Goal: Transaction & Acquisition: Purchase product/service

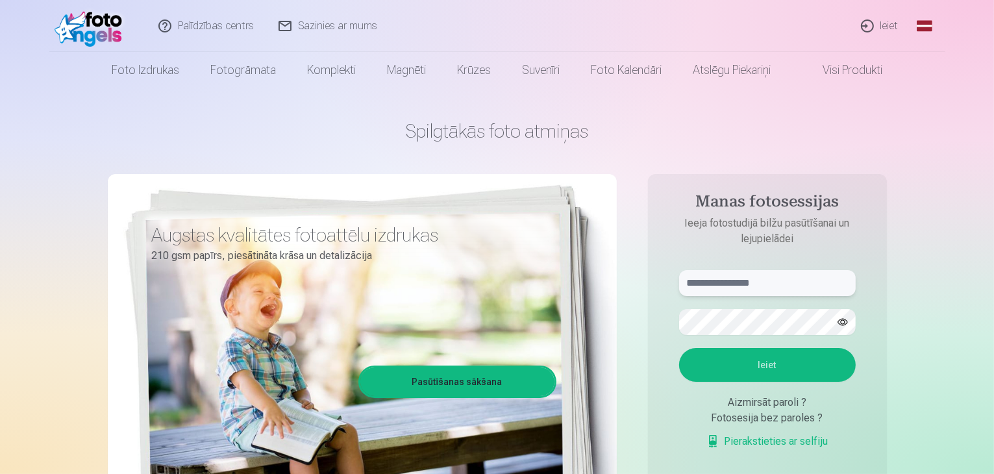
click at [721, 290] on input "text" at bounding box center [767, 283] width 177 height 26
type input "**********"
click at [679, 348] on button "Ieiet" at bounding box center [767, 365] width 177 height 34
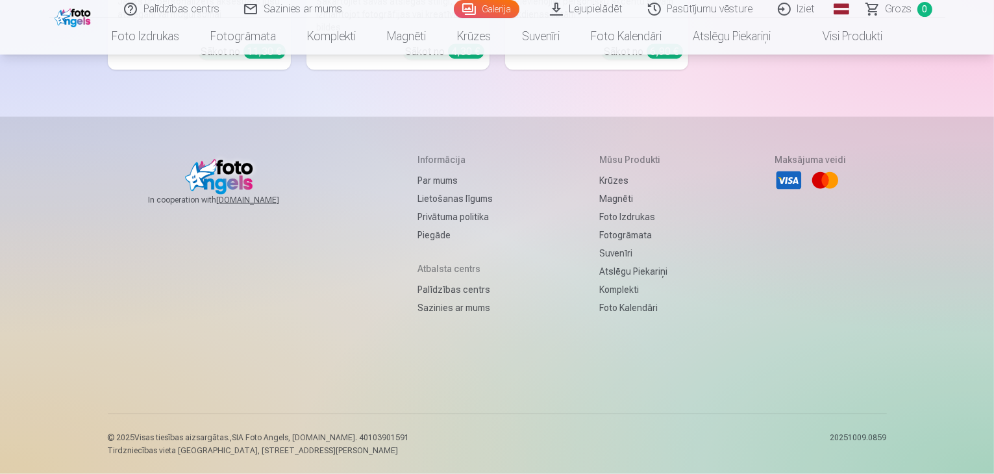
scroll to position [23868, 0]
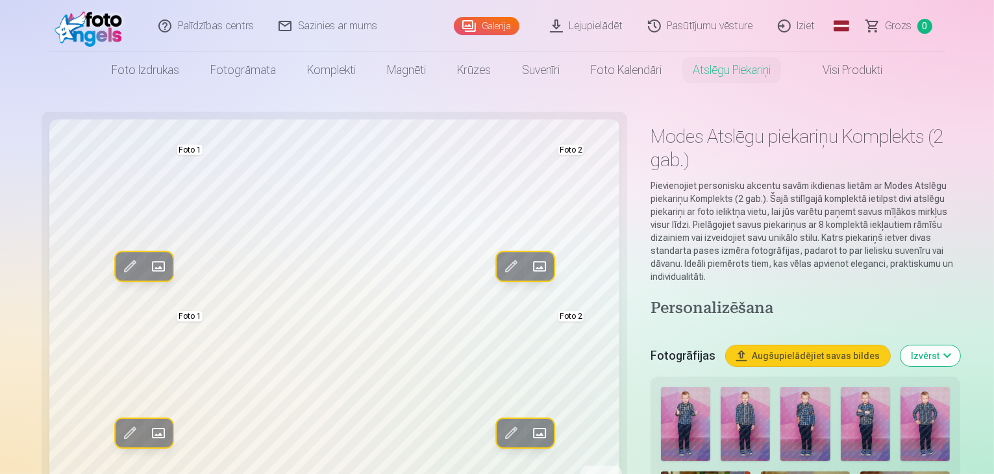
click at [721, 387] on img at bounding box center [745, 424] width 49 height 74
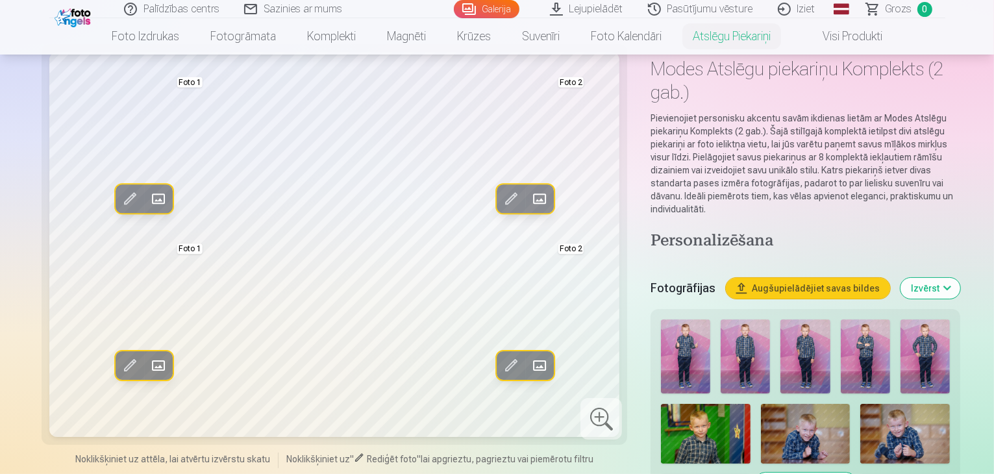
scroll to position [73, 0]
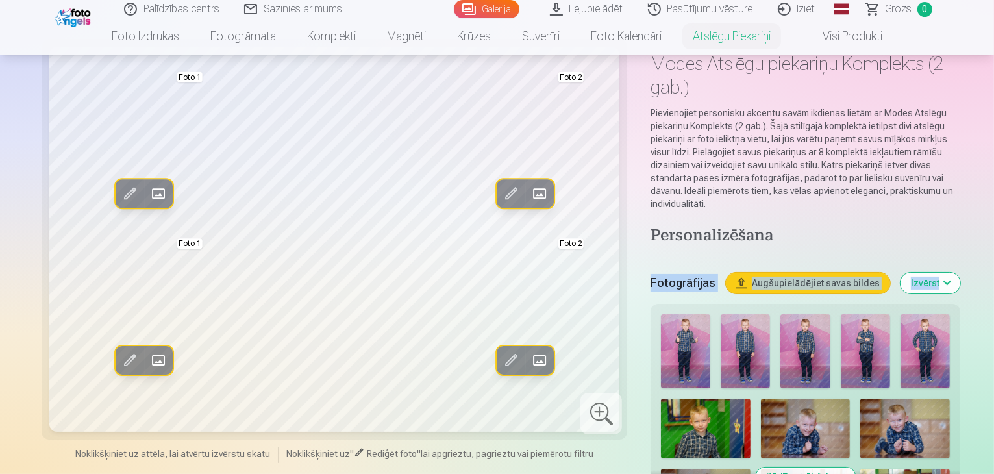
drag, startPoint x: 993, startPoint y: 201, endPoint x: 995, endPoint y: 213, distance: 11.8
click at [993, 213] on html "Palīdzības centrs Sazinies ar mums Galerija Lejupielādēt Pasūtījumu vēsture Izi…" at bounding box center [497, 164] width 994 height 474
click at [823, 467] on button "Rādīt vairāk foto" at bounding box center [805, 476] width 99 height 18
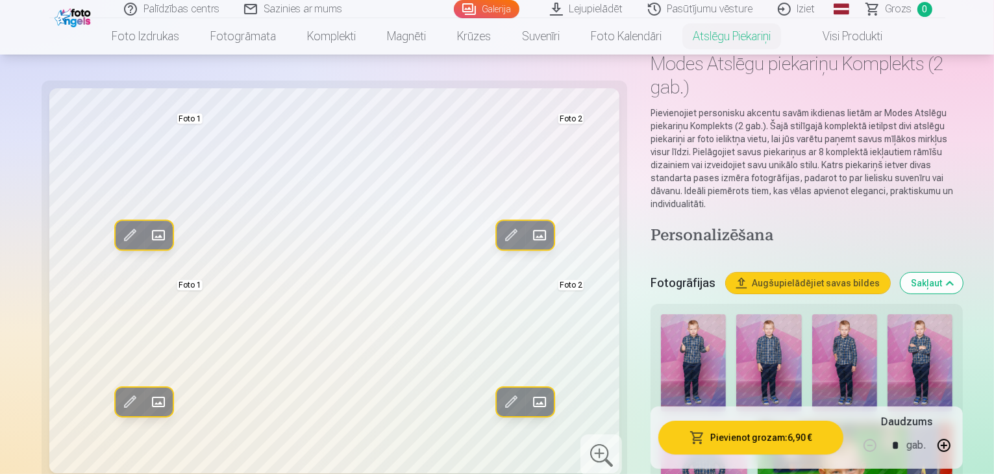
drag, startPoint x: 993, startPoint y: 268, endPoint x: 984, endPoint y: 293, distance: 27.3
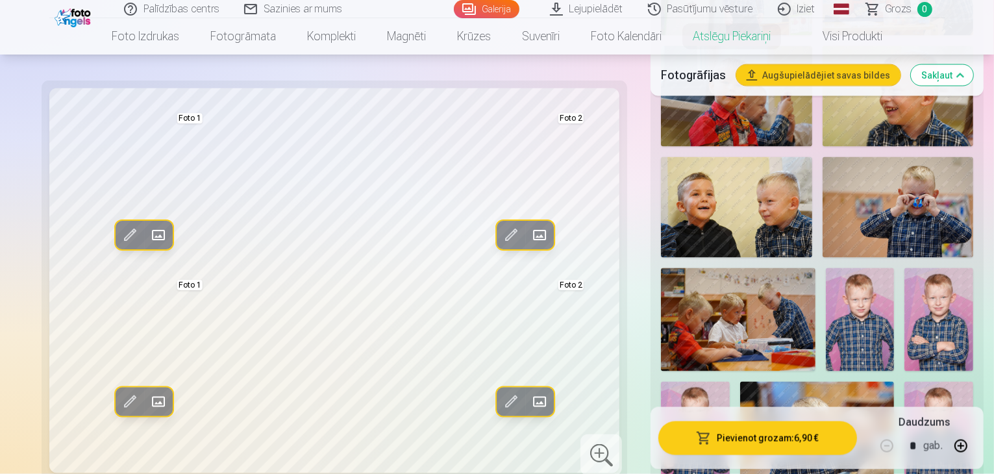
scroll to position [1989, 0]
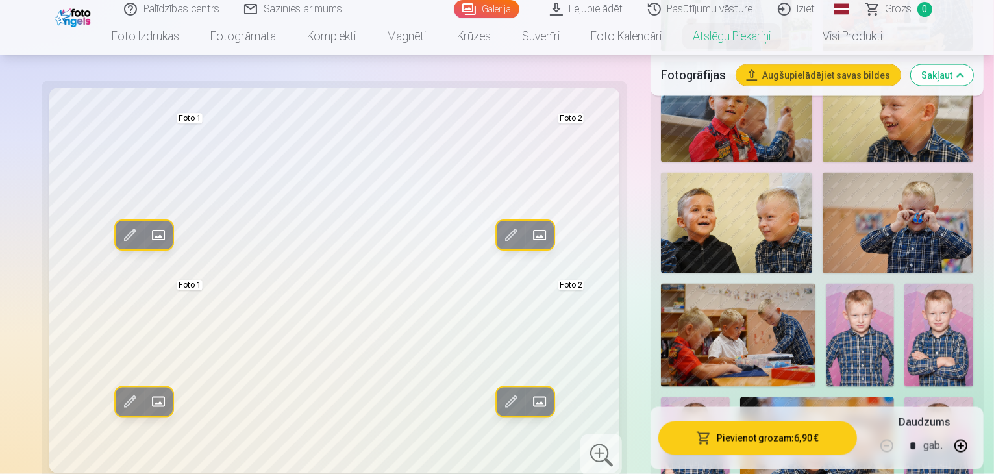
click at [904, 284] on img at bounding box center [938, 335] width 69 height 103
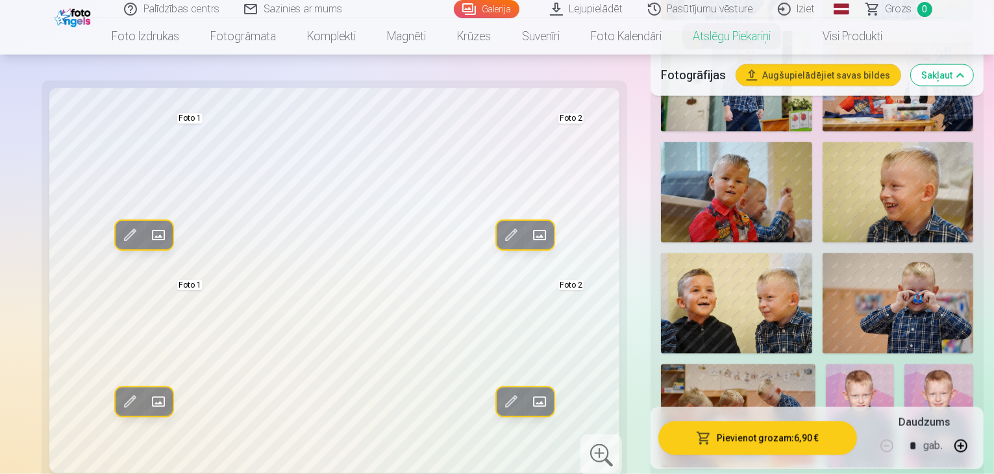
scroll to position [1933, 0]
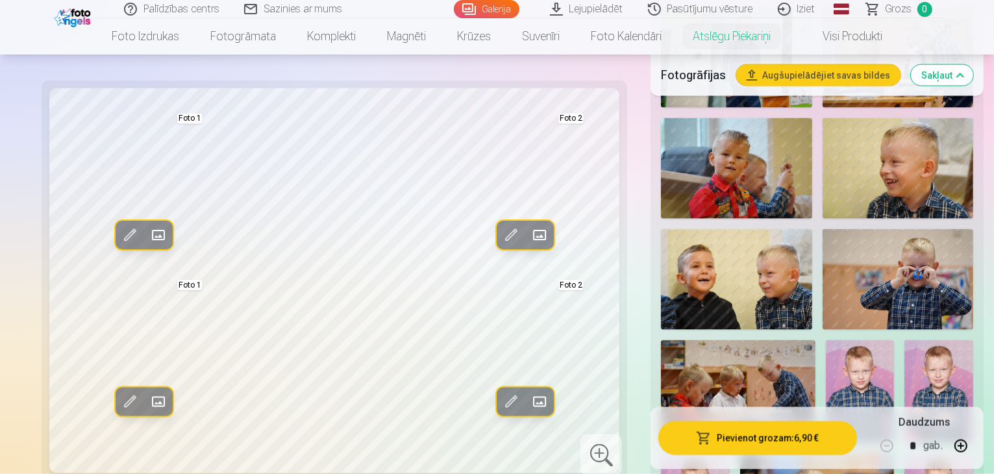
click at [904, 340] on img at bounding box center [938, 391] width 69 height 103
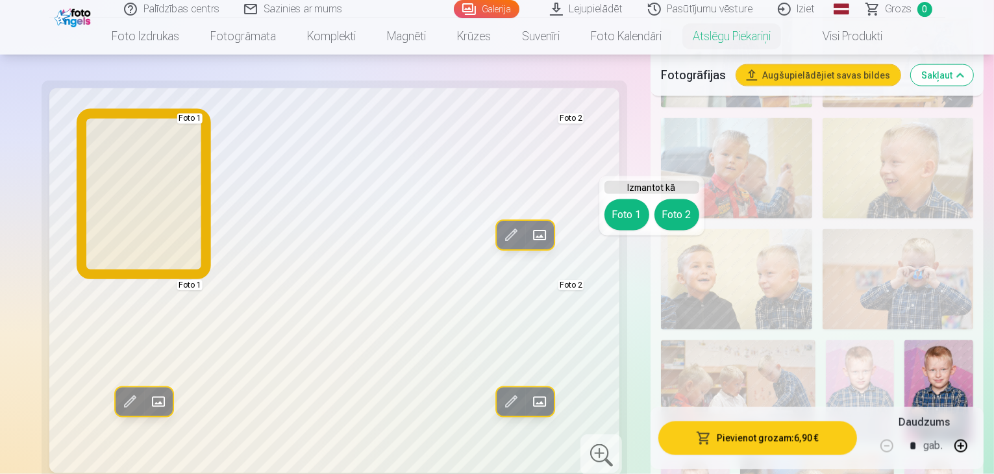
click at [628, 212] on button "Foto 1" at bounding box center [626, 214] width 45 height 31
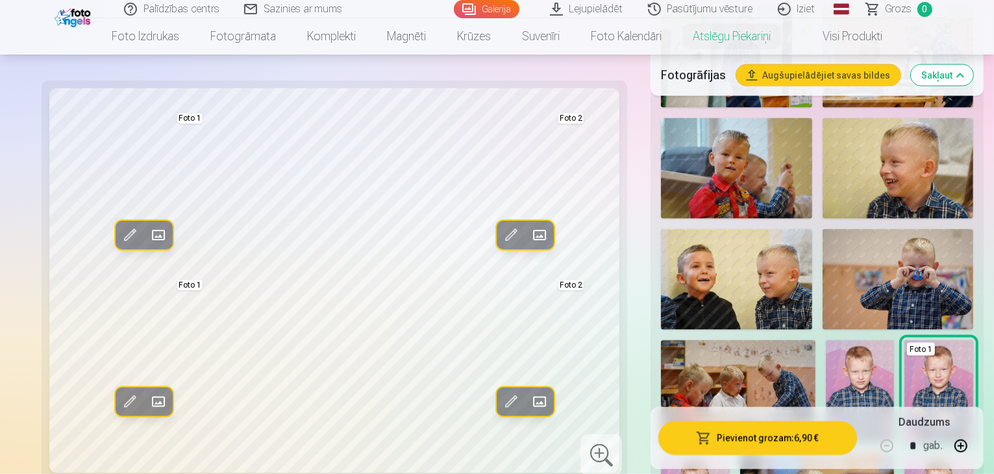
click at [895, 340] on img at bounding box center [860, 391] width 69 height 103
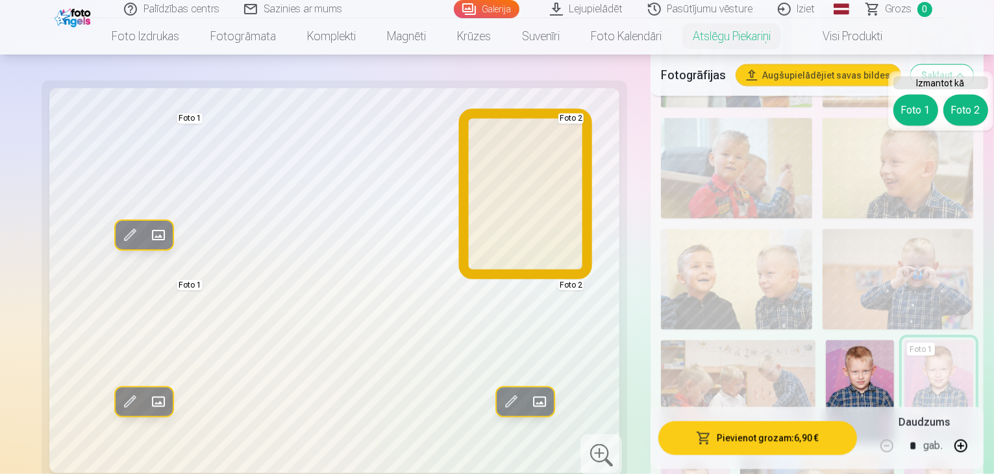
click at [964, 118] on button "Foto 2" at bounding box center [965, 110] width 45 height 31
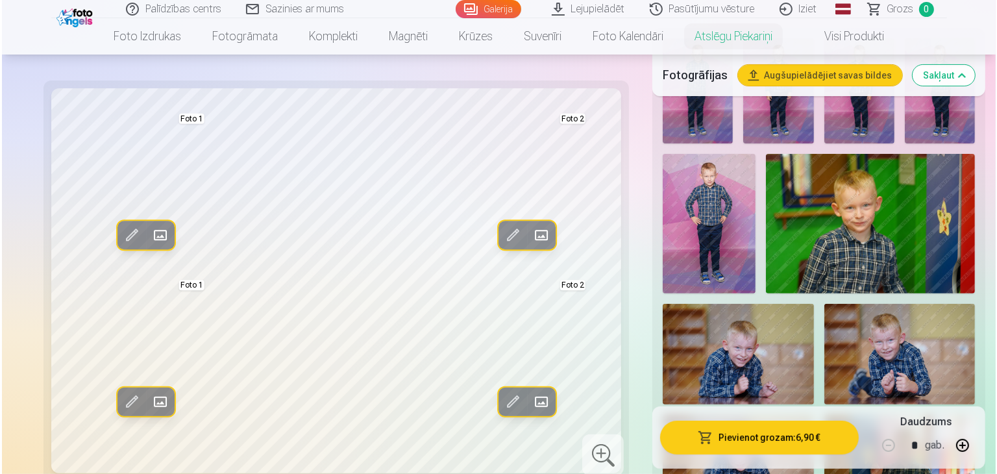
scroll to position [527, 0]
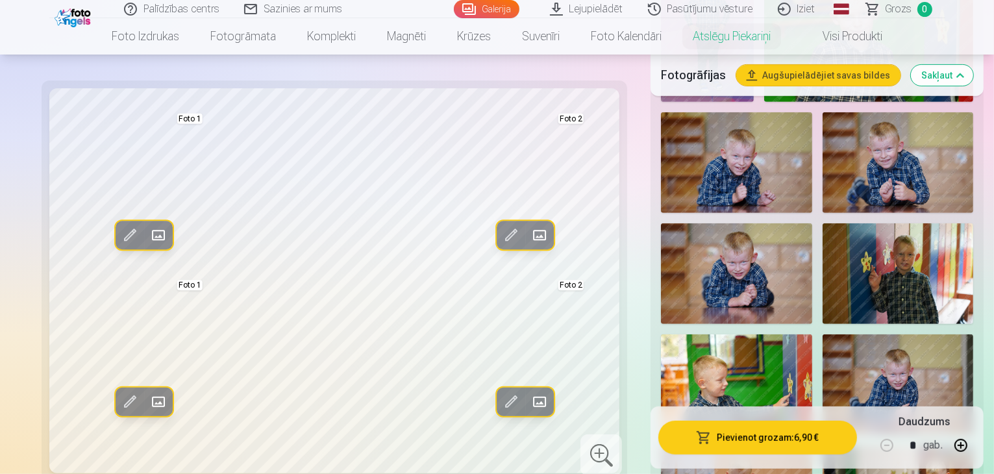
click at [732, 435] on button "Pievienot grozam : 6,90 €" at bounding box center [757, 438] width 199 height 34
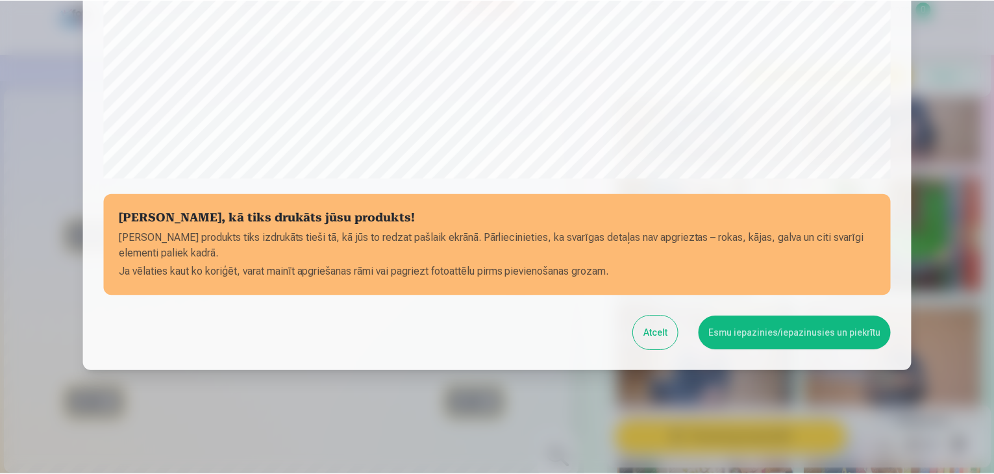
scroll to position [461, 0]
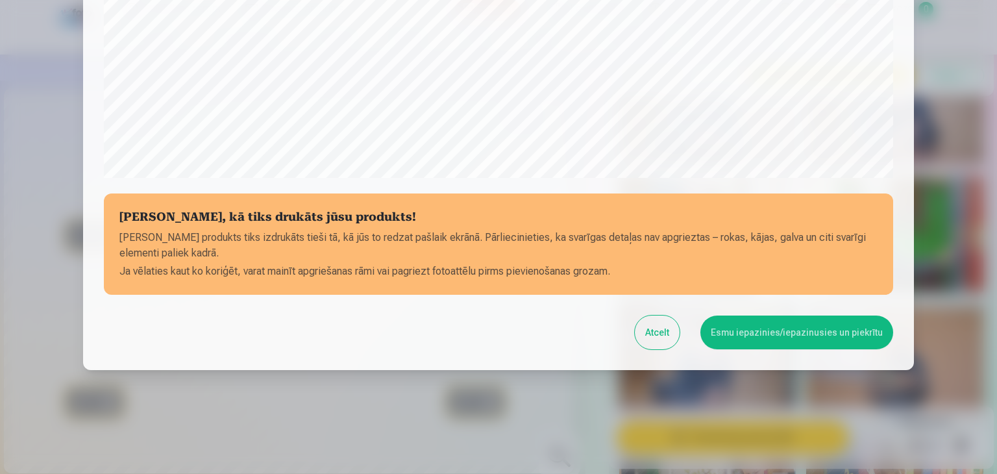
click at [831, 334] on button "Esmu iepazinies/iepazinusies un piekrītu" at bounding box center [797, 333] width 193 height 34
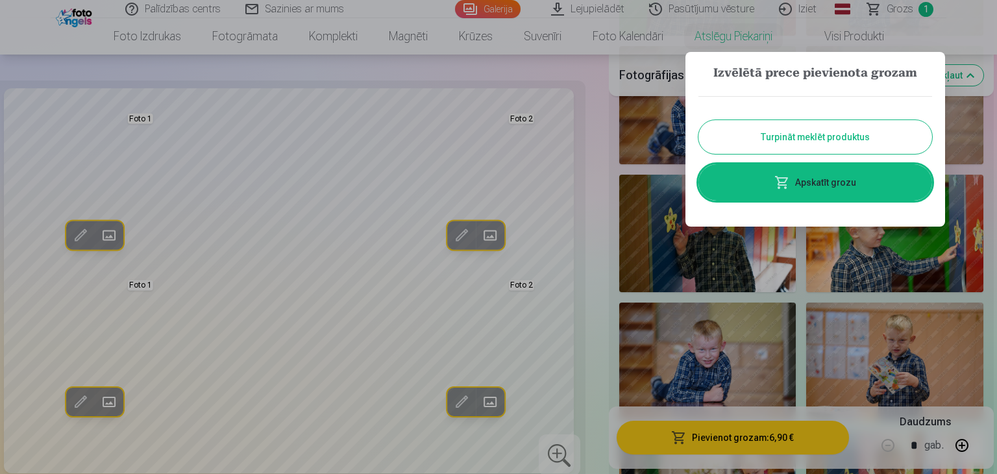
click at [810, 139] on button "Turpināt meklēt produktus" at bounding box center [816, 137] width 234 height 34
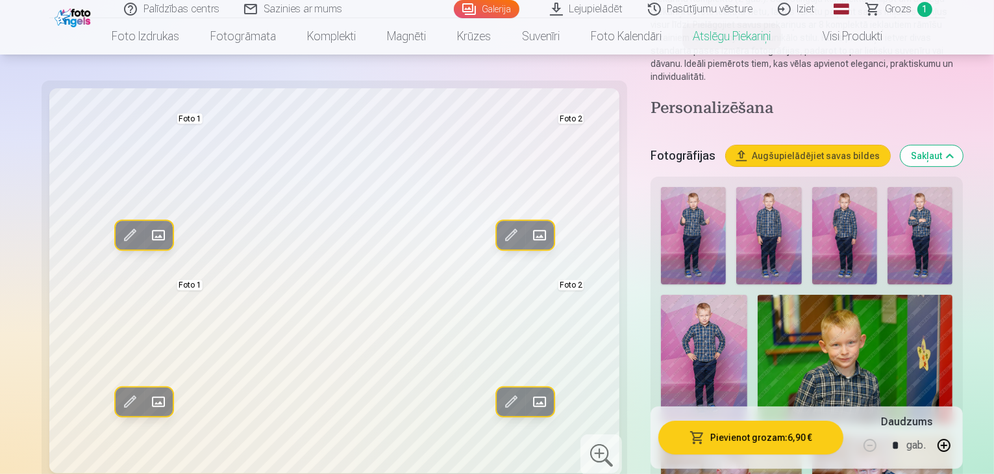
scroll to position [0, 0]
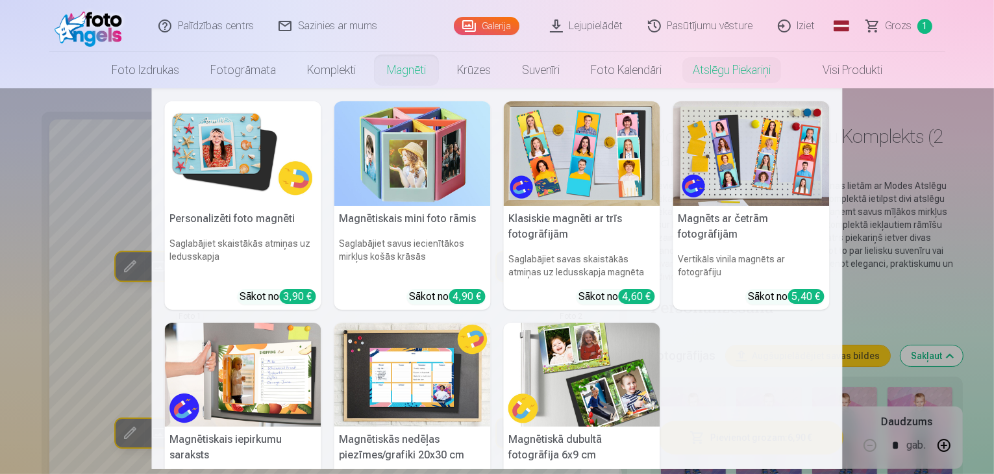
click at [410, 71] on link "Magnēti" at bounding box center [406, 70] width 70 height 36
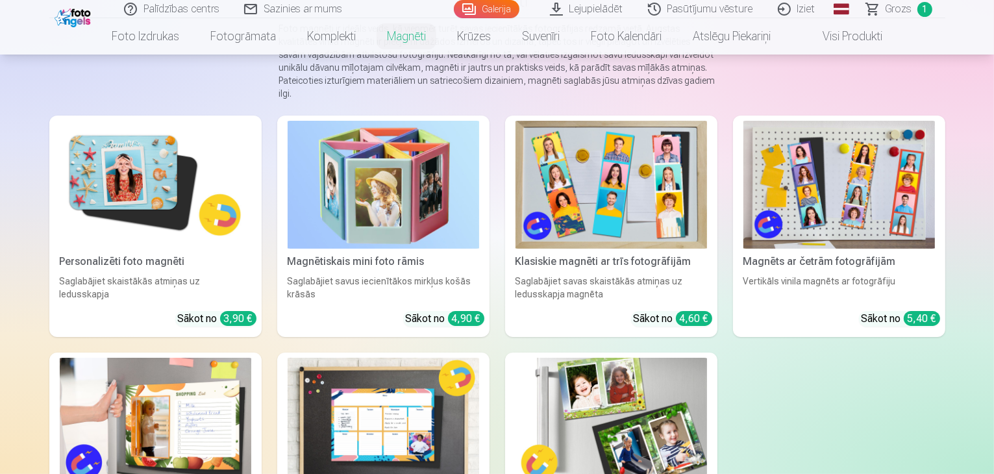
scroll to position [134, 0]
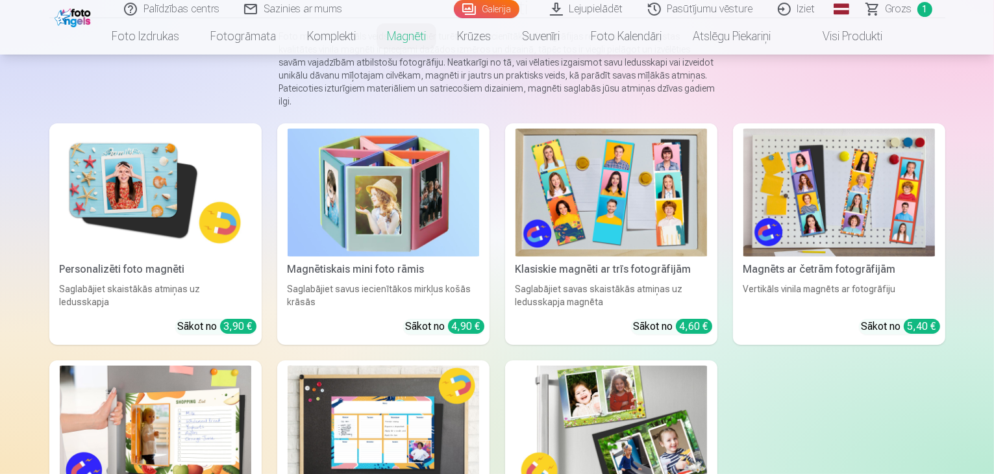
click at [578, 198] on img at bounding box center [612, 193] width 192 height 128
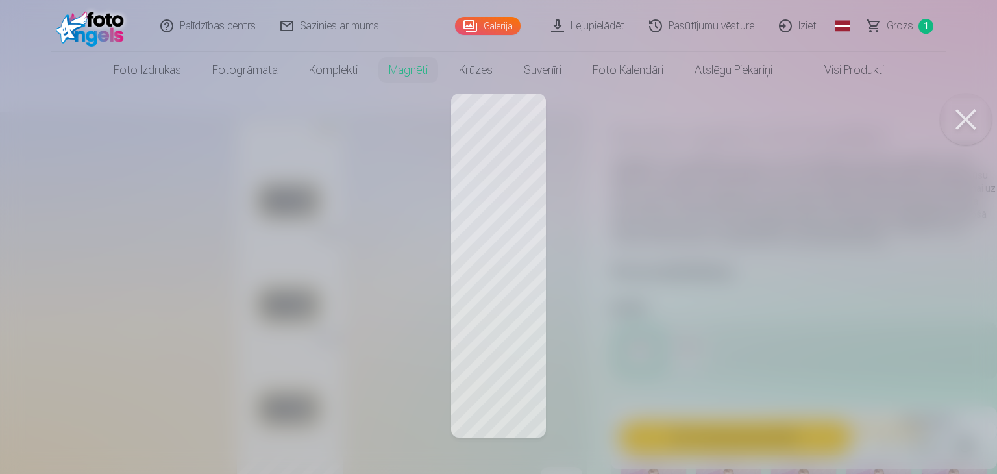
click at [498, 131] on div at bounding box center [498, 237] width 997 height 474
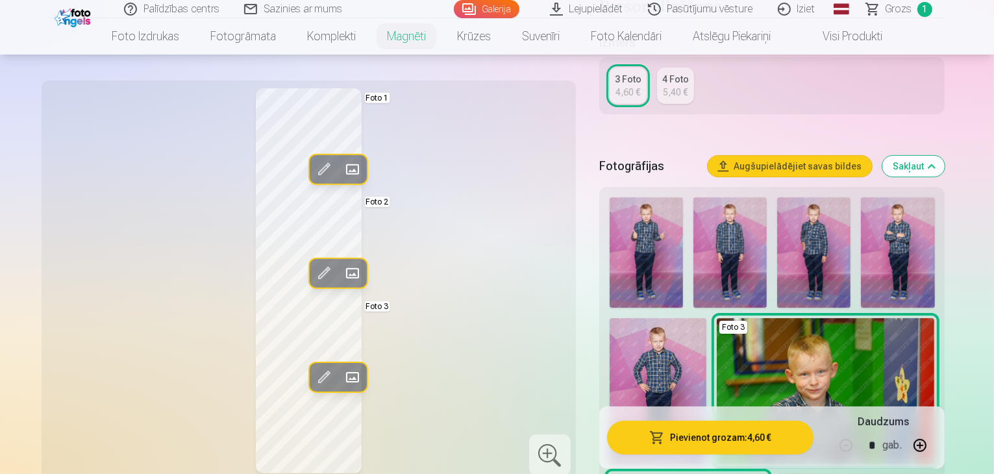
scroll to position [303, 0]
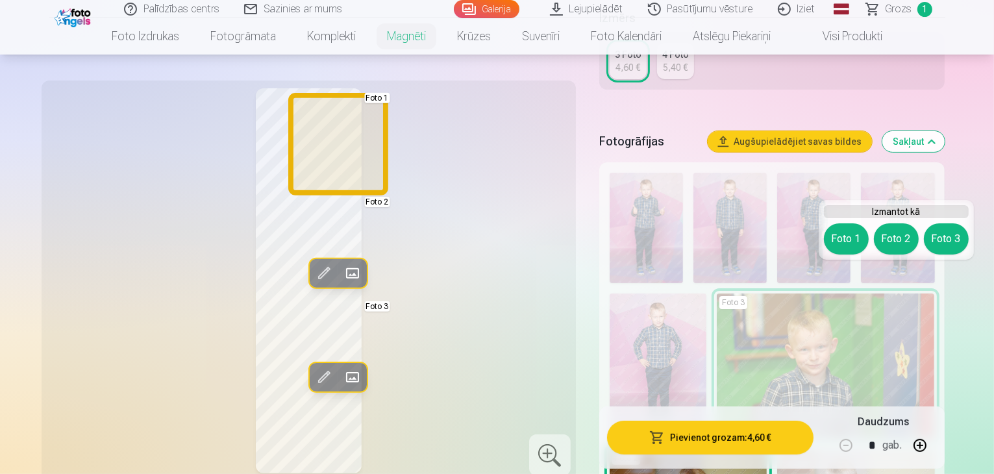
click at [841, 243] on button "Foto 1" at bounding box center [846, 238] width 45 height 31
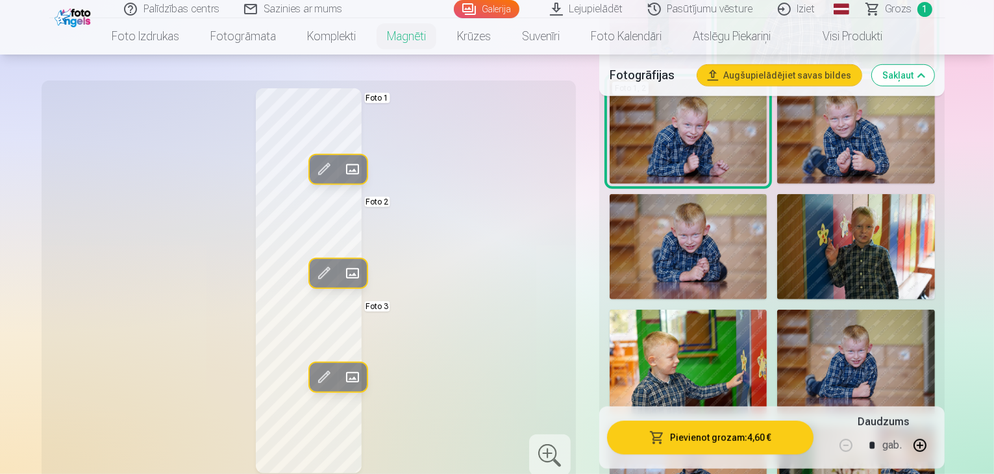
scroll to position [690, 0]
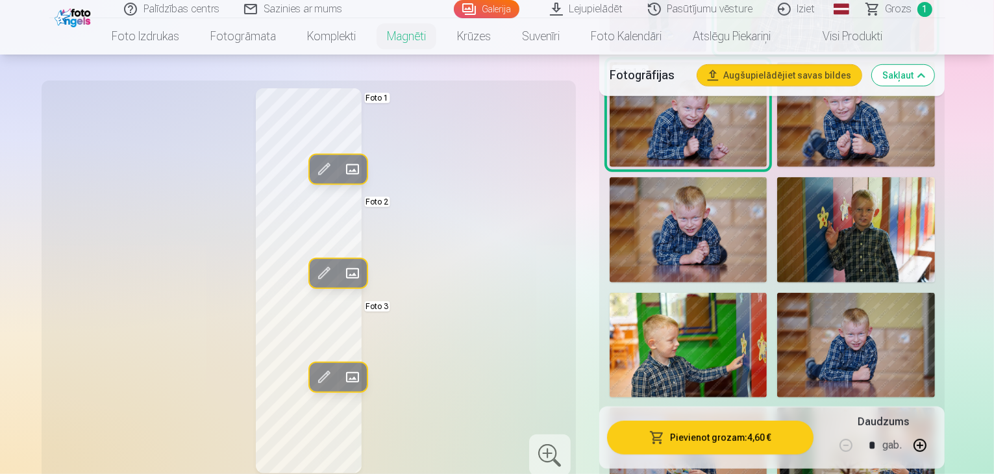
click at [777, 177] on img at bounding box center [855, 229] width 157 height 105
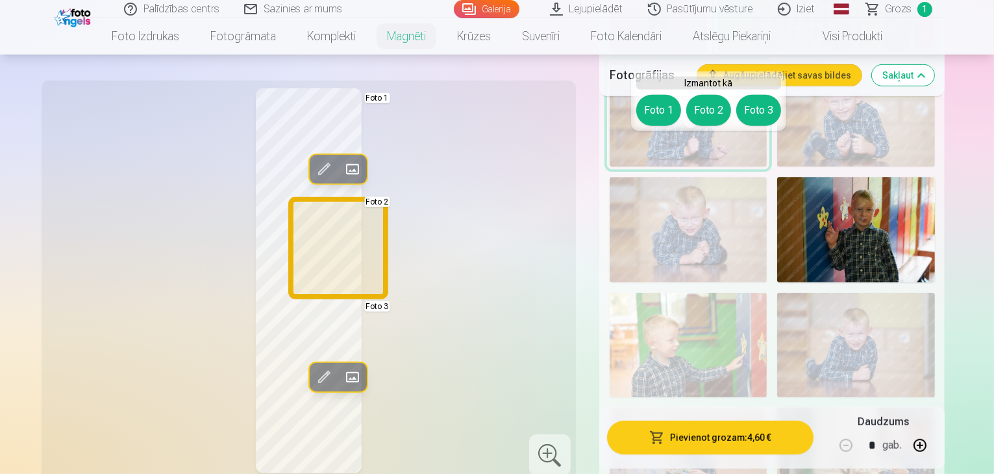
click at [708, 114] on button "Foto 2" at bounding box center [708, 110] width 45 height 31
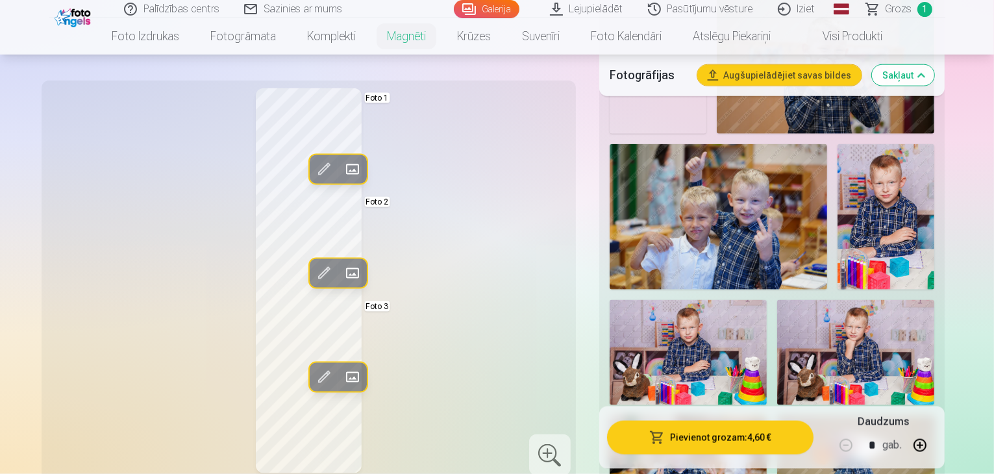
scroll to position [1582, 0]
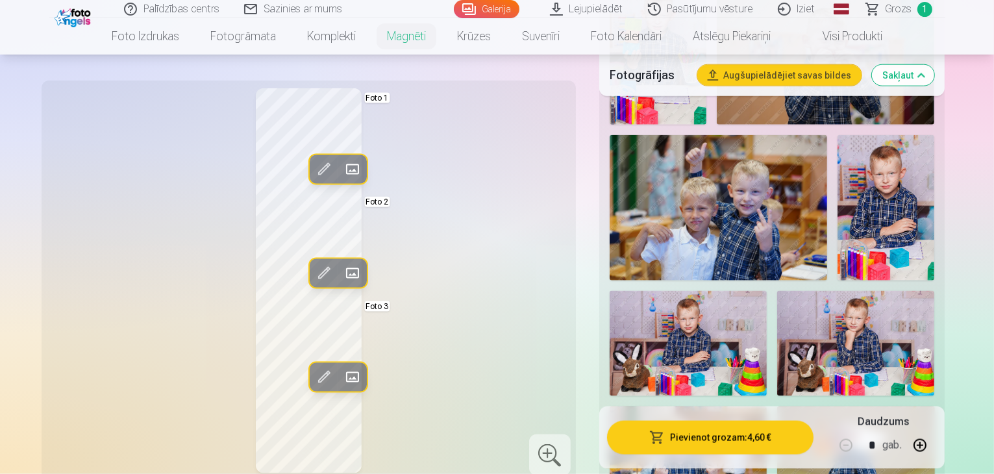
click at [777, 406] on img at bounding box center [855, 458] width 157 height 105
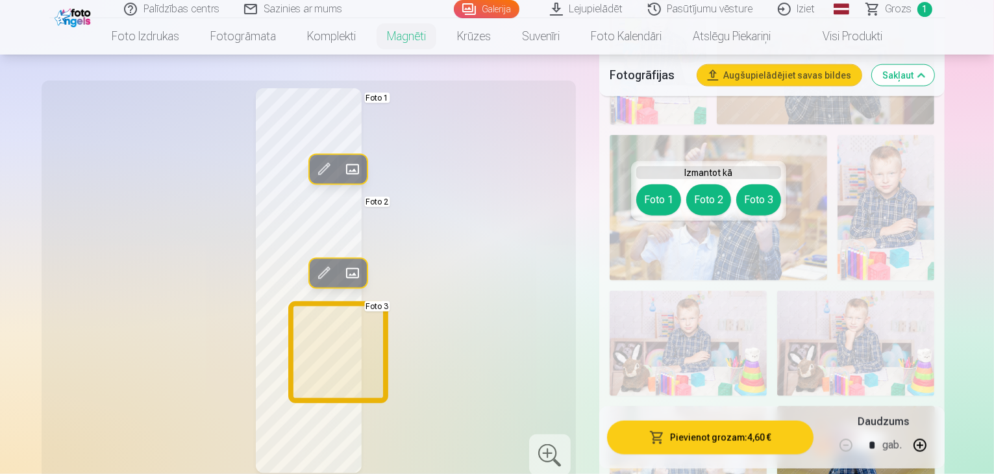
click at [751, 205] on button "Foto 3" at bounding box center [758, 199] width 45 height 31
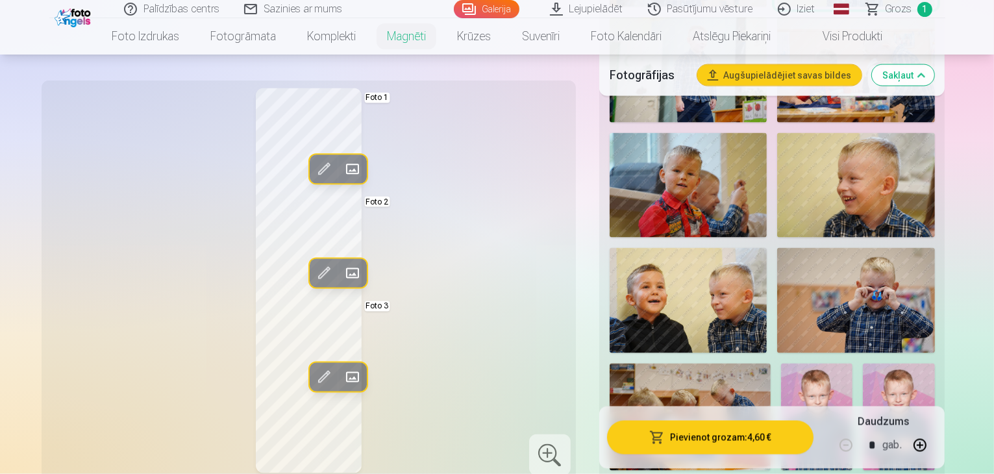
scroll to position [2094, 0]
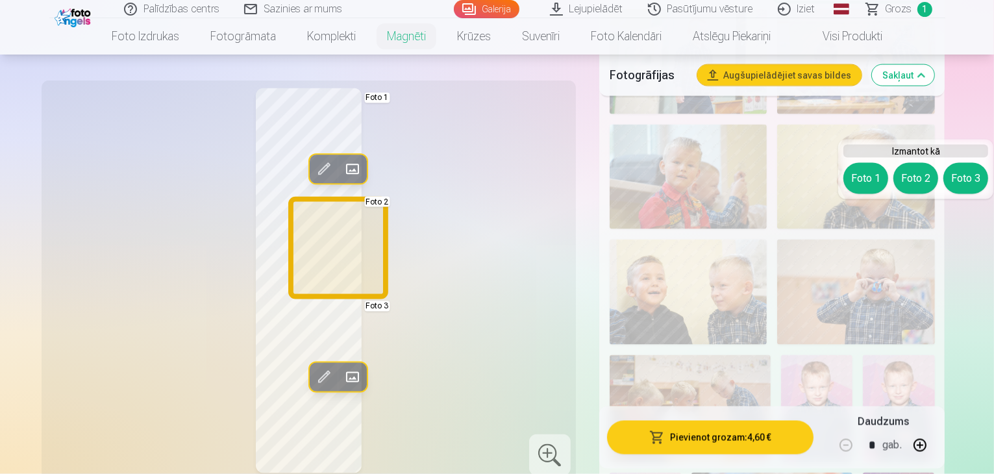
click at [917, 177] on button "Foto 2" at bounding box center [915, 178] width 45 height 31
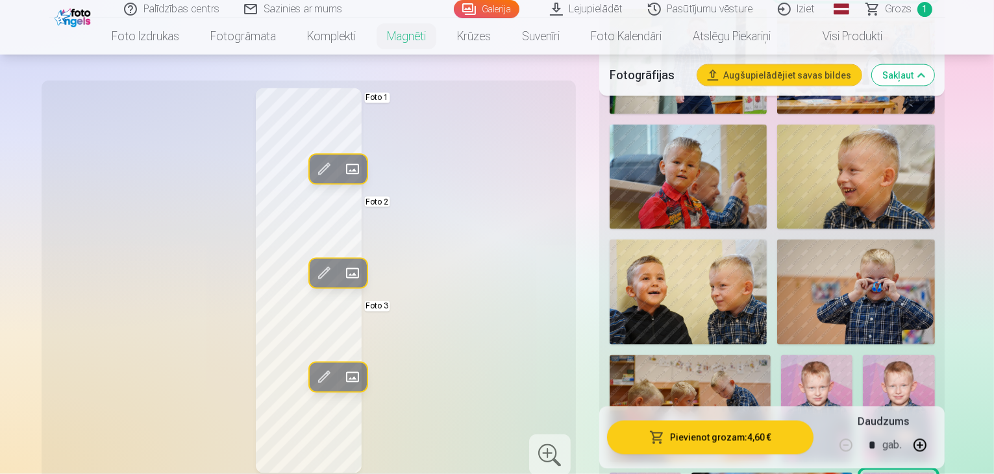
click at [853, 355] on img at bounding box center [816, 408] width 71 height 107
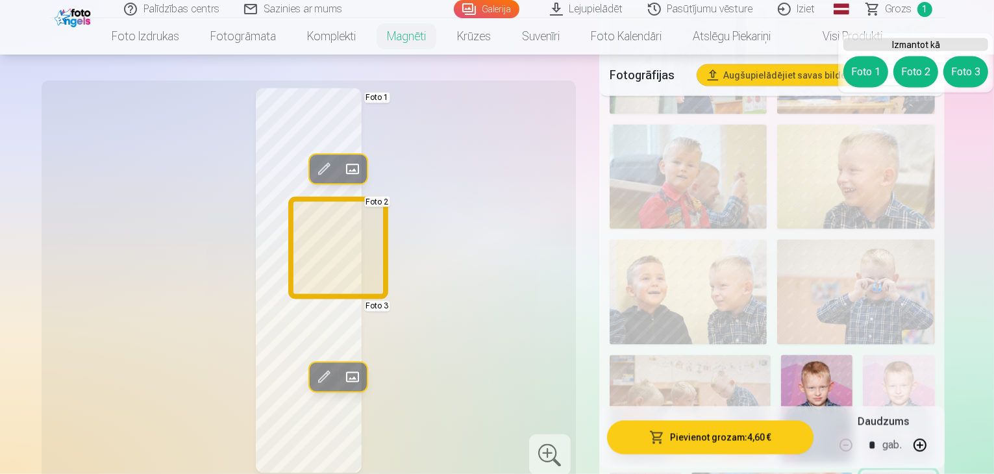
click at [913, 78] on button "Foto 2" at bounding box center [915, 71] width 45 height 31
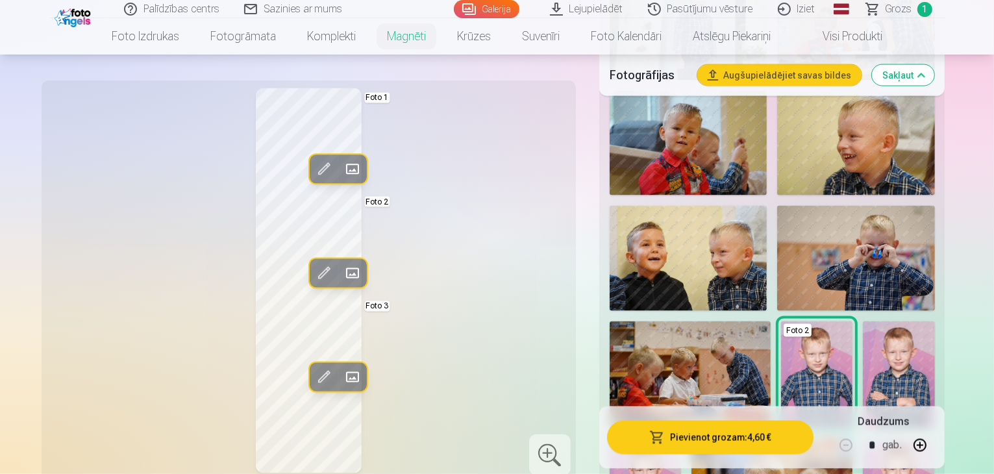
scroll to position [2019, 0]
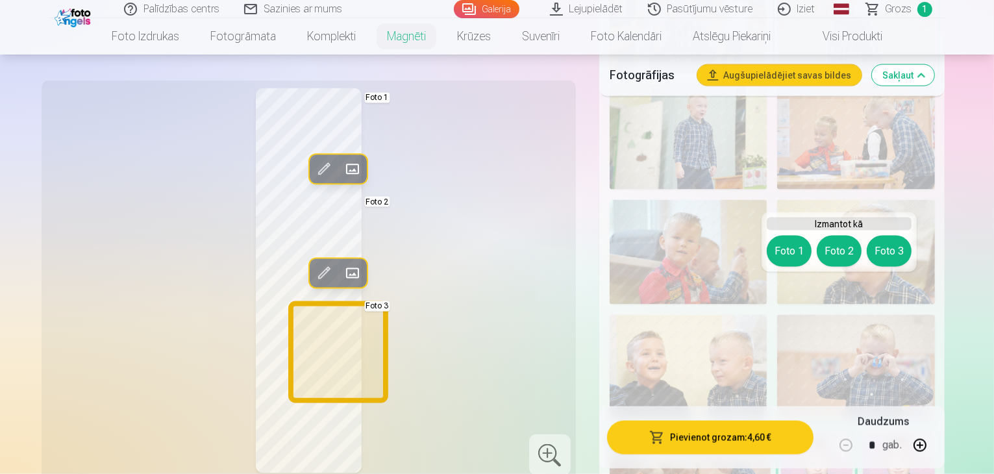
click at [892, 253] on button "Foto 3" at bounding box center [889, 251] width 45 height 31
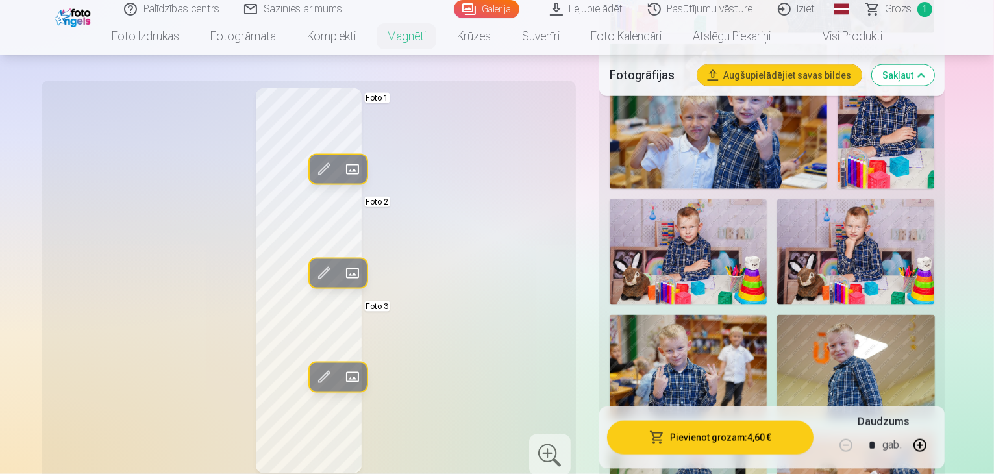
scroll to position [1640, 0]
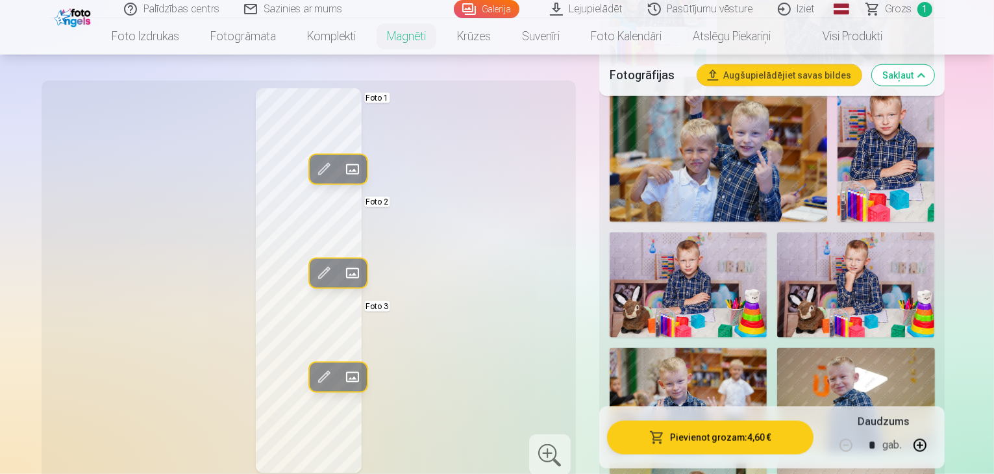
click at [777, 348] on img at bounding box center [855, 400] width 157 height 105
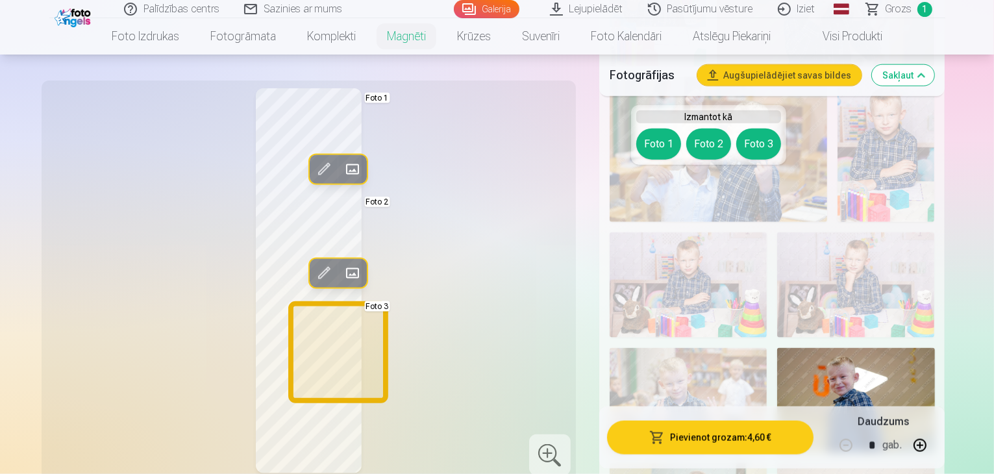
click at [749, 149] on button "Foto 3" at bounding box center [758, 144] width 45 height 31
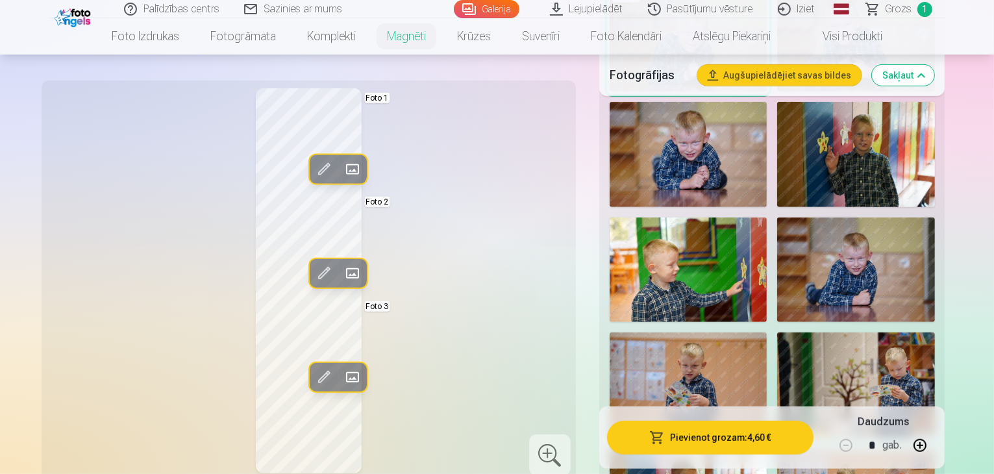
scroll to position [740, 0]
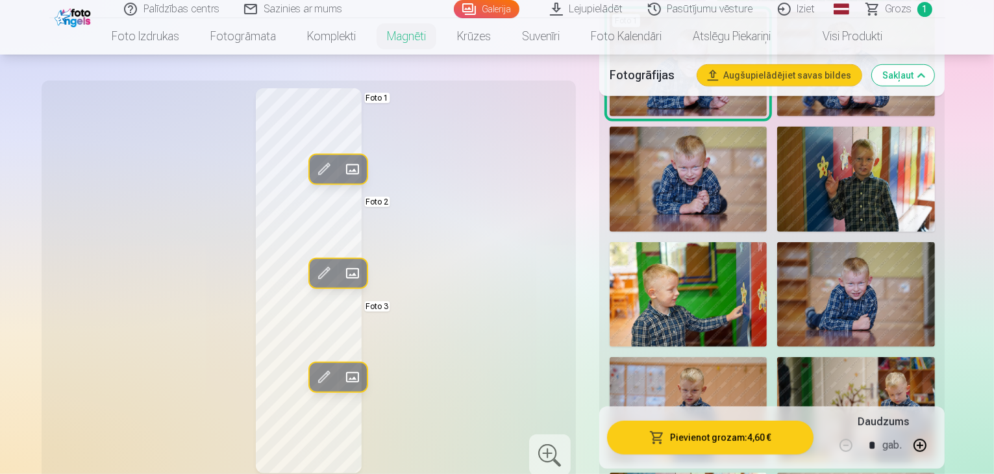
click at [777, 277] on img at bounding box center [855, 294] width 157 height 105
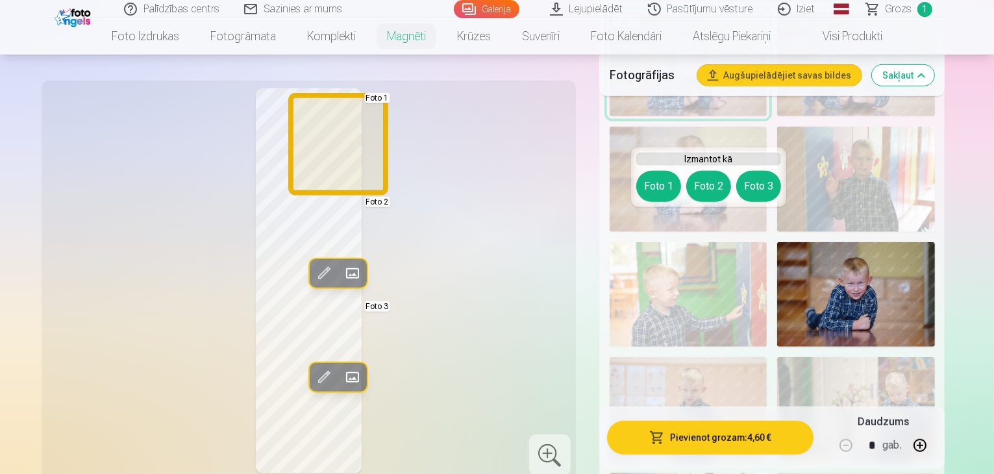
click at [662, 192] on button "Foto 1" at bounding box center [658, 186] width 45 height 31
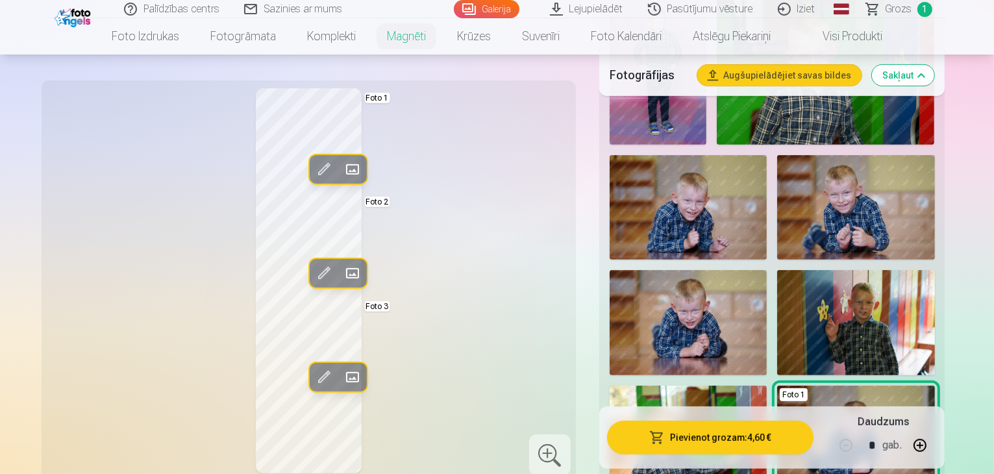
scroll to position [614, 0]
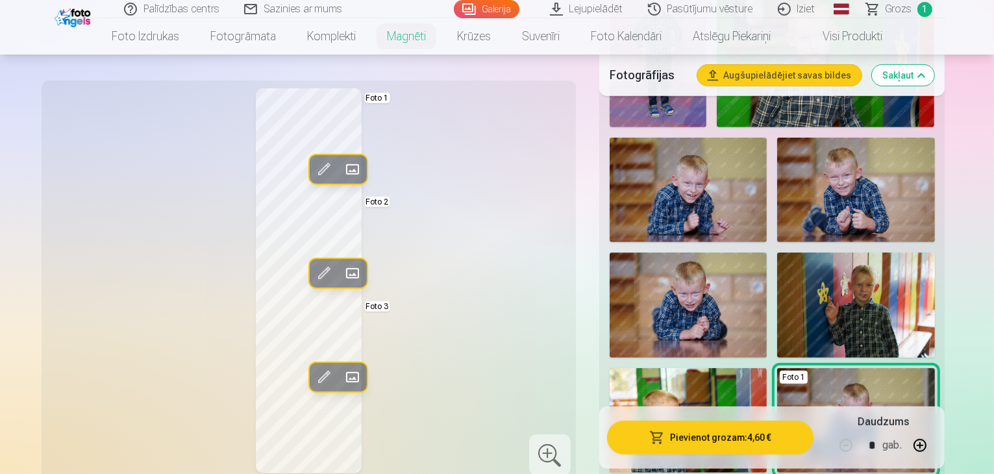
click at [777, 147] on img at bounding box center [855, 190] width 157 height 105
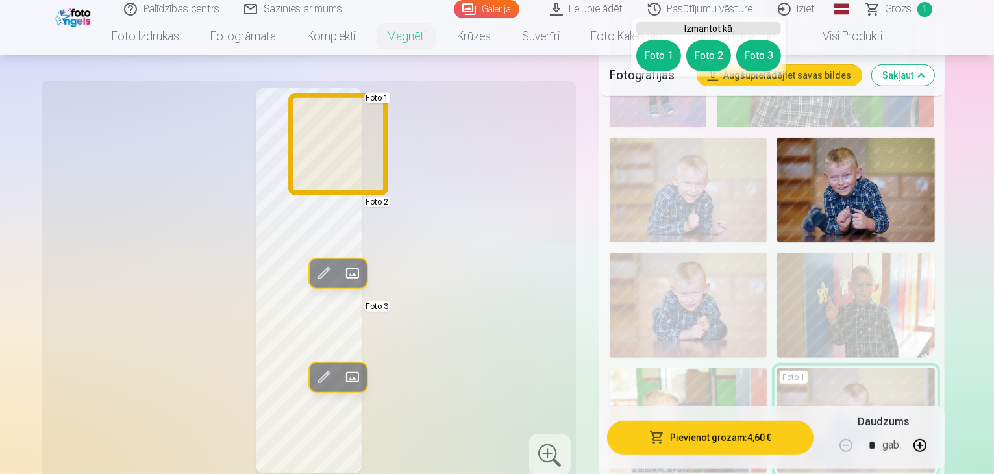
click at [660, 60] on button "Foto 1" at bounding box center [658, 55] width 45 height 31
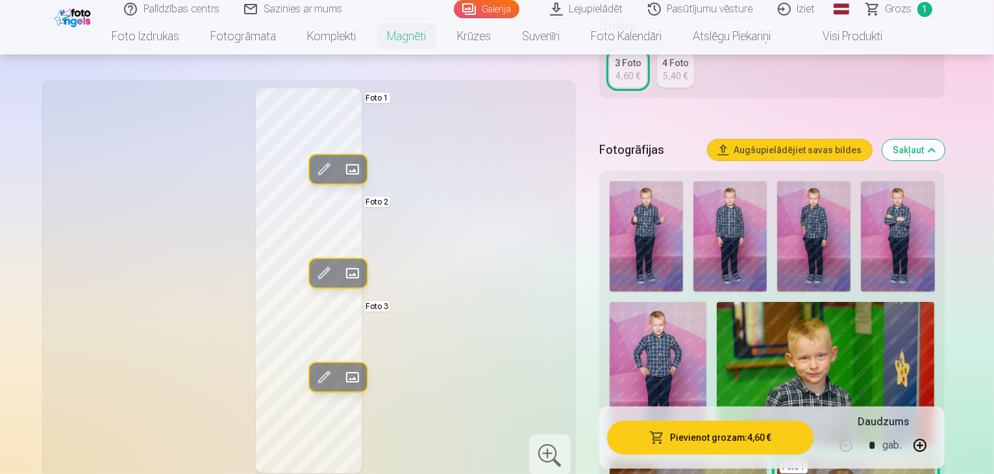
scroll to position [336, 0]
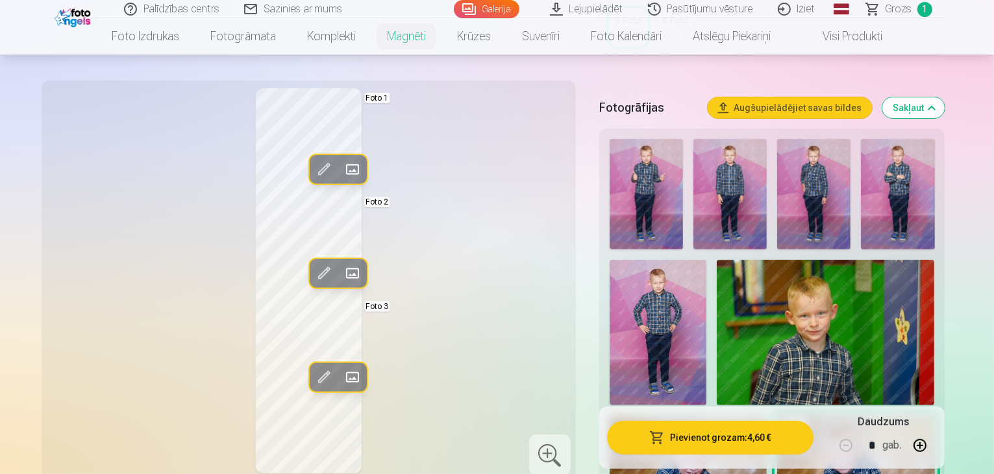
click at [717, 289] on img at bounding box center [826, 332] width 218 height 145
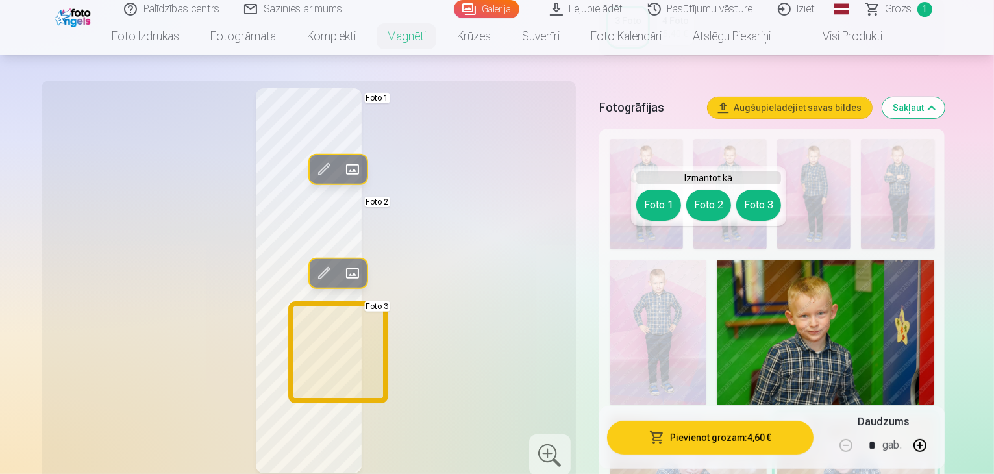
click at [758, 203] on button "Foto 3" at bounding box center [758, 205] width 45 height 31
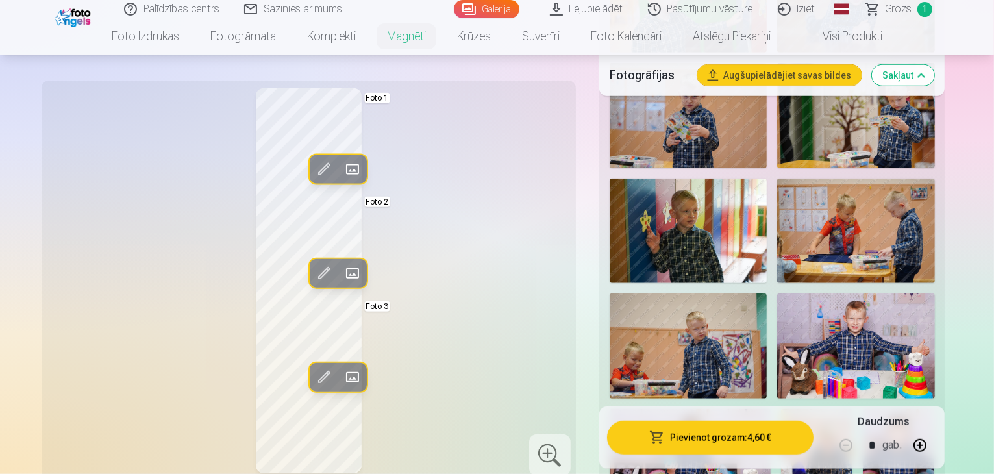
scroll to position [1076, 0]
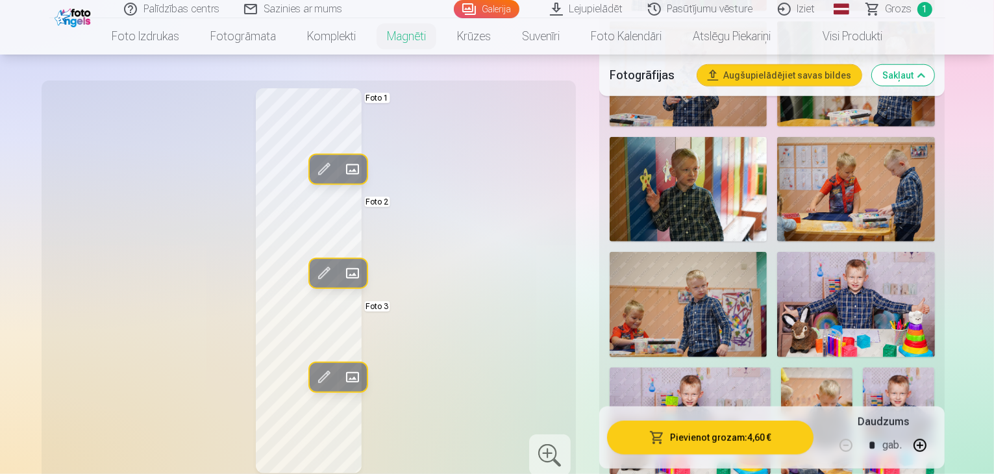
click at [767, 252] on img at bounding box center [688, 304] width 157 height 105
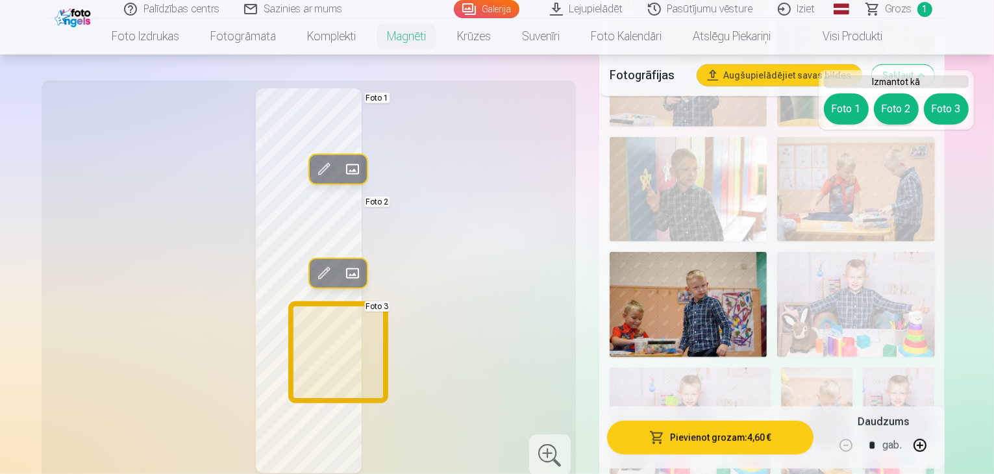
click at [940, 118] on button "Foto 3" at bounding box center [946, 108] width 45 height 31
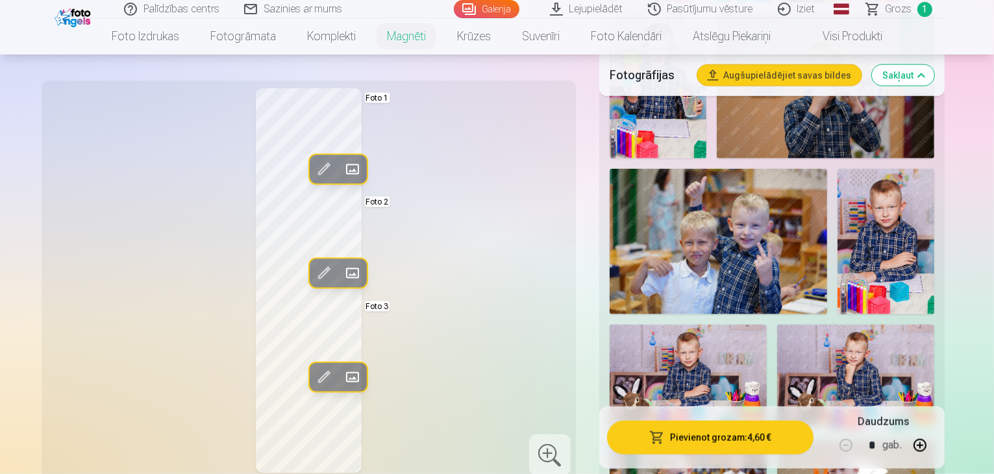
scroll to position [1564, 0]
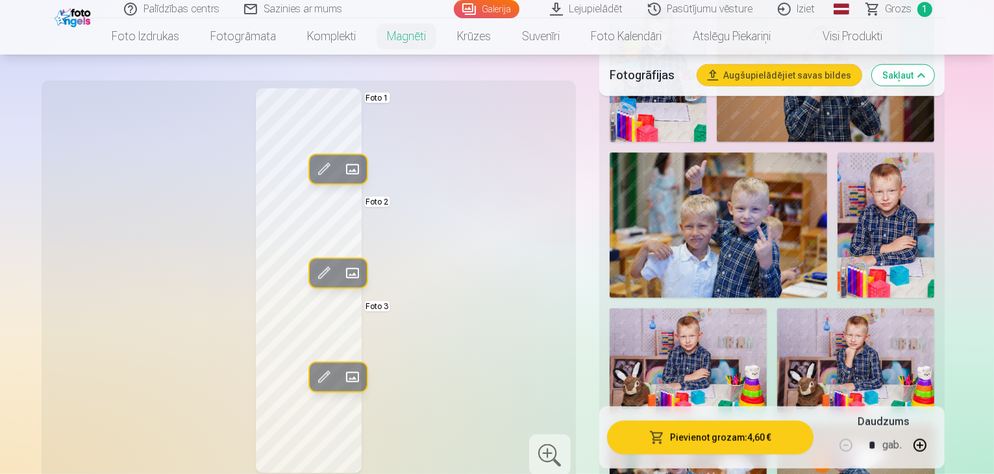
click at [767, 424] on img at bounding box center [688, 476] width 157 height 105
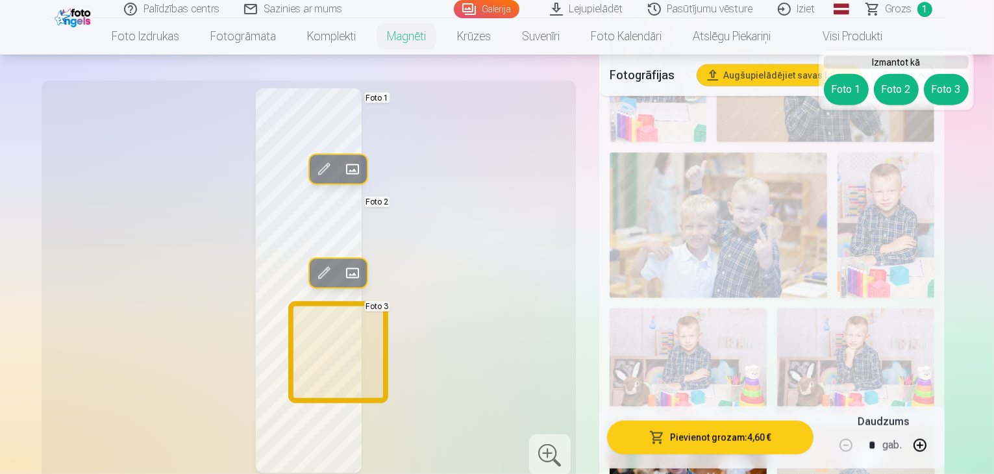
click at [948, 96] on button "Foto 3" at bounding box center [946, 89] width 45 height 31
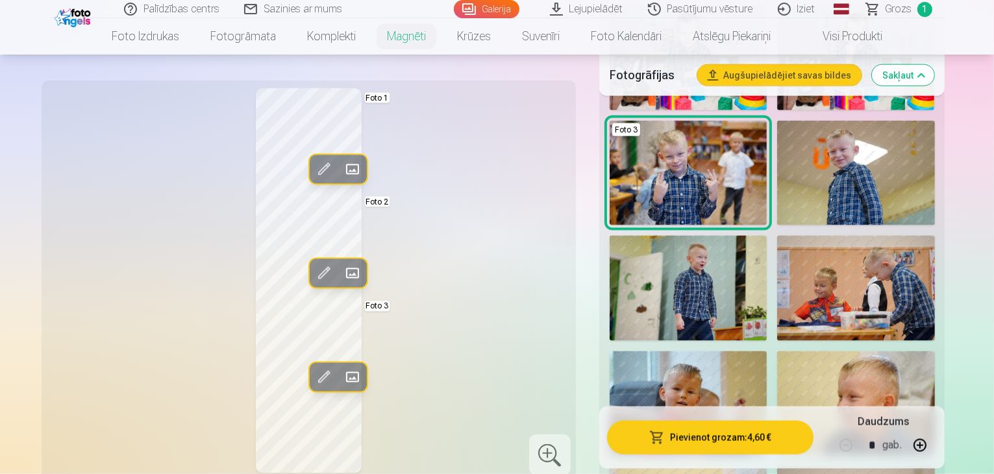
scroll to position [1884, 0]
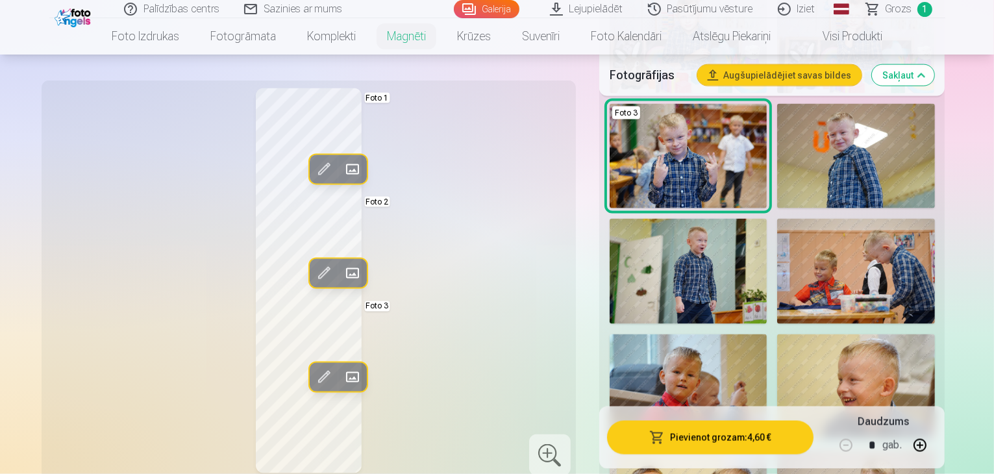
click at [777, 334] on img at bounding box center [855, 386] width 157 height 105
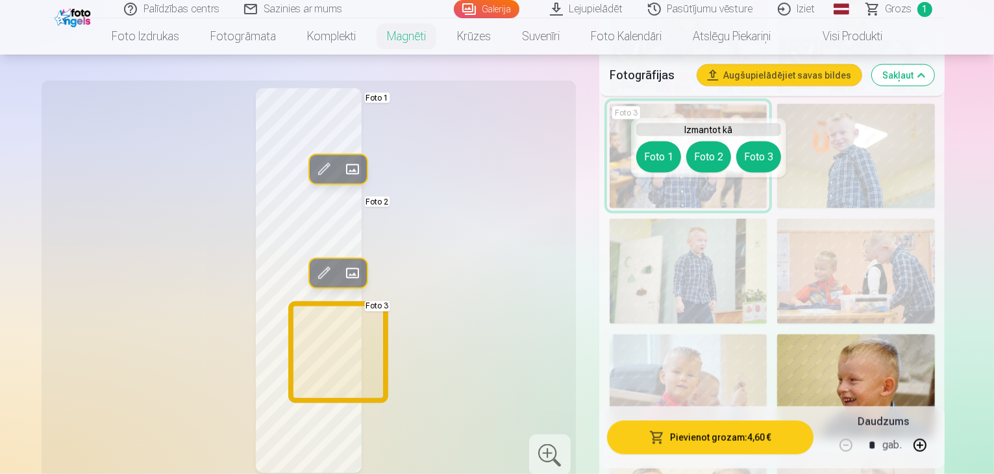
click at [761, 158] on button "Foto 3" at bounding box center [758, 157] width 45 height 31
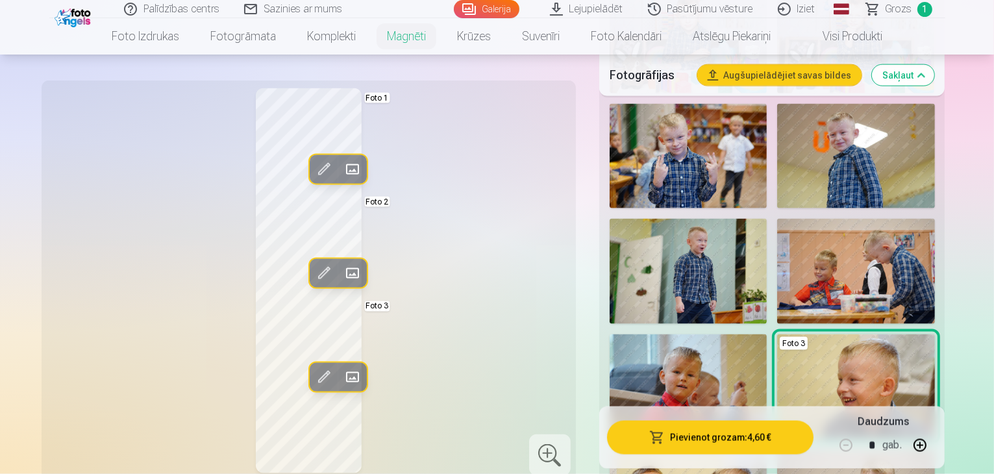
drag, startPoint x: 992, startPoint y: 143, endPoint x: 991, endPoint y: 160, distance: 17.6
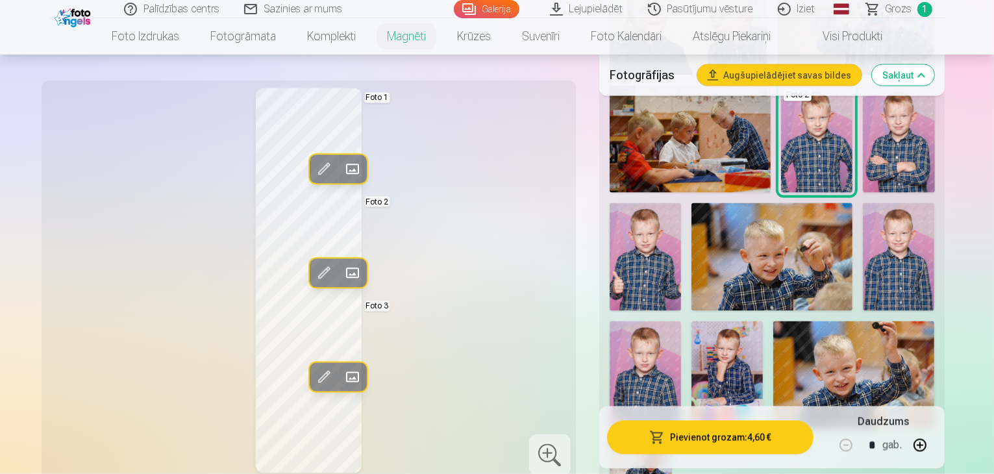
scroll to position [2363, 0]
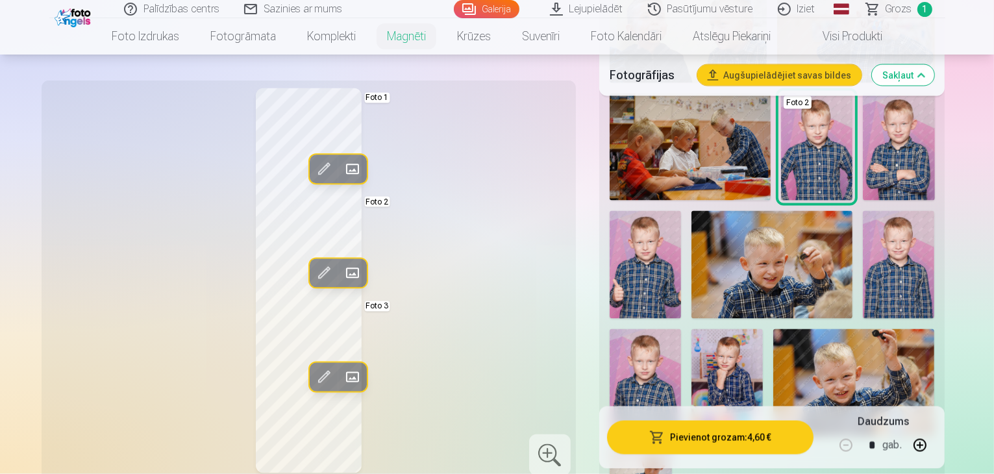
scroll to position [2372, 0]
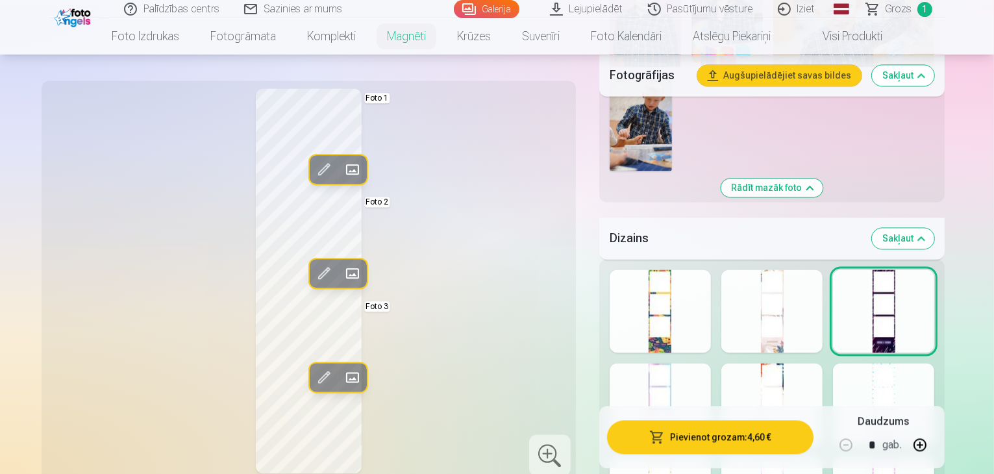
scroll to position [2734, 0]
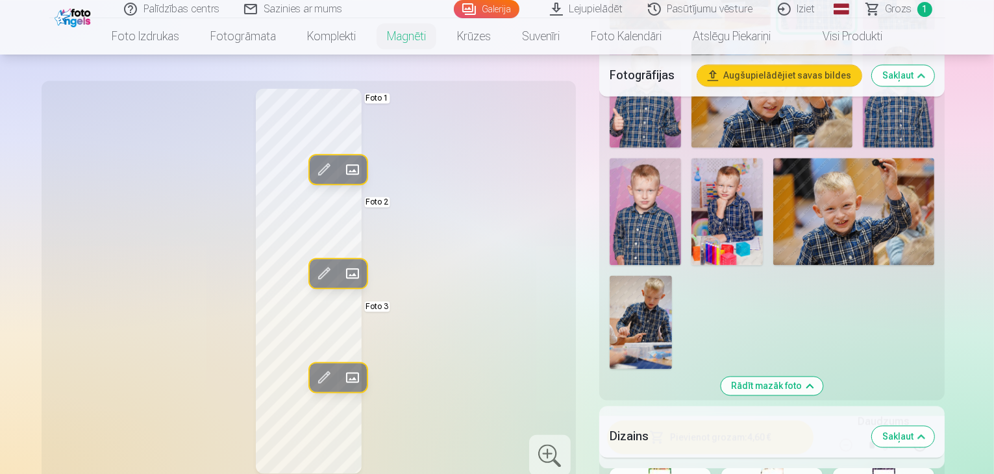
scroll to position [2537, 0]
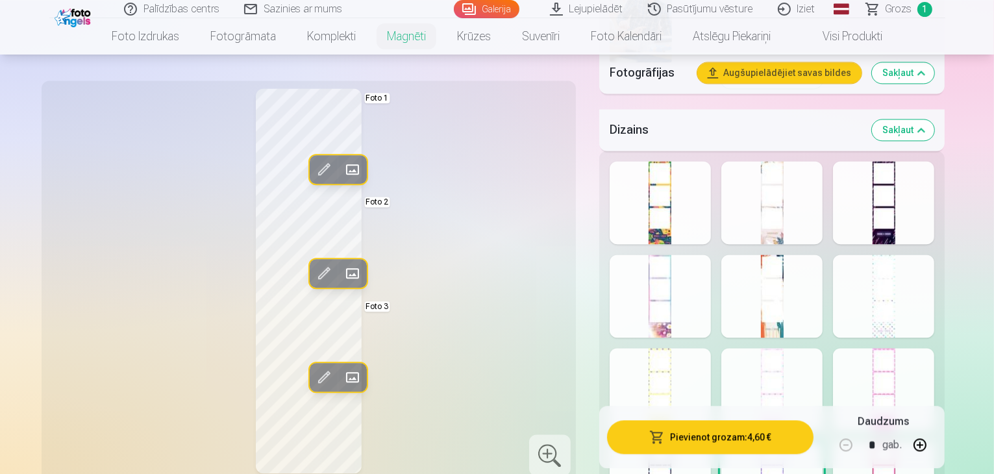
scroll to position [2842, 0]
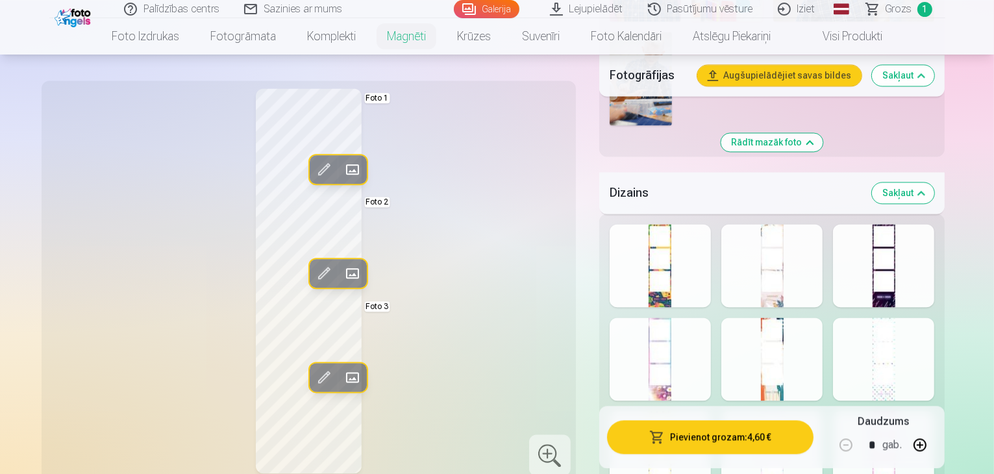
scroll to position [2806, 0]
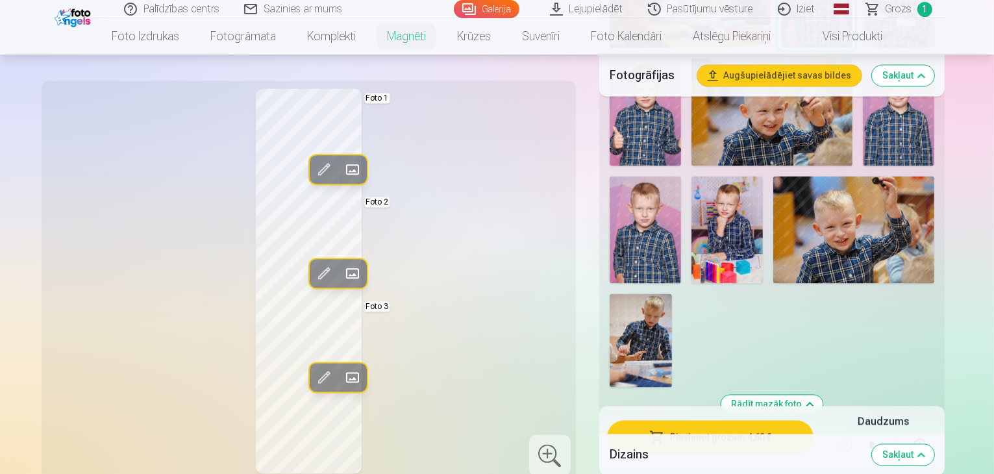
scroll to position [2491, 0]
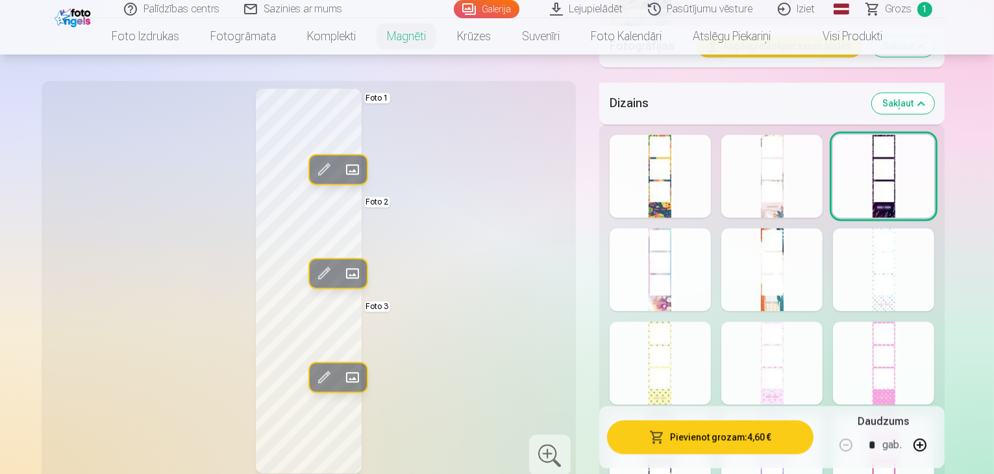
scroll to position [2869, 0]
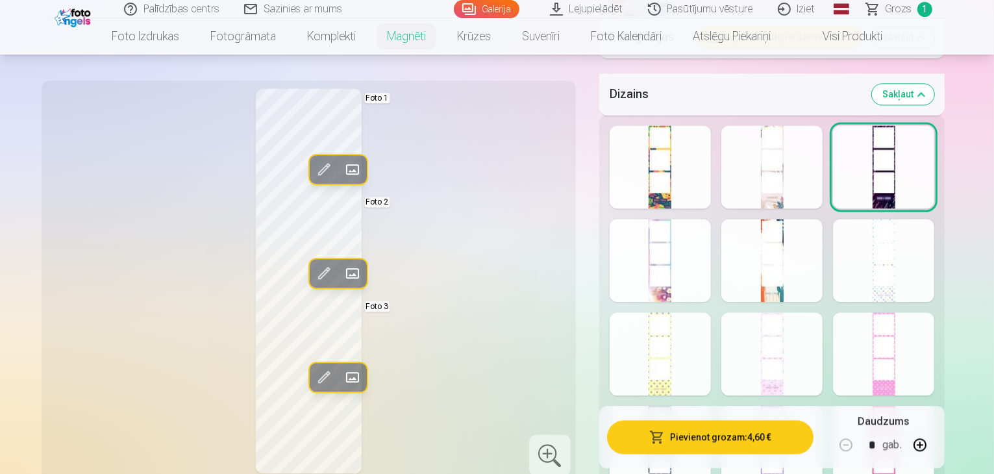
click at [862, 250] on div "Rādīt mazāk dizainu" at bounding box center [772, 461] width 346 height 693
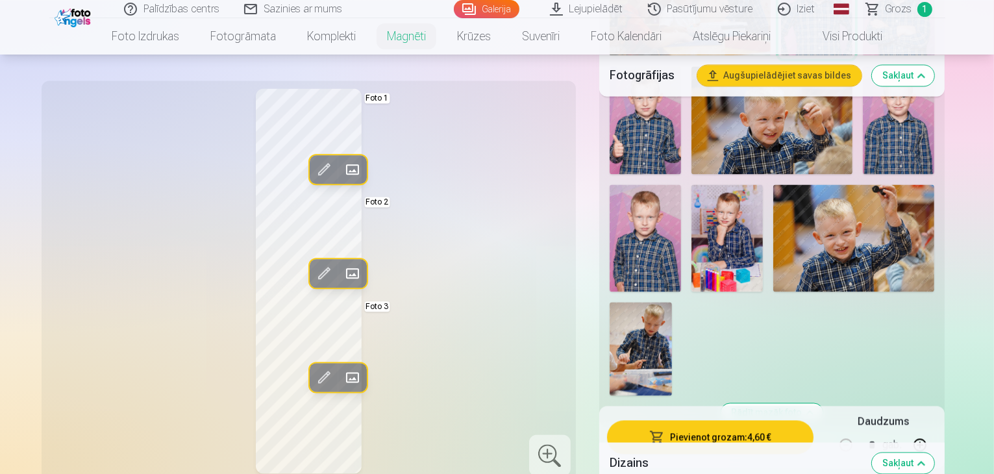
scroll to position [2510, 0]
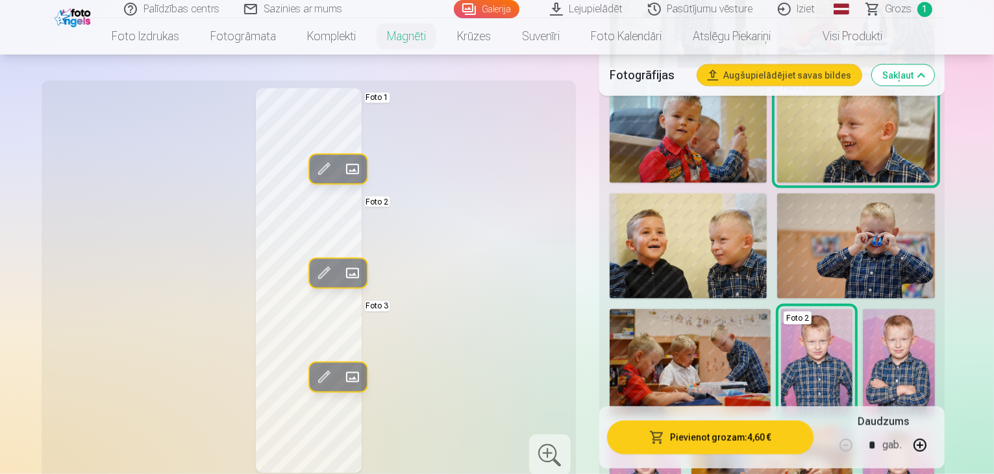
scroll to position [2150, 0]
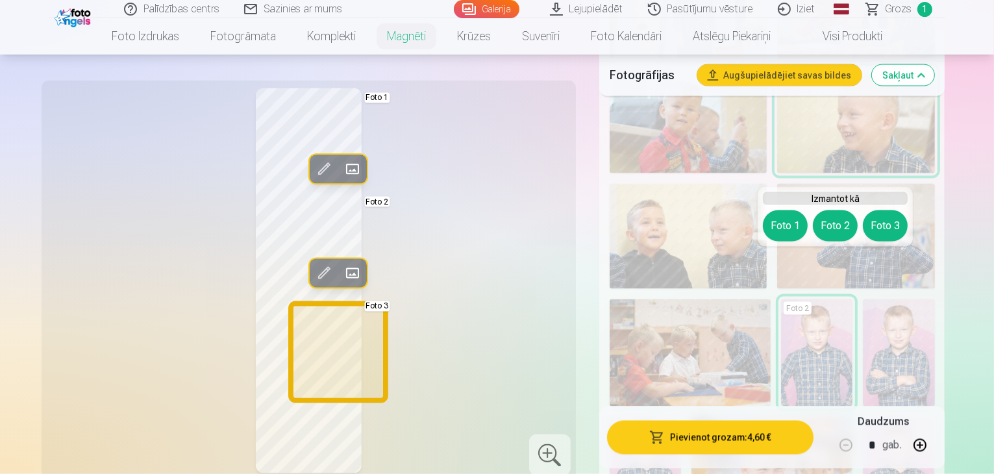
click at [882, 227] on button "Foto 3" at bounding box center [885, 225] width 45 height 31
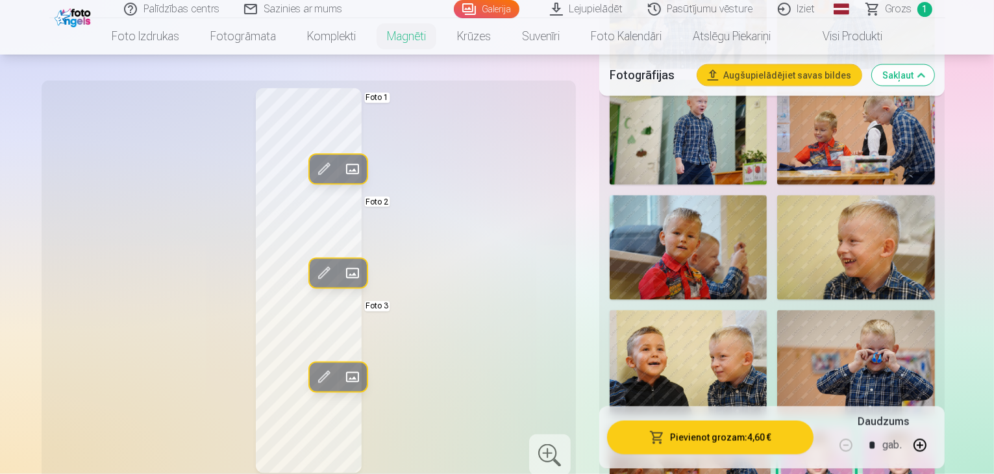
scroll to position [2033, 0]
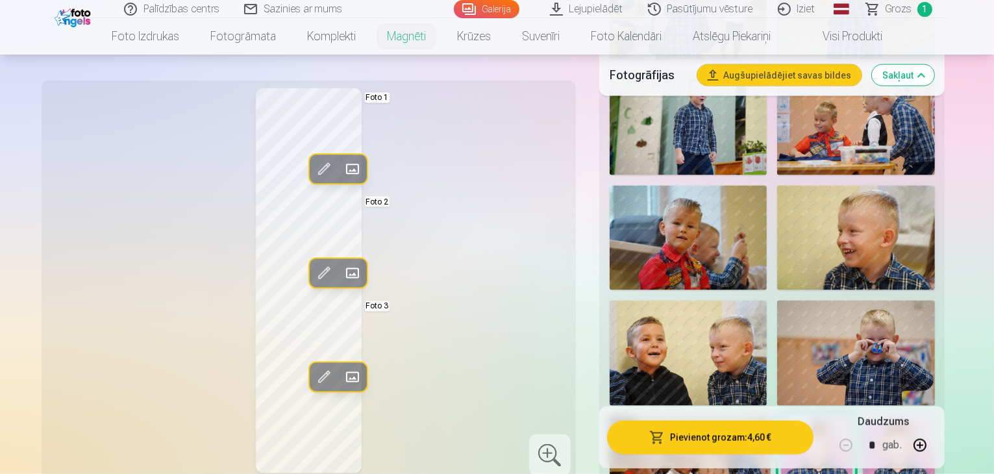
click at [863, 416] on img at bounding box center [898, 470] width 71 height 108
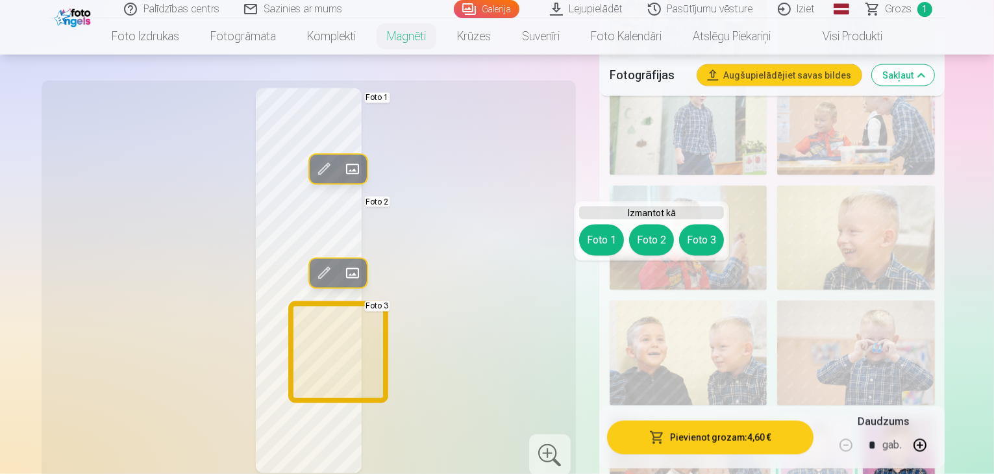
click at [701, 250] on button "Foto 3" at bounding box center [701, 240] width 45 height 31
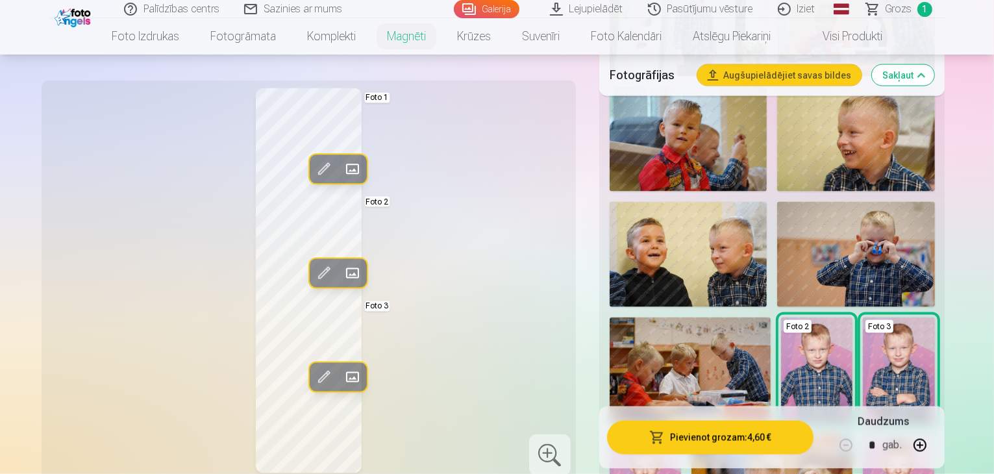
scroll to position [2150, 0]
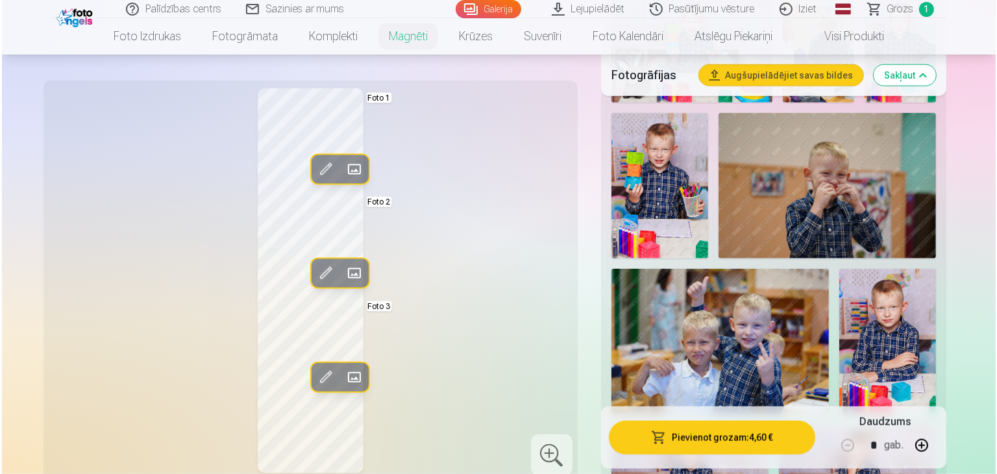
scroll to position [1475, 0]
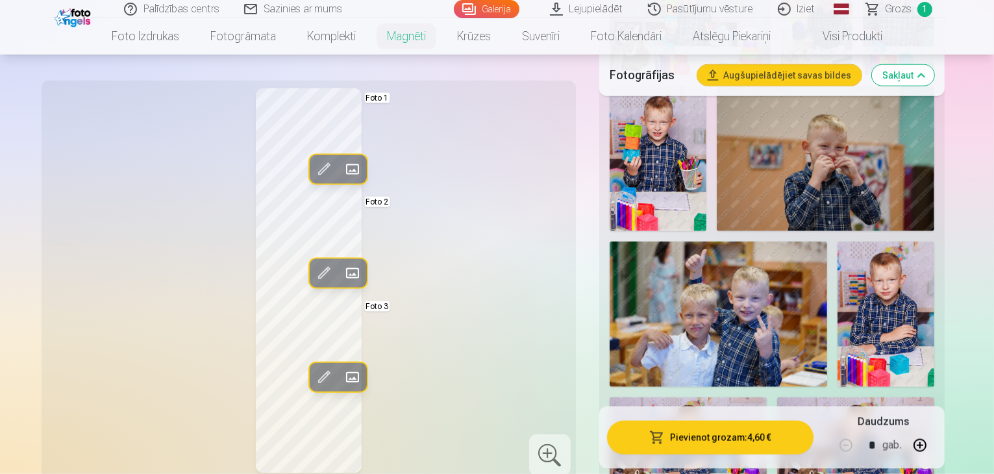
click at [726, 442] on button "Pievienot grozam : 4,60 €" at bounding box center [710, 438] width 207 height 34
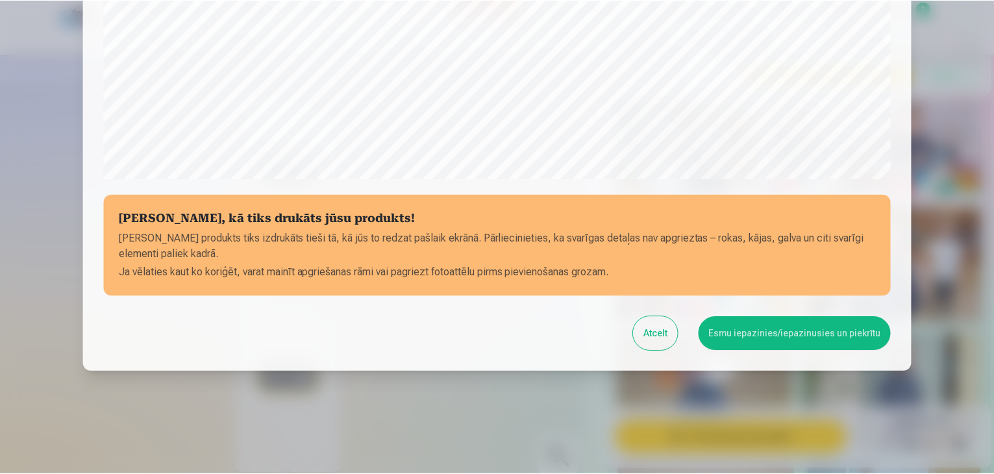
scroll to position [461, 0]
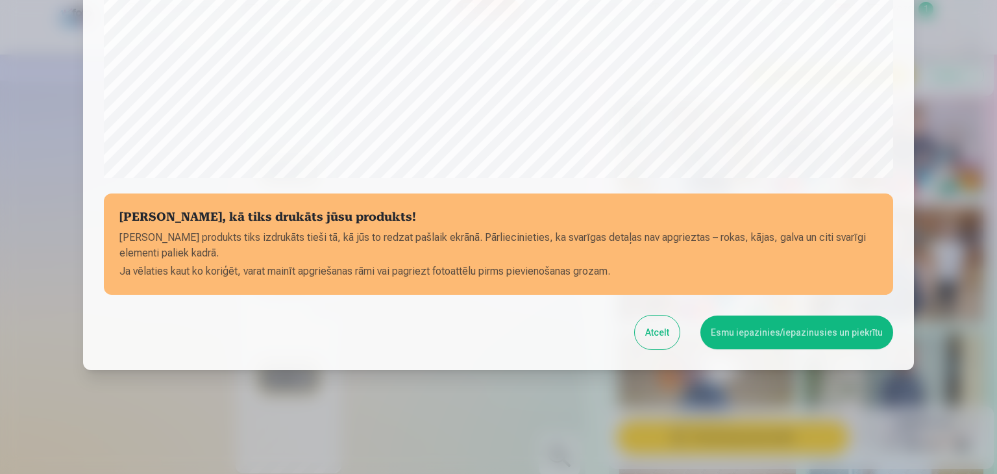
click at [782, 335] on button "Esmu iepazinies/iepazinusies un piekrītu" at bounding box center [797, 333] width 193 height 34
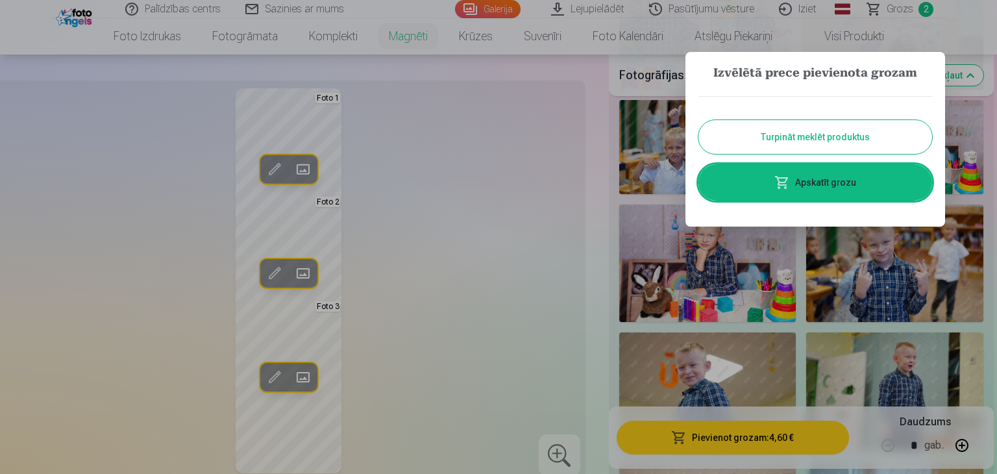
click at [849, 141] on button "Turpināt meklēt produktus" at bounding box center [816, 137] width 234 height 34
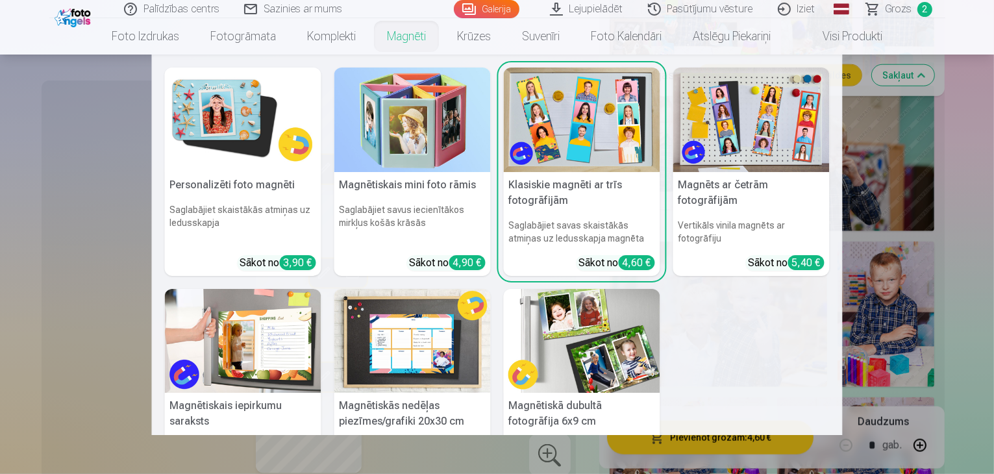
click at [417, 41] on link "Magnēti" at bounding box center [406, 36] width 70 height 36
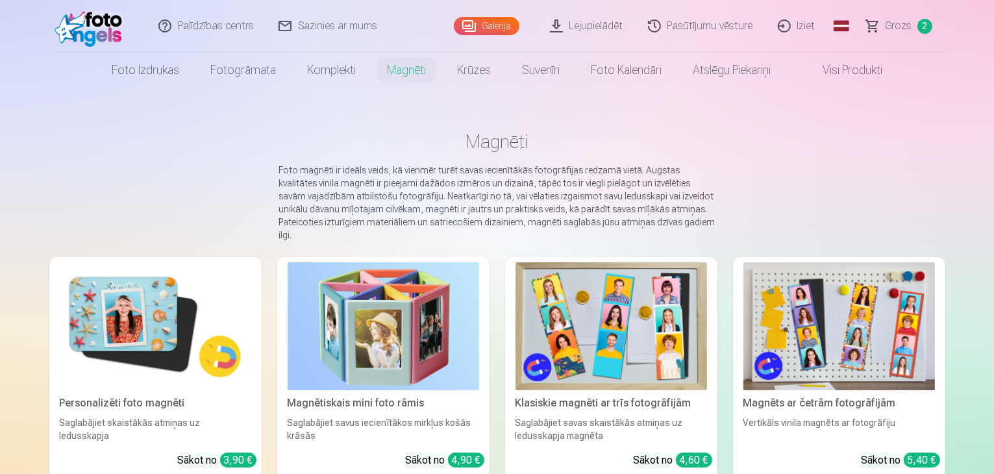
click at [65, 339] on img at bounding box center [156, 326] width 192 height 128
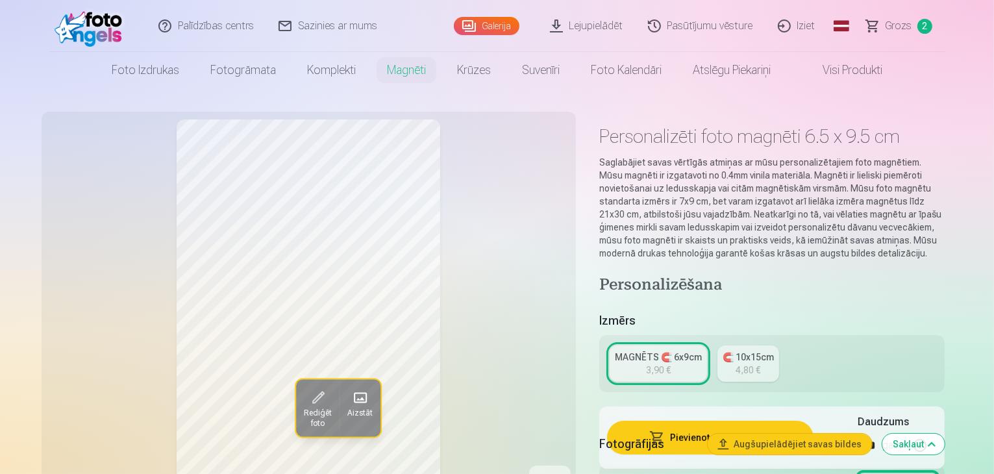
drag, startPoint x: 993, startPoint y: 27, endPoint x: 992, endPoint y: 39, distance: 12.4
click at [992, 39] on header "Palīdzības centrs Sazinies ar mums Galerija Lejupielādēt Pasūtījumu vēsture Izi…" at bounding box center [497, 44] width 994 height 88
click at [303, 416] on span "Rediģēt foto" at bounding box center [317, 418] width 28 height 21
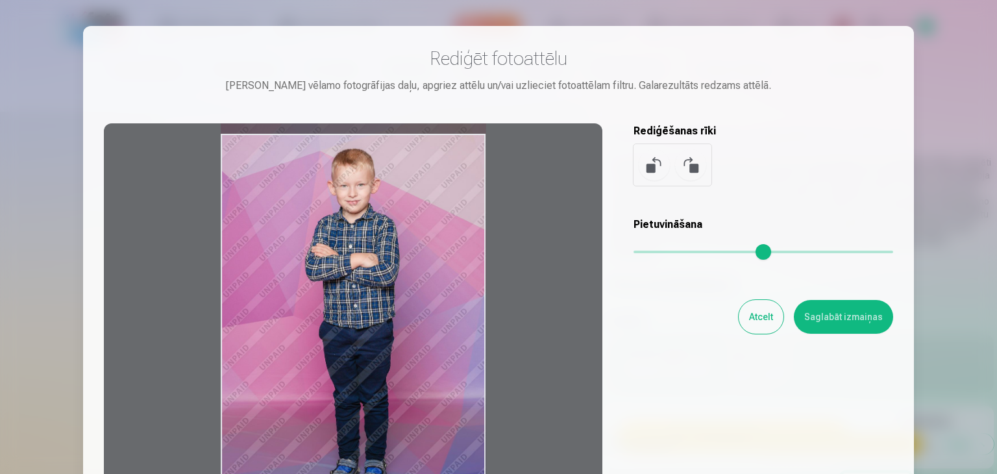
drag, startPoint x: 458, startPoint y: 164, endPoint x: 457, endPoint y: 143, distance: 20.2
click at [457, 143] on div at bounding box center [353, 327] width 499 height 408
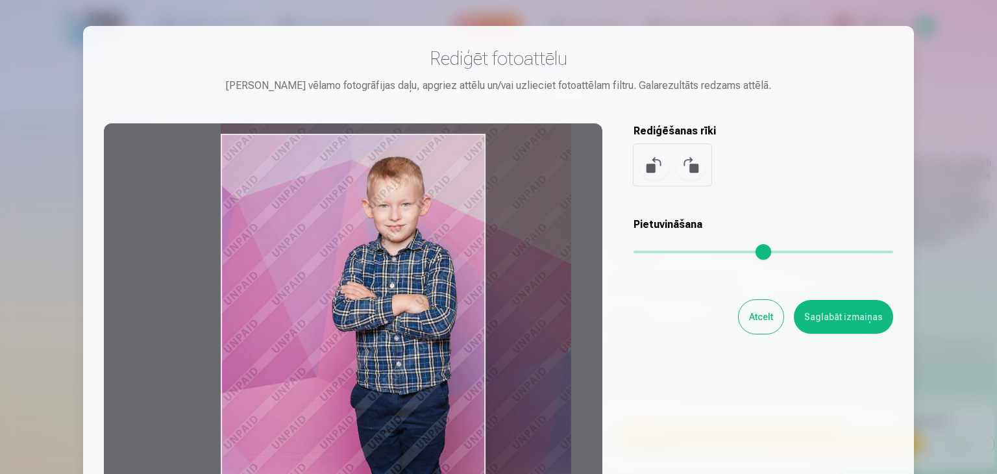
drag, startPoint x: 636, startPoint y: 256, endPoint x: 666, endPoint y: 250, distance: 30.4
click at [666, 251] on input "range" at bounding box center [764, 252] width 260 height 3
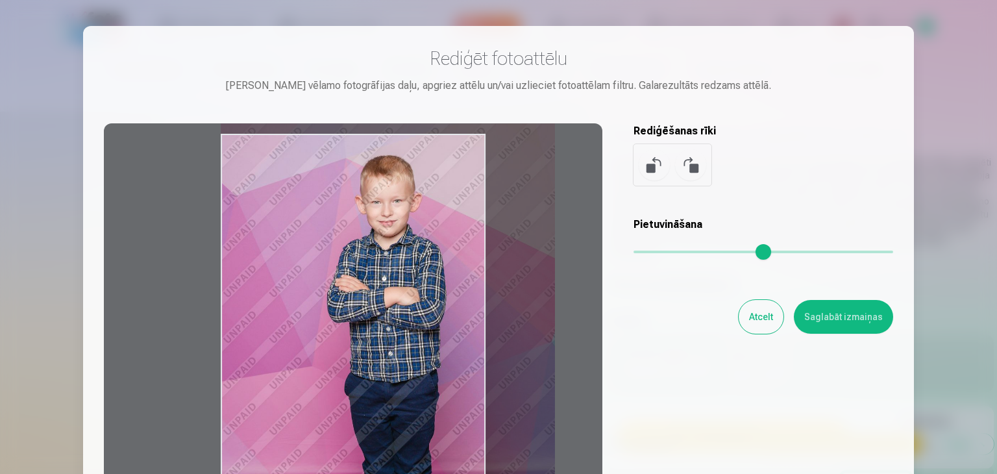
drag, startPoint x: 673, startPoint y: 255, endPoint x: 661, endPoint y: 255, distance: 11.7
type input "****"
click at [661, 253] on input "range" at bounding box center [764, 252] width 260 height 3
click at [850, 320] on button "Saglabāt izmaiņas" at bounding box center [843, 317] width 99 height 34
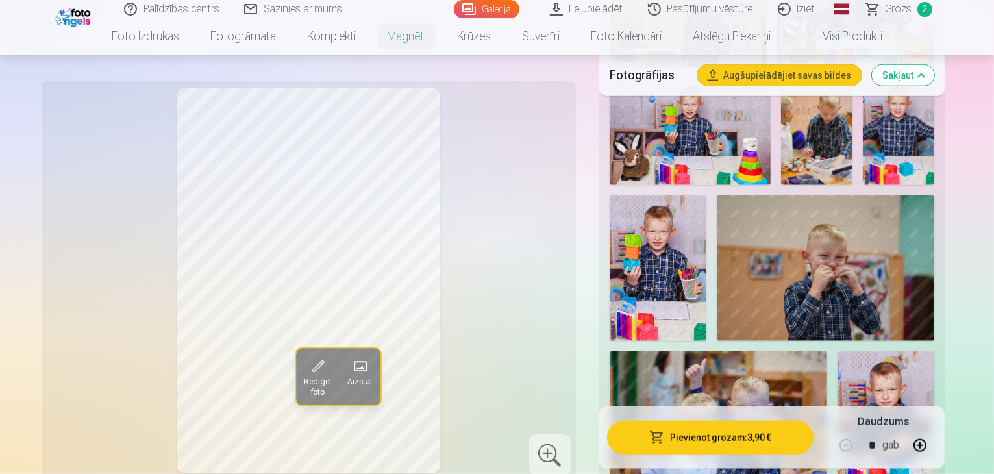
scroll to position [1374, 0]
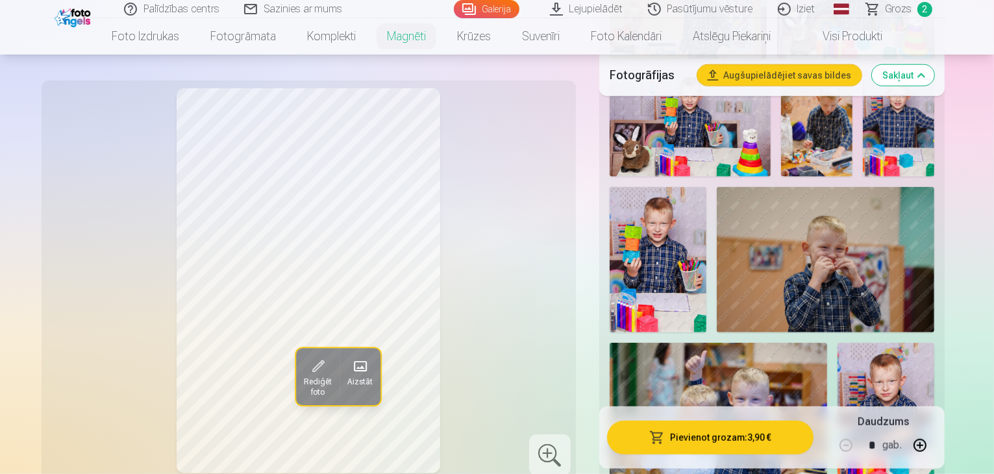
click at [303, 385] on span "Rediģēt foto" at bounding box center [317, 387] width 28 height 21
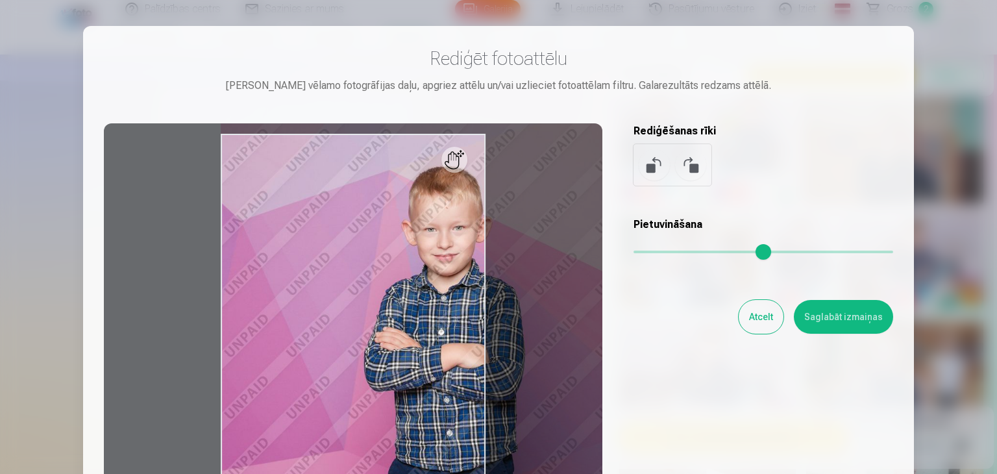
drag, startPoint x: 661, startPoint y: 256, endPoint x: 698, endPoint y: 253, distance: 37.2
click at [698, 253] on input "range" at bounding box center [764, 252] width 260 height 3
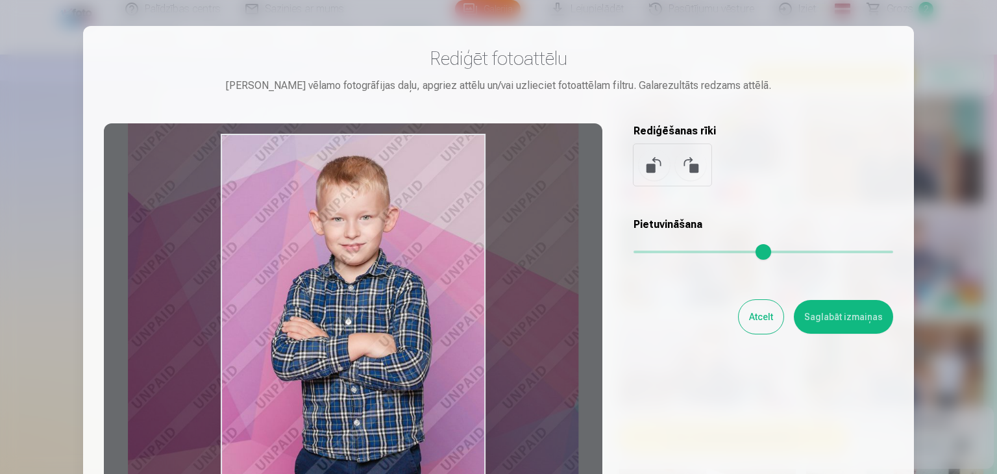
drag, startPoint x: 353, startPoint y: 345, endPoint x: 259, endPoint y: 336, distance: 93.9
click at [259, 336] on div at bounding box center [353, 327] width 499 height 408
type input "****"
click at [844, 327] on button "Saglabāt izmaiņas" at bounding box center [843, 317] width 99 height 34
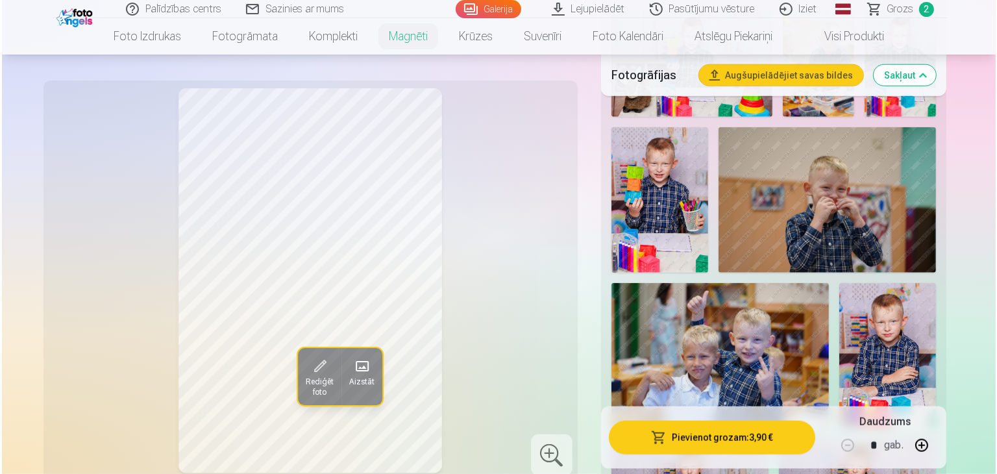
scroll to position [1425, 0]
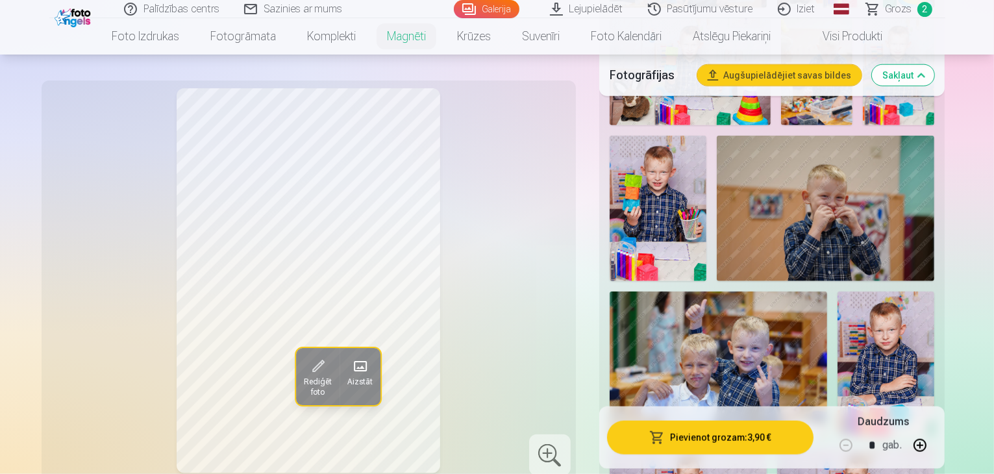
click at [741, 442] on button "Pievienot grozam : 3,90 €" at bounding box center [710, 438] width 207 height 34
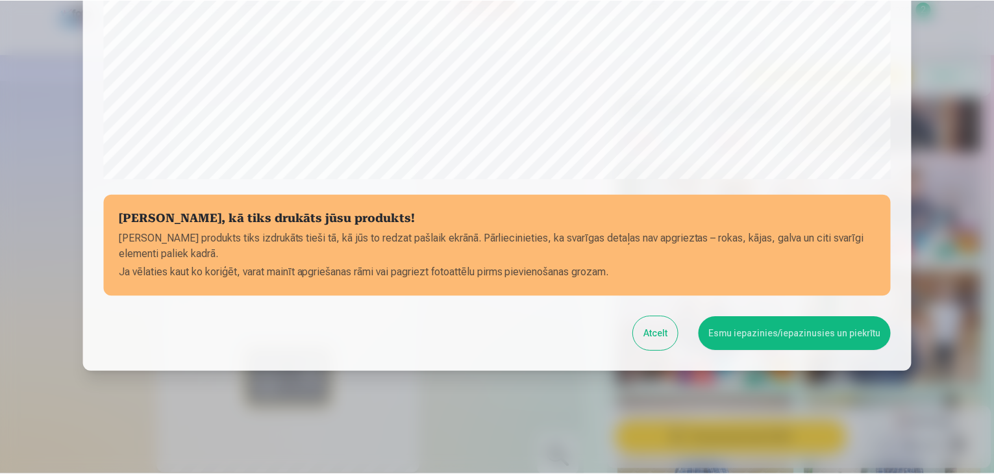
scroll to position [461, 0]
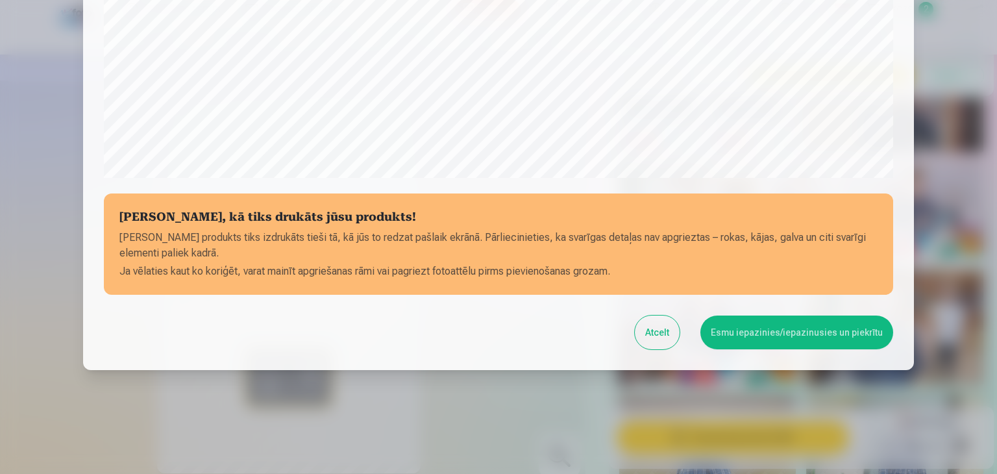
click at [781, 332] on button "Esmu iepazinies/iepazinusies un piekrītu" at bounding box center [797, 333] width 193 height 34
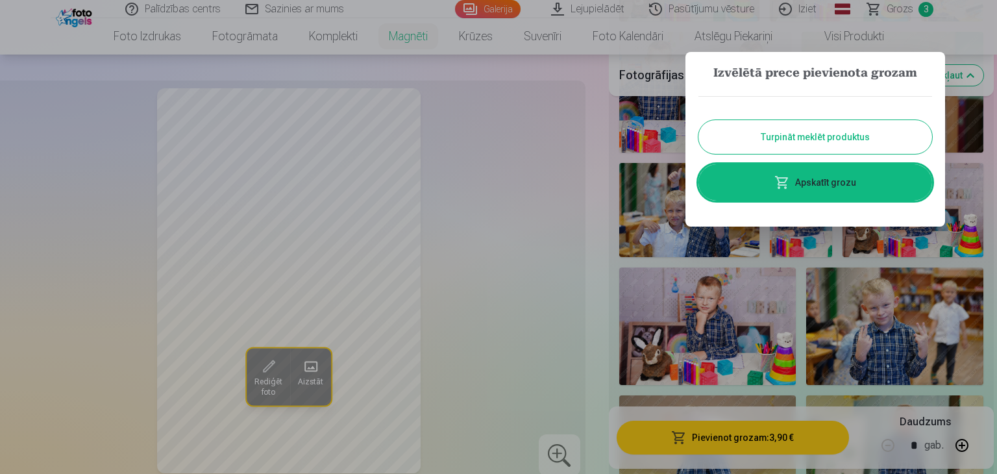
click at [836, 129] on button "Turpināt meklēt produktus" at bounding box center [816, 137] width 234 height 34
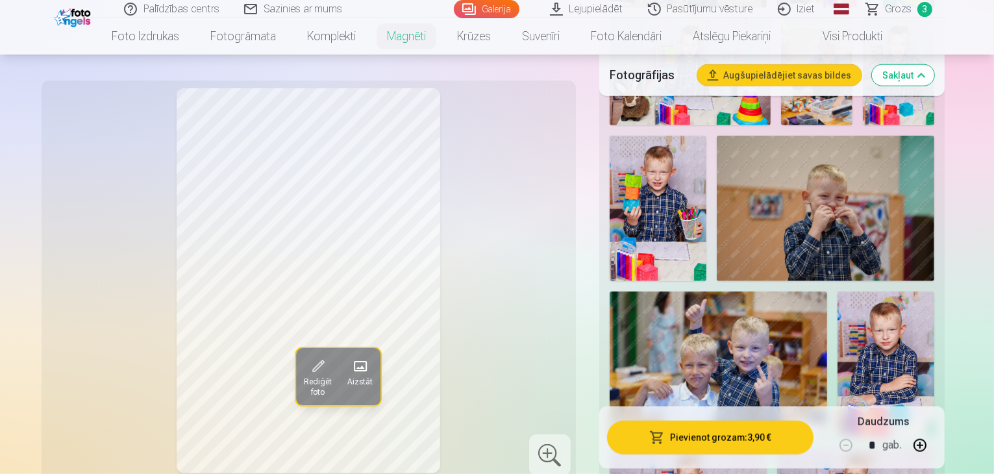
drag, startPoint x: 993, startPoint y: 111, endPoint x: 993, endPoint y: 97, distance: 14.3
click at [945, 97] on div "Rādīt mazāk foto" at bounding box center [772, 271] width 346 height 2462
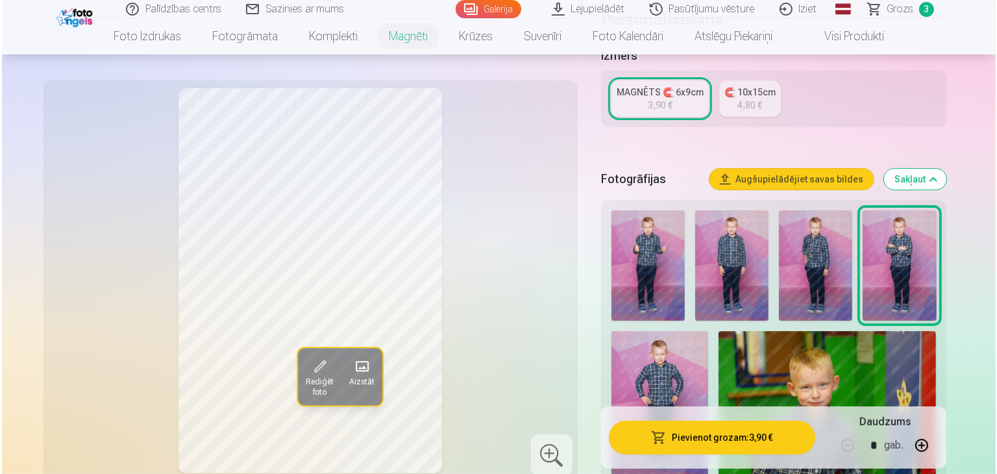
scroll to position [273, 0]
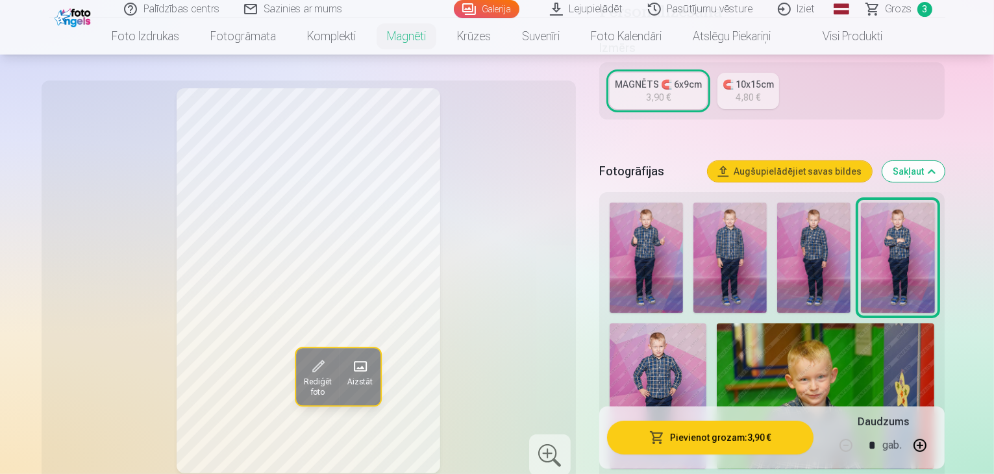
click at [644, 237] on img at bounding box center [646, 258] width 73 height 110
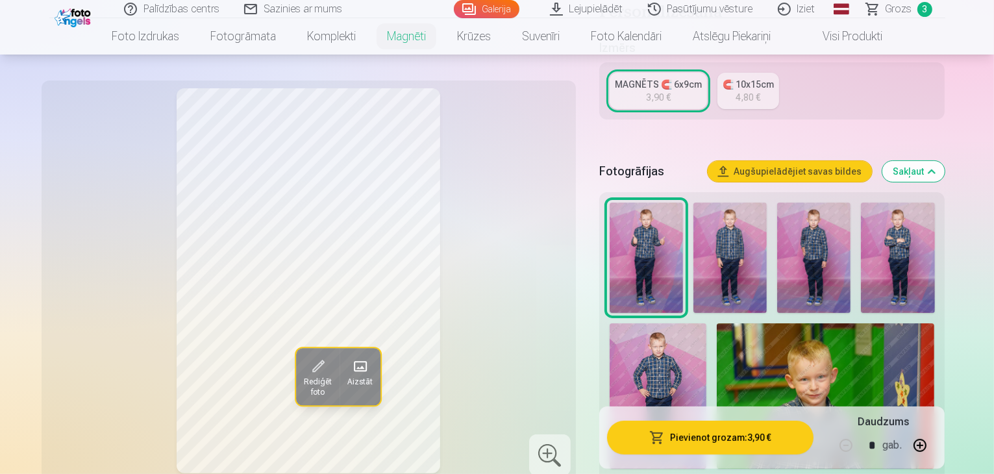
click at [710, 238] on img at bounding box center [729, 258] width 73 height 110
click at [797, 231] on img at bounding box center [813, 258] width 73 height 110
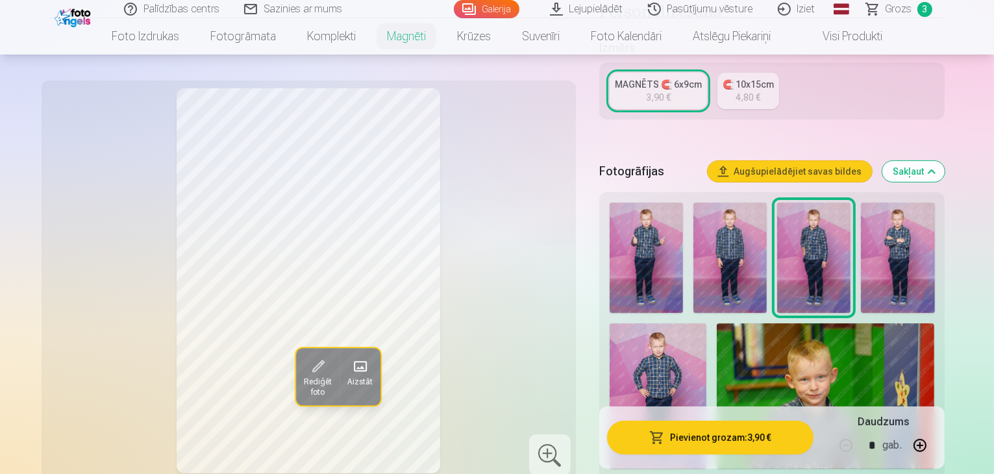
click at [861, 229] on img at bounding box center [897, 258] width 73 height 110
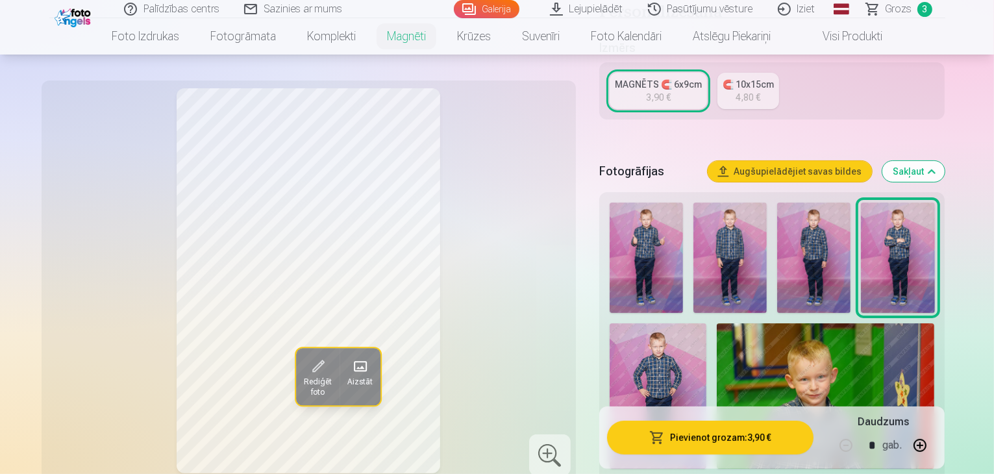
click at [706, 323] on img at bounding box center [658, 395] width 97 height 145
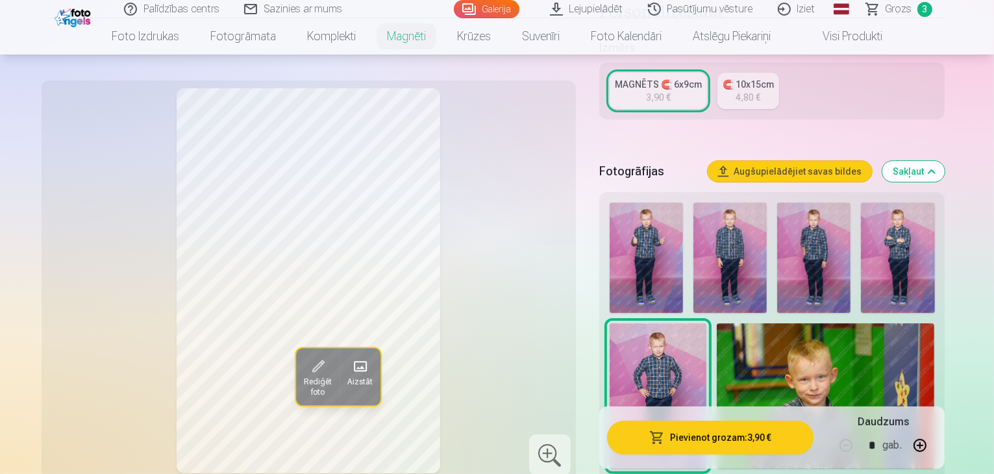
click at [303, 377] on span "Rediģēt foto" at bounding box center [317, 387] width 28 height 21
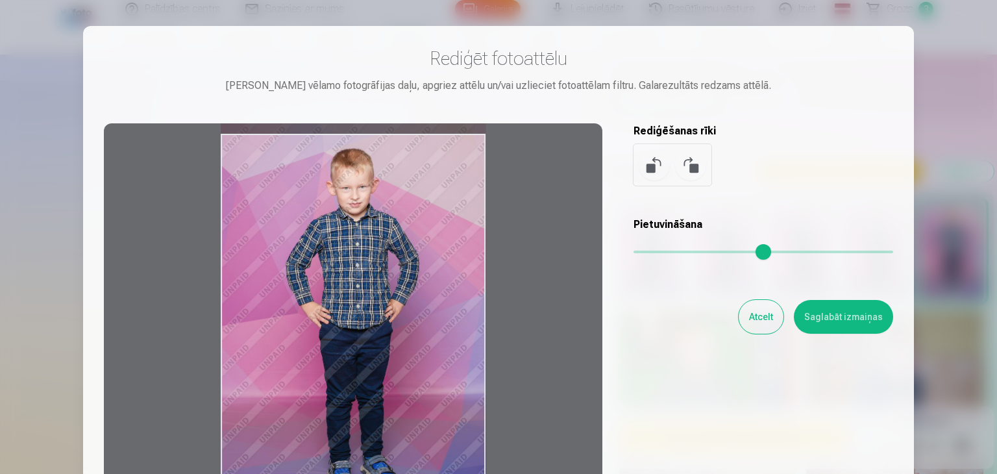
drag, startPoint x: 447, startPoint y: 169, endPoint x: 474, endPoint y: 162, distance: 27.4
click at [474, 162] on div at bounding box center [353, 327] width 499 height 408
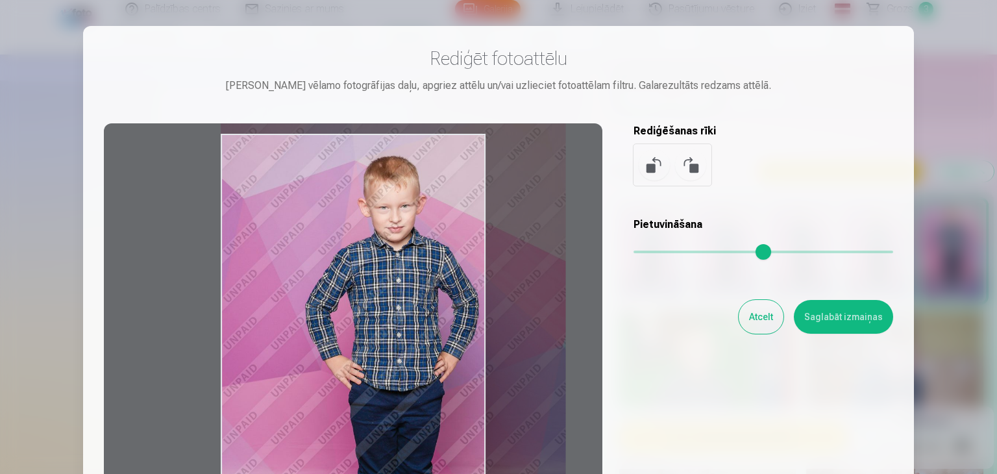
drag, startPoint x: 643, startPoint y: 253, endPoint x: 663, endPoint y: 251, distance: 19.5
click at [663, 251] on input "range" at bounding box center [764, 252] width 260 height 3
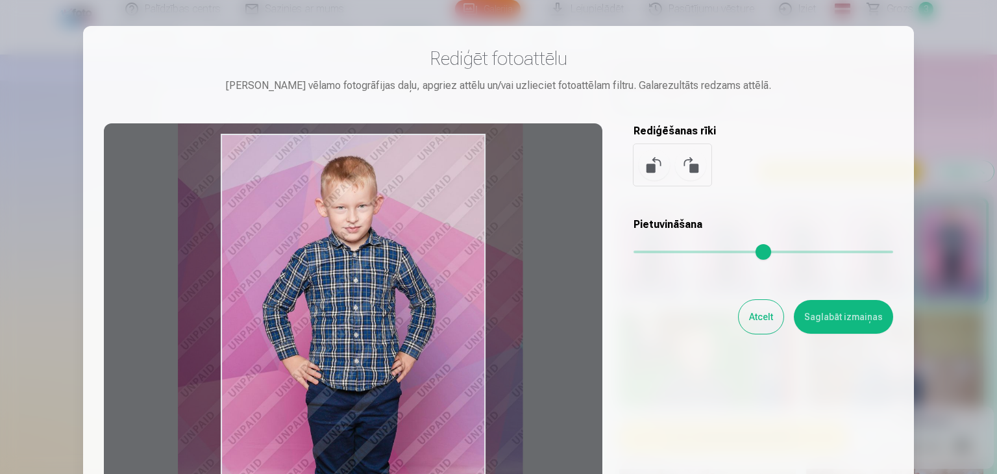
drag, startPoint x: 427, startPoint y: 330, endPoint x: 384, endPoint y: 330, distance: 42.9
click at [384, 330] on div at bounding box center [353, 327] width 499 height 408
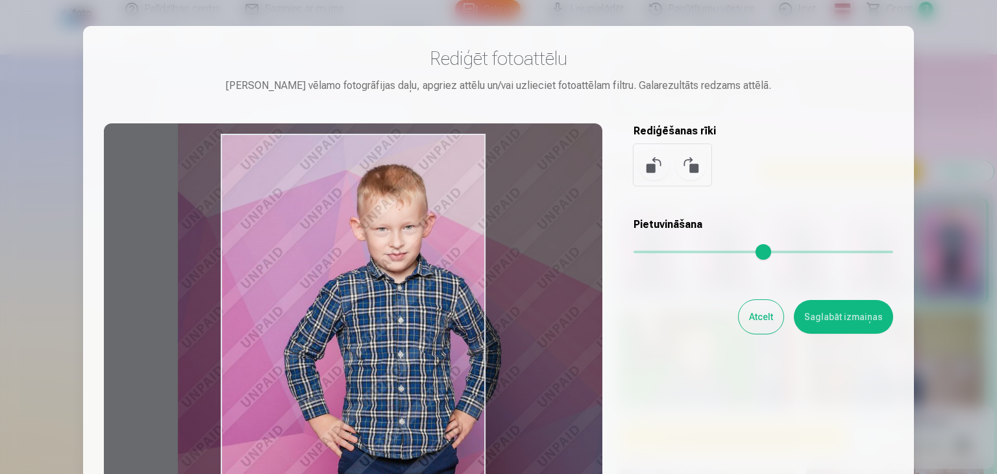
drag, startPoint x: 665, startPoint y: 258, endPoint x: 692, endPoint y: 251, distance: 28.0
click at [692, 251] on input "range" at bounding box center [764, 252] width 260 height 3
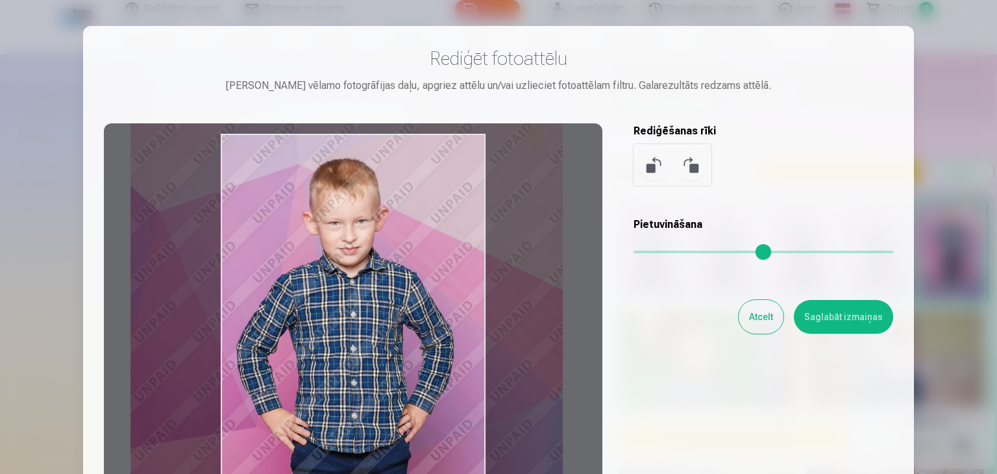
drag, startPoint x: 388, startPoint y: 354, endPoint x: 340, endPoint y: 349, distance: 47.7
click at [340, 349] on div at bounding box center [353, 327] width 499 height 408
type input "****"
click at [841, 306] on button "Saglabāt izmaiņas" at bounding box center [843, 317] width 99 height 34
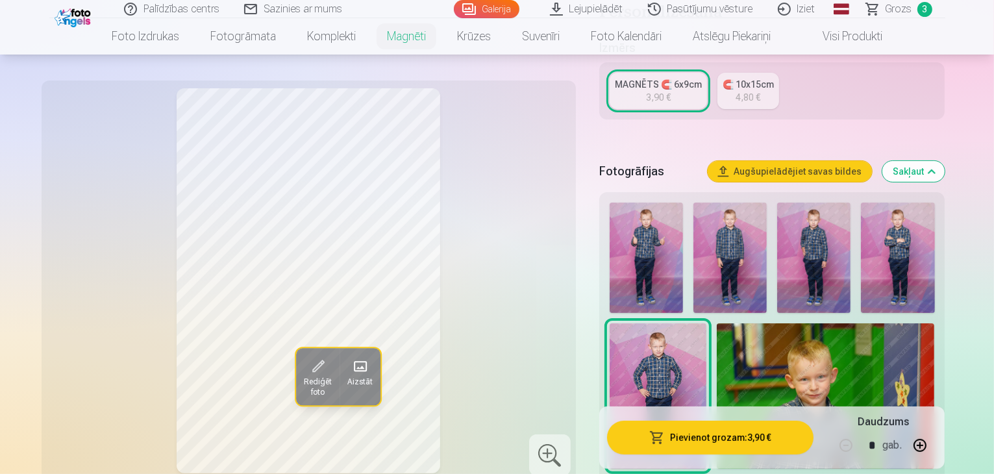
click at [751, 442] on button "Pievienot grozam : 3,90 €" at bounding box center [710, 438] width 207 height 34
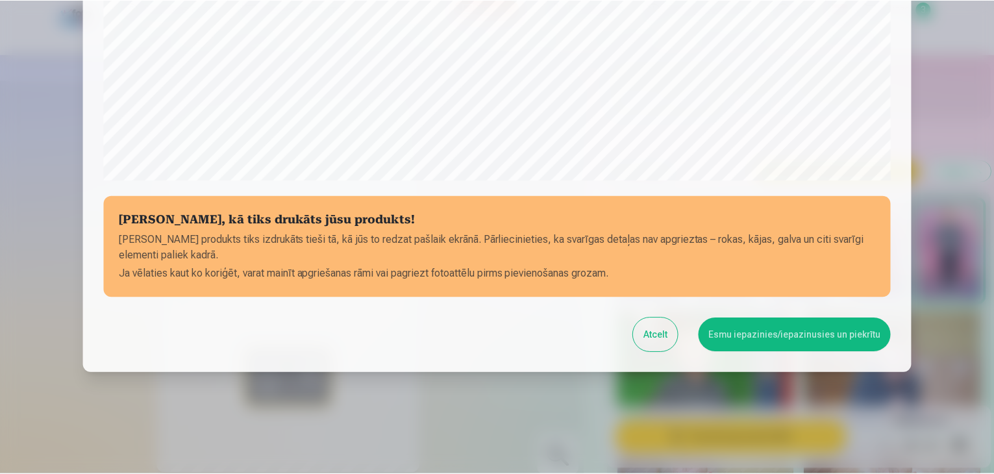
scroll to position [461, 0]
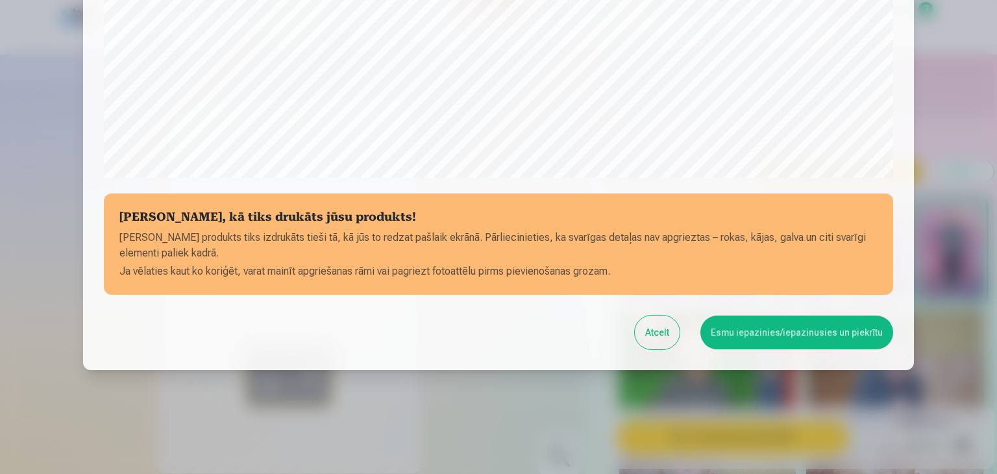
click at [797, 325] on button "Esmu iepazinies/iepazinusies un piekrītu" at bounding box center [797, 333] width 193 height 34
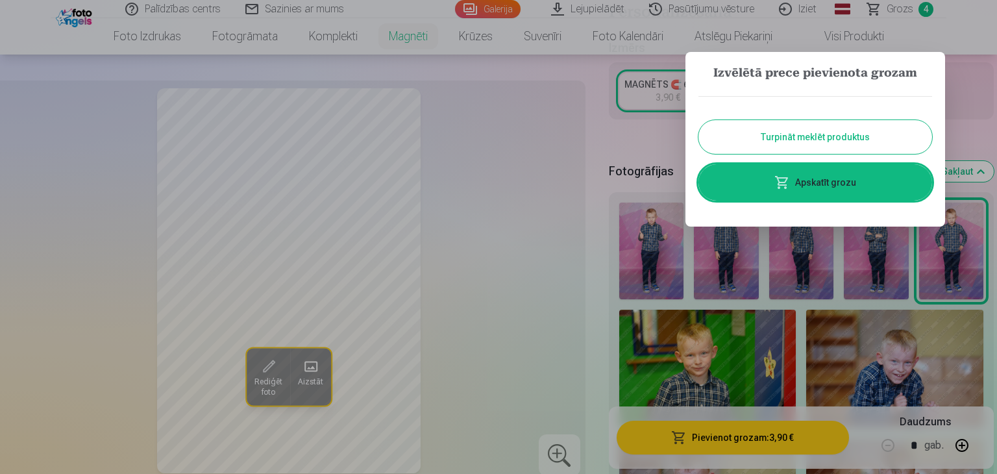
click at [850, 142] on button "Turpināt meklēt produktus" at bounding box center [816, 137] width 234 height 34
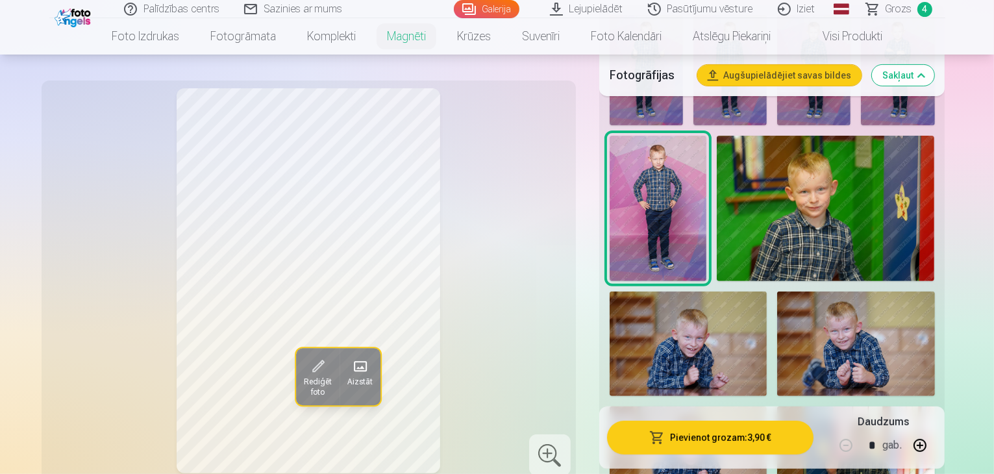
scroll to position [469, 0]
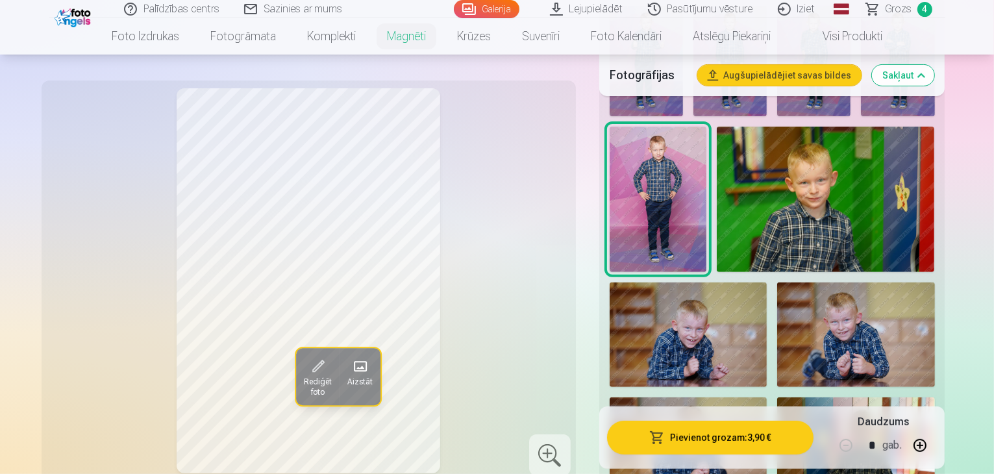
click at [767, 282] on img at bounding box center [688, 334] width 157 height 105
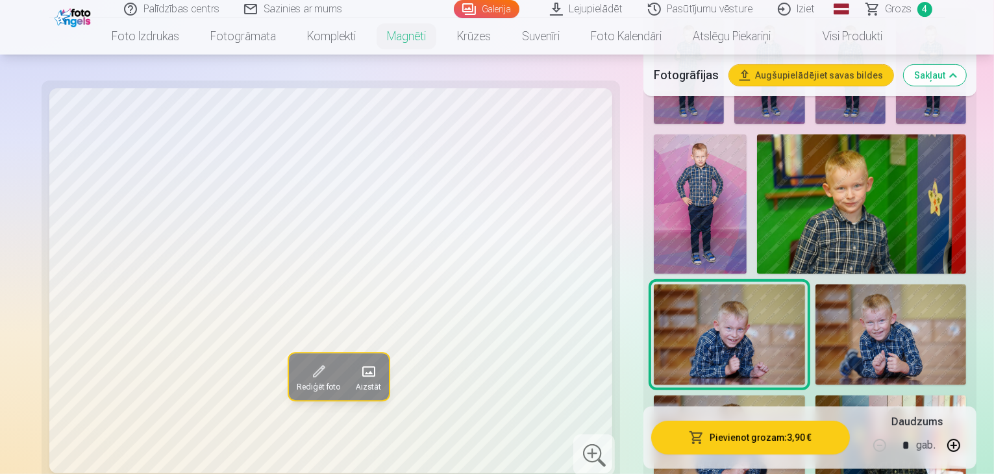
click at [805, 395] on img at bounding box center [729, 445] width 151 height 101
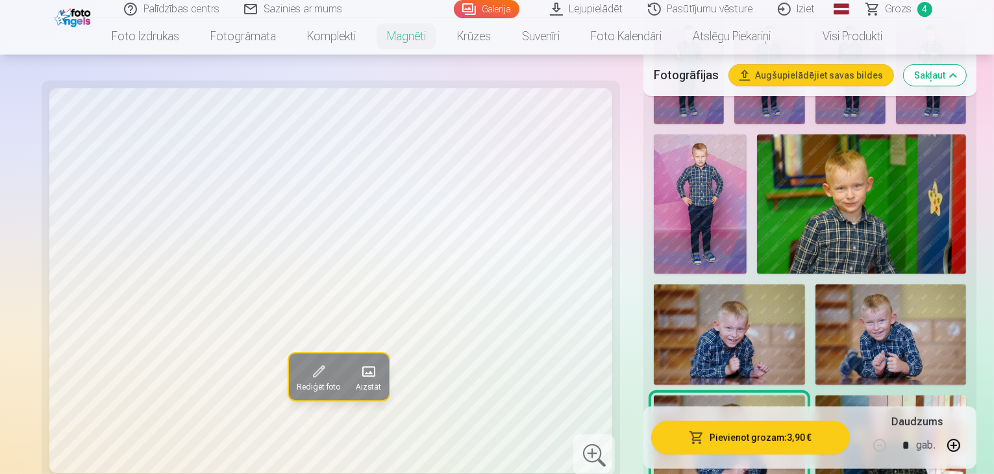
click at [816, 301] on img at bounding box center [891, 334] width 151 height 101
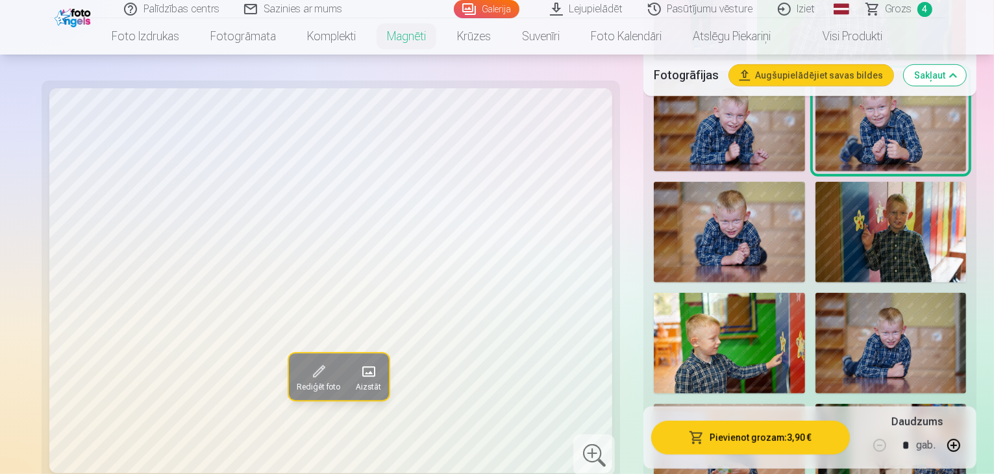
scroll to position [742, 0]
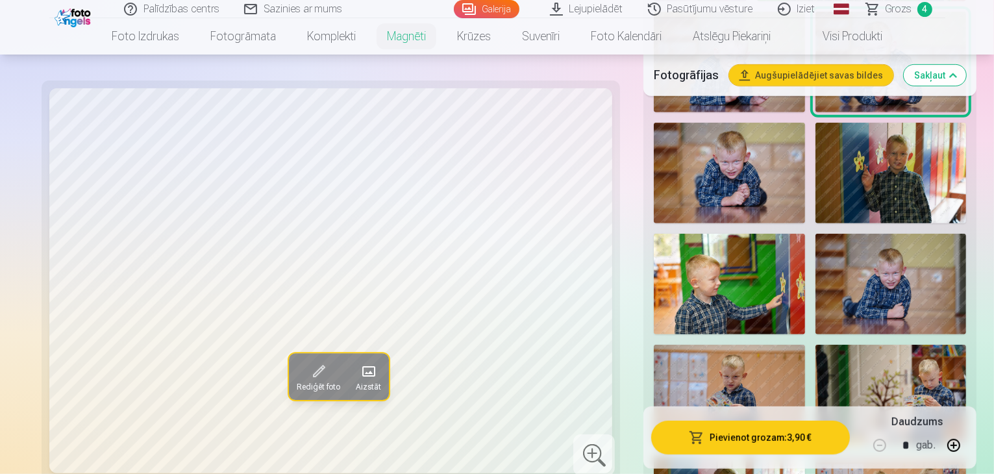
click at [816, 289] on img at bounding box center [891, 284] width 151 height 101
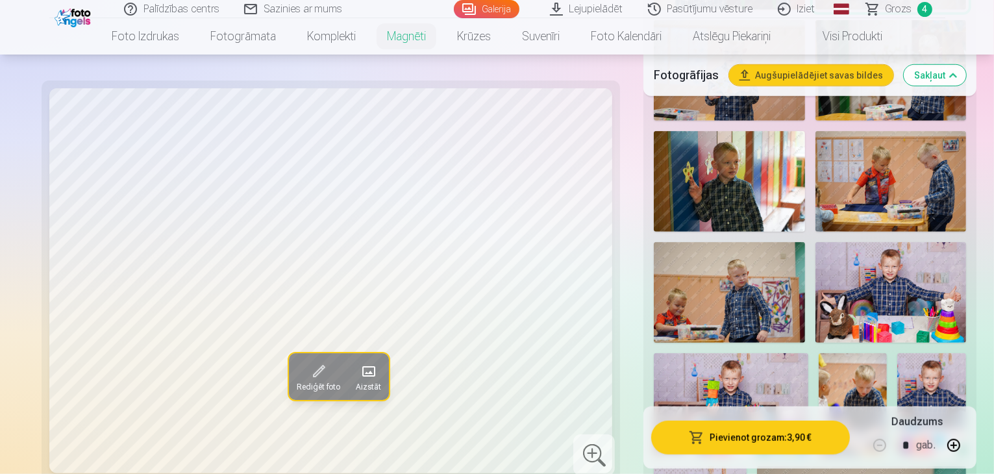
scroll to position [1075, 0]
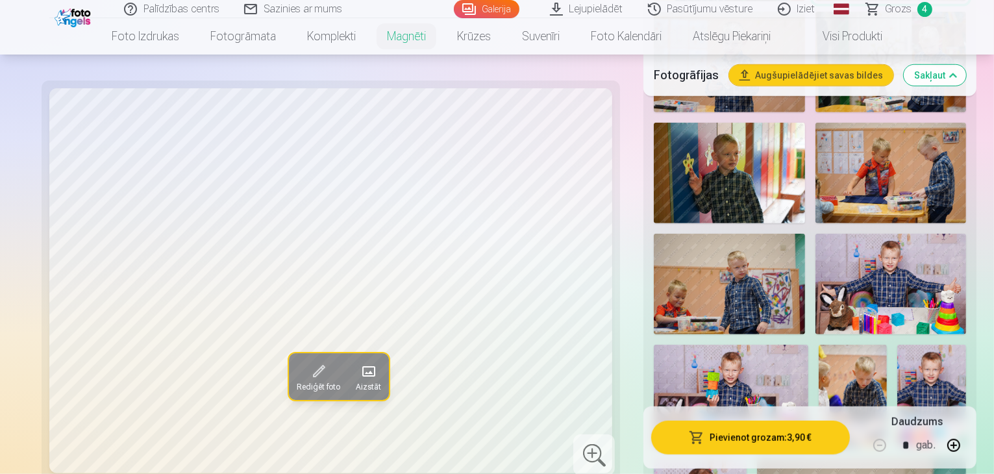
click at [816, 303] on img at bounding box center [891, 284] width 151 height 101
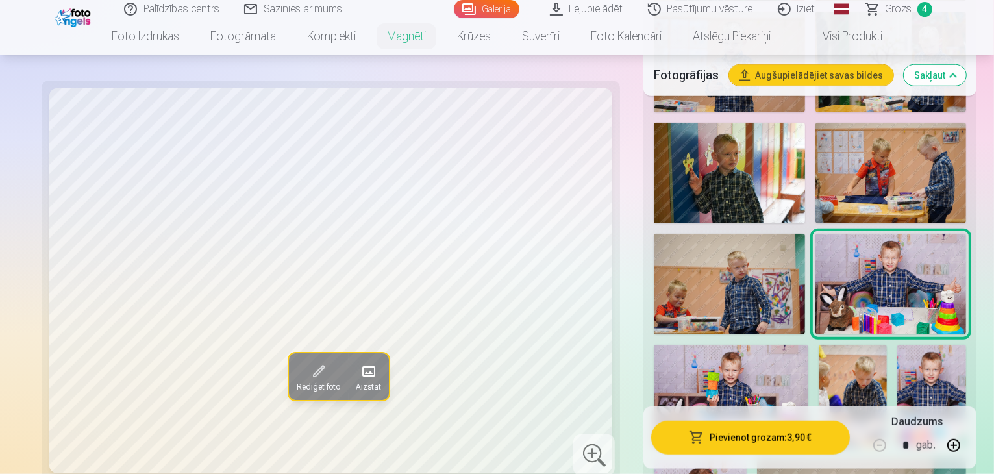
click at [808, 345] on img at bounding box center [731, 396] width 155 height 103
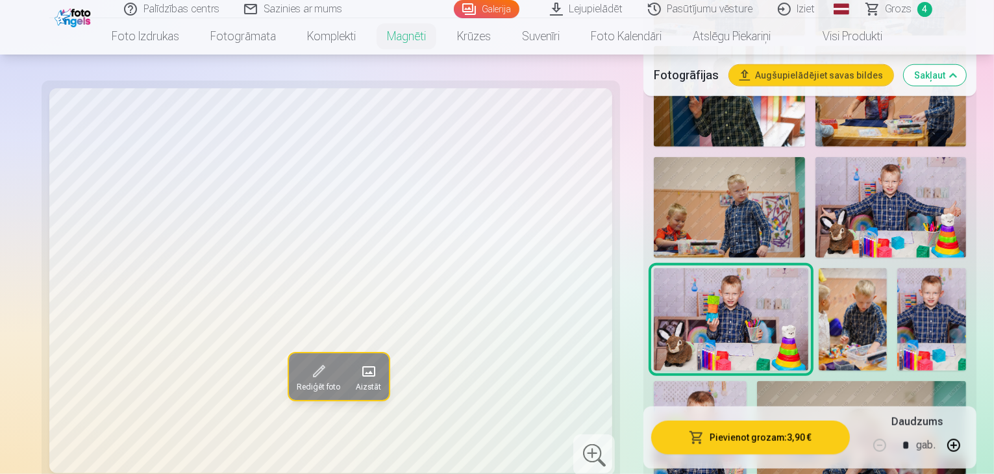
scroll to position [1161, 0]
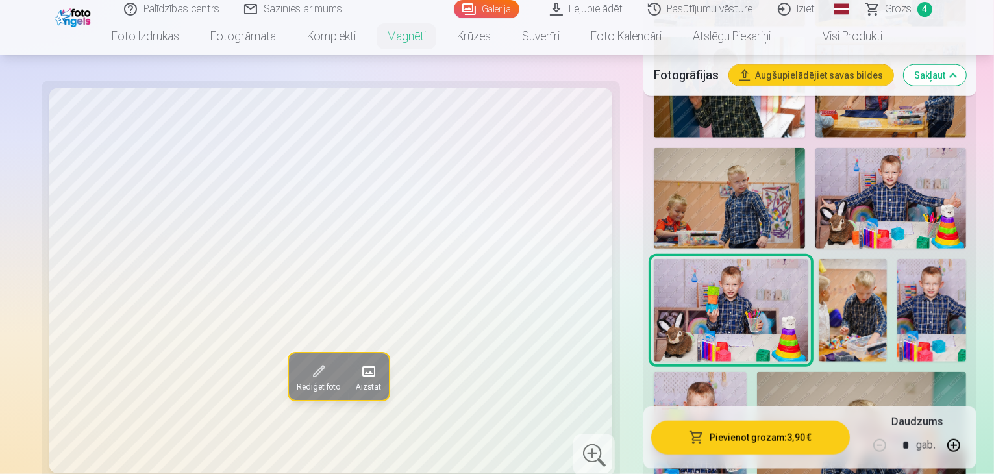
click at [747, 372] on img at bounding box center [700, 442] width 93 height 140
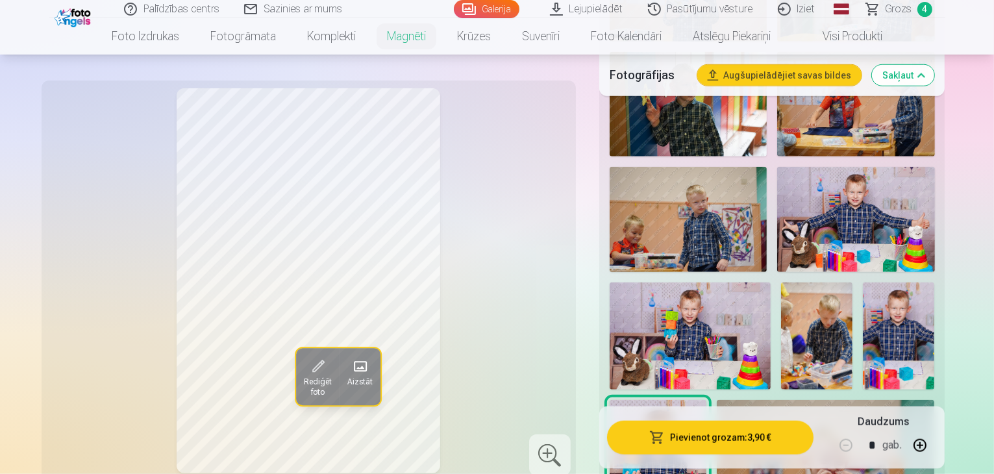
click at [771, 282] on img at bounding box center [690, 335] width 161 height 107
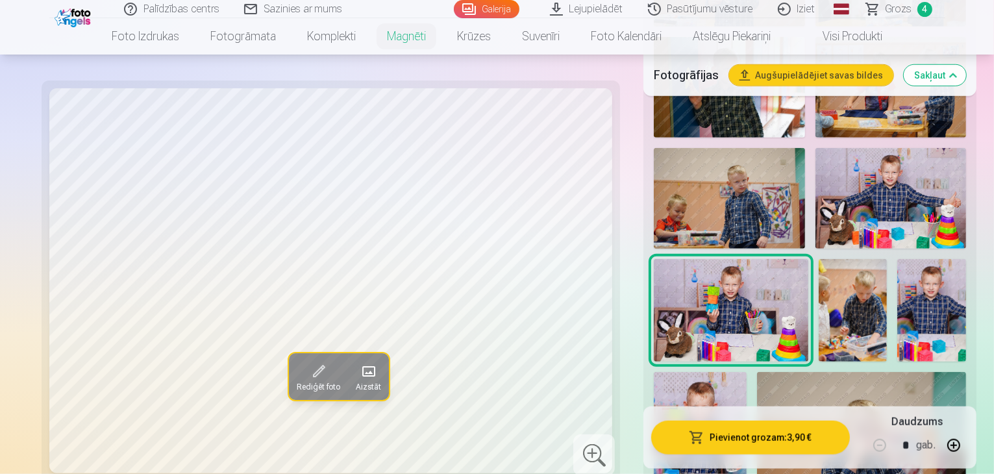
click at [747, 372] on img at bounding box center [700, 442] width 93 height 140
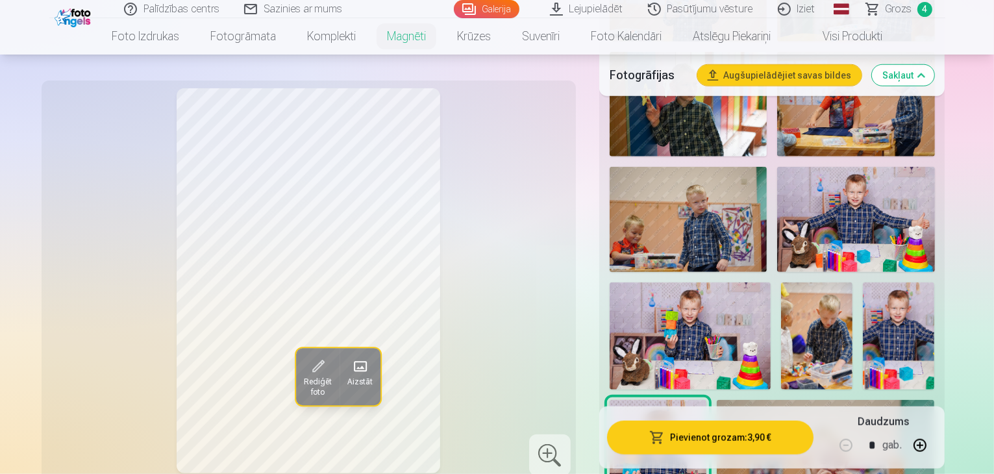
click at [771, 282] on img at bounding box center [690, 335] width 161 height 107
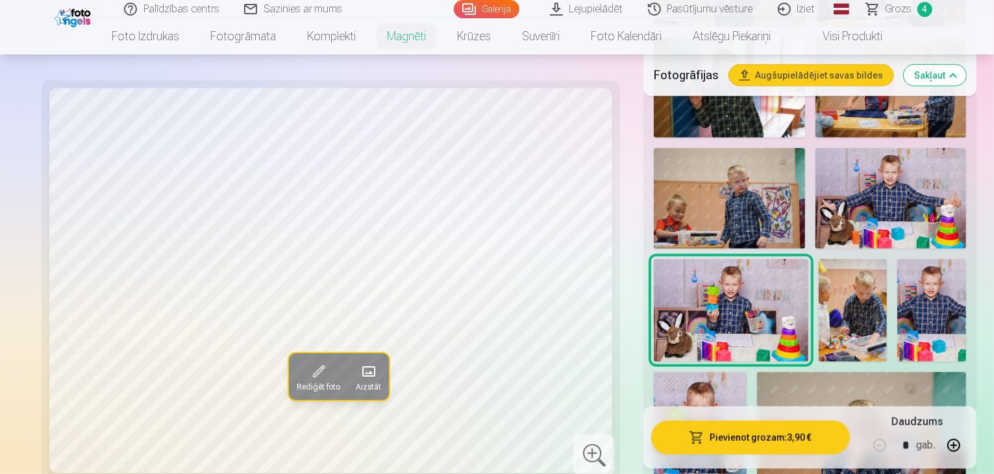
click at [747, 372] on img at bounding box center [700, 442] width 93 height 140
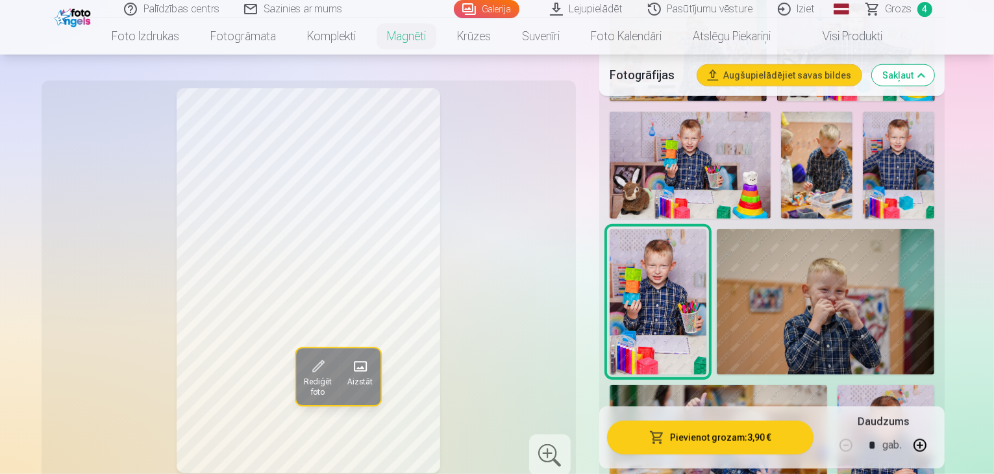
scroll to position [1348, 0]
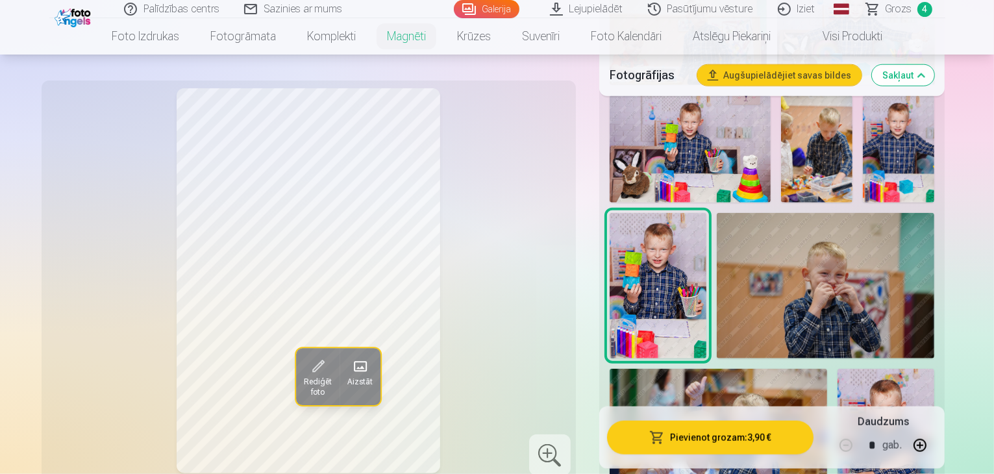
click at [838, 369] on img at bounding box center [886, 441] width 97 height 145
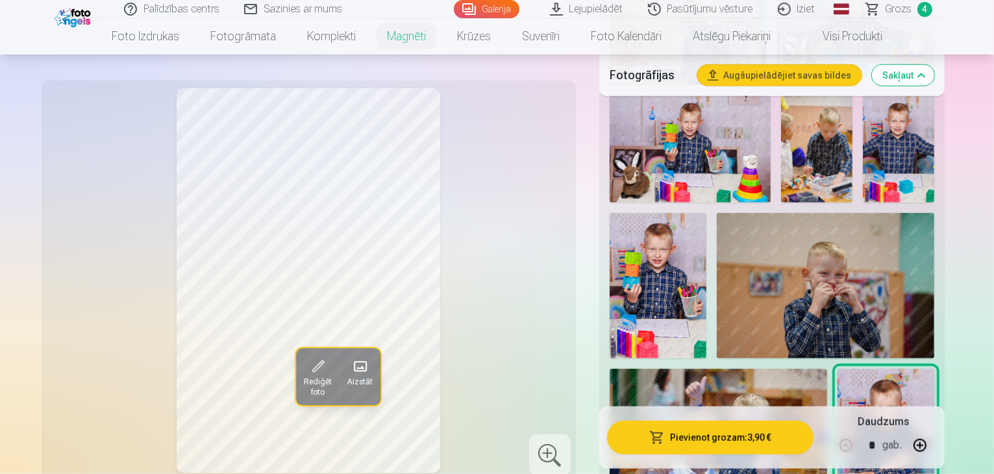
click at [838, 369] on img at bounding box center [886, 441] width 97 height 145
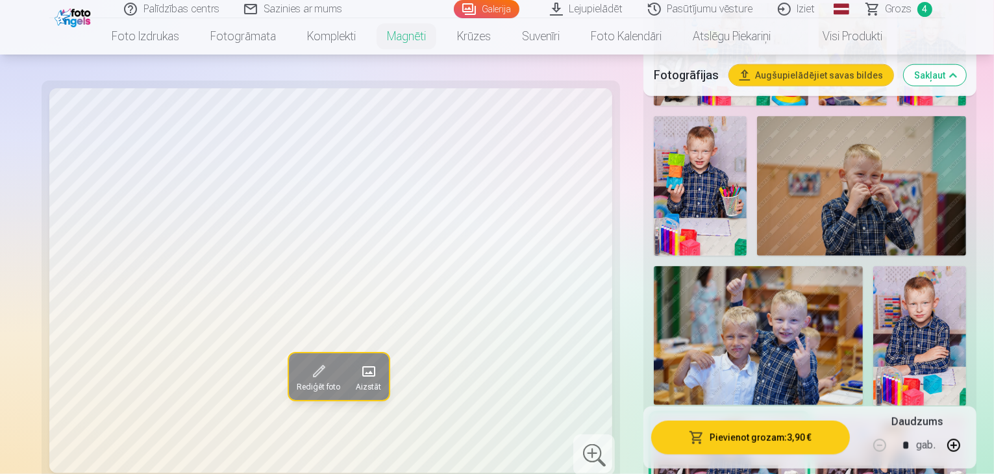
scroll to position [1434, 0]
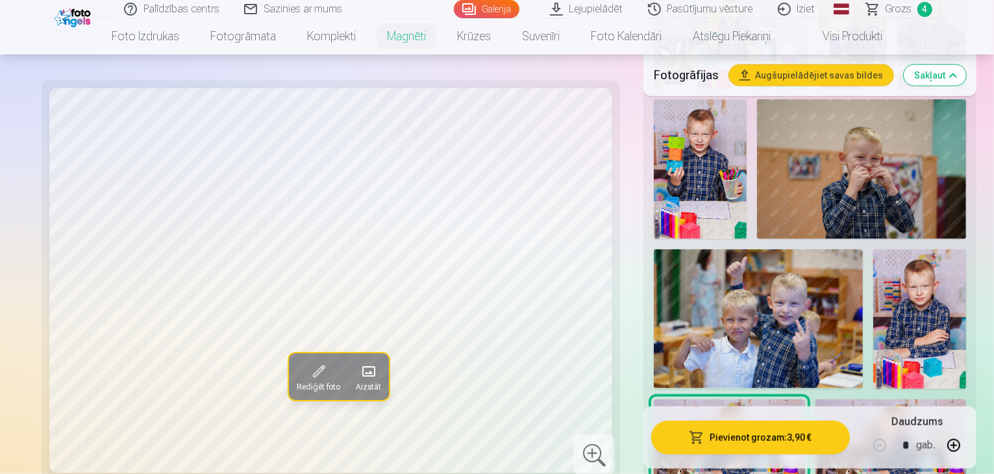
click at [816, 399] on img at bounding box center [891, 449] width 151 height 101
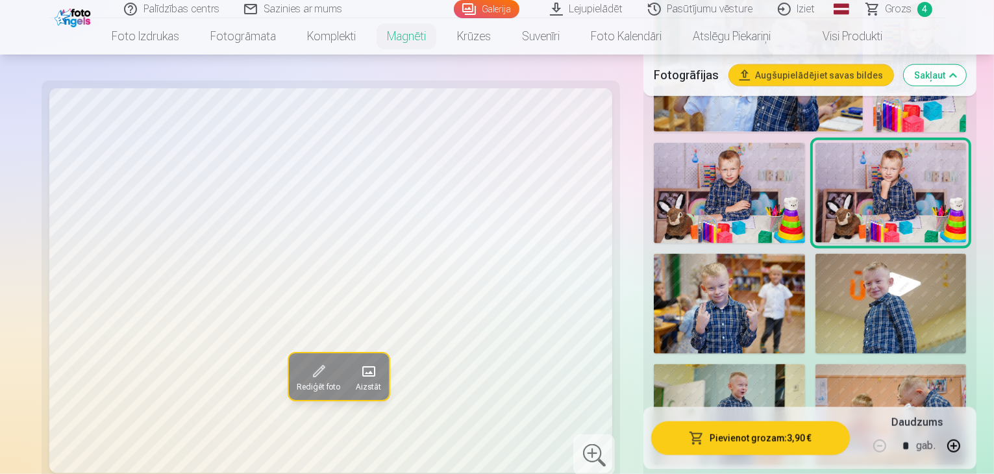
scroll to position [1579, 0]
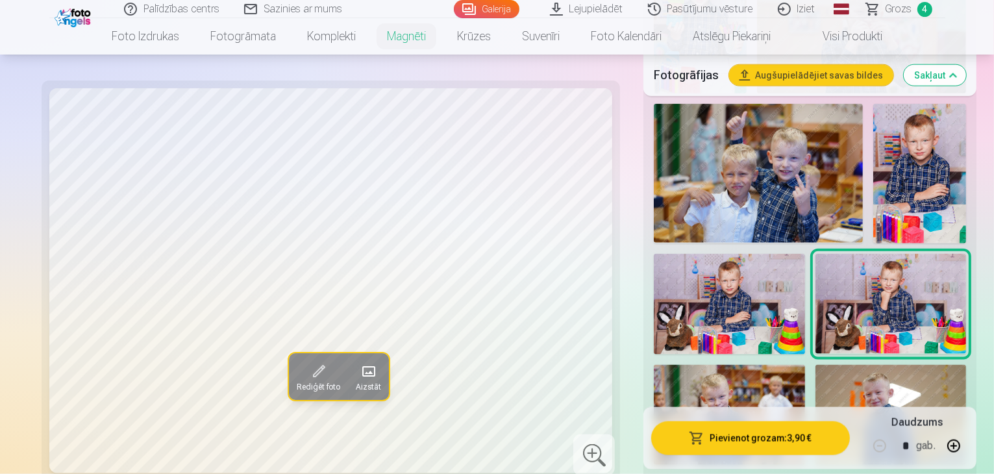
click at [805, 365] on img at bounding box center [729, 415] width 151 height 101
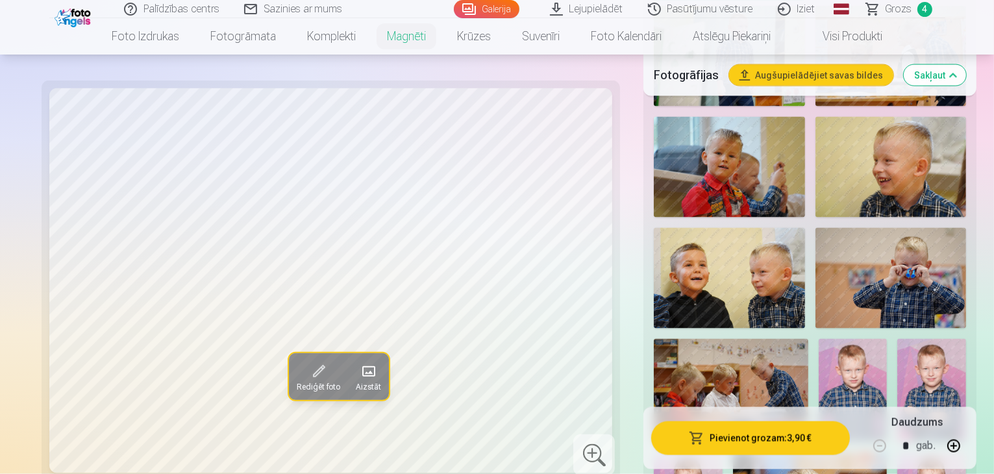
scroll to position [2039, 0]
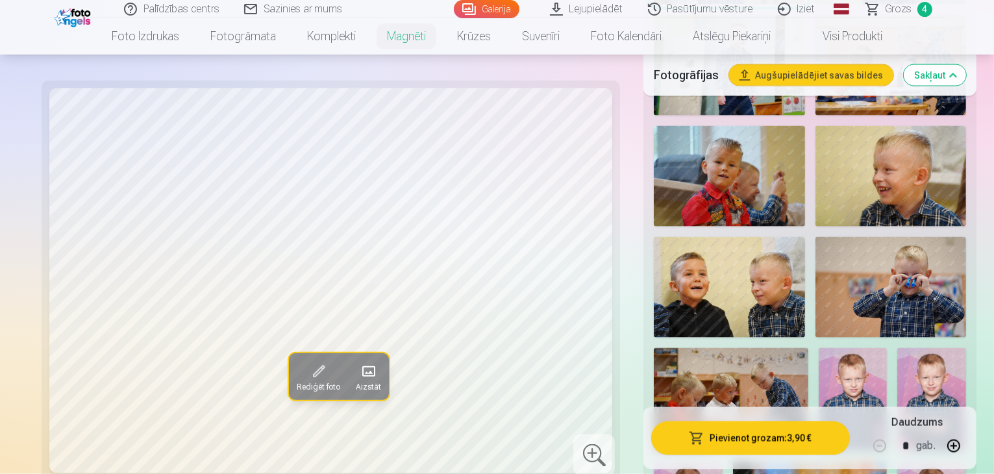
click at [888, 348] on img at bounding box center [853, 399] width 69 height 103
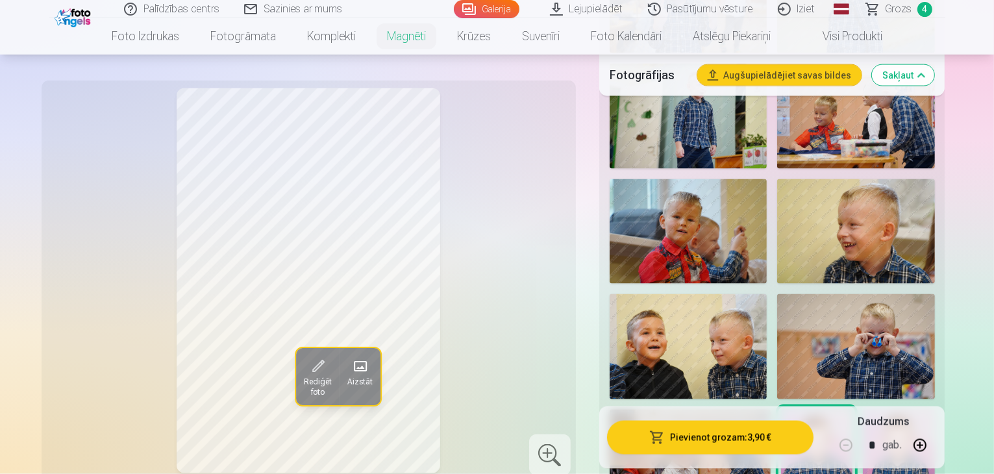
click at [908, 14] on span "Grozs" at bounding box center [899, 9] width 27 height 16
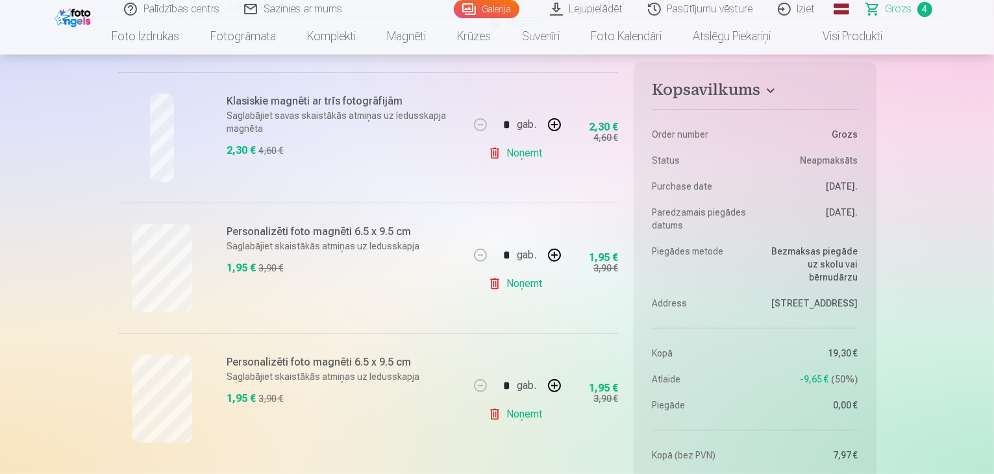
scroll to position [403, 0]
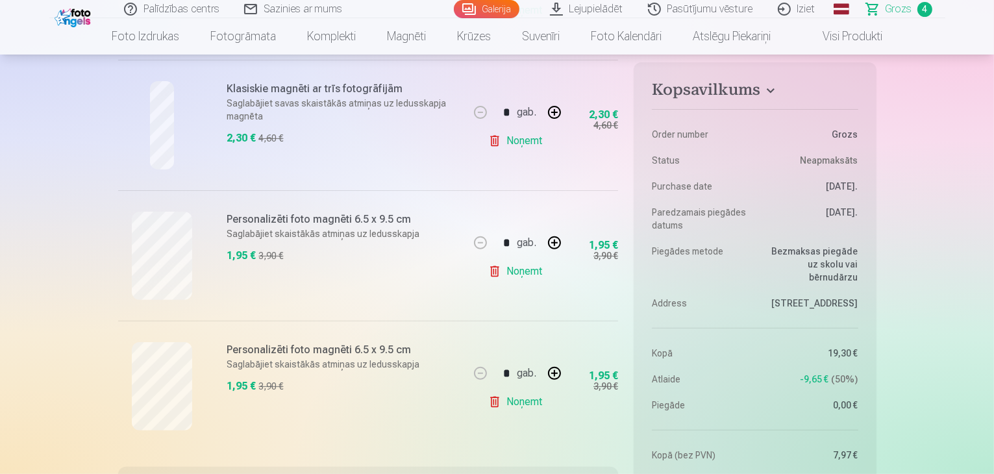
click at [521, 267] on link "Noņemt" at bounding box center [517, 271] width 59 height 26
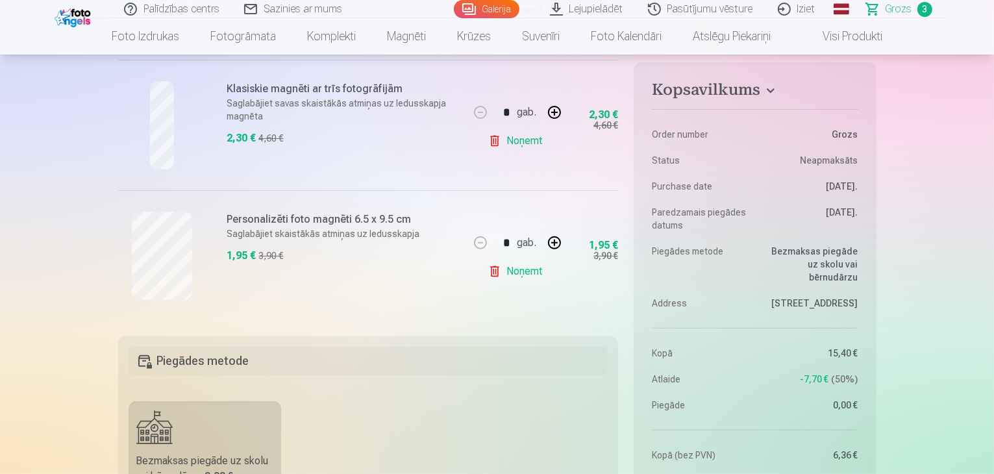
click at [521, 267] on link "Noņemt" at bounding box center [517, 271] width 59 height 26
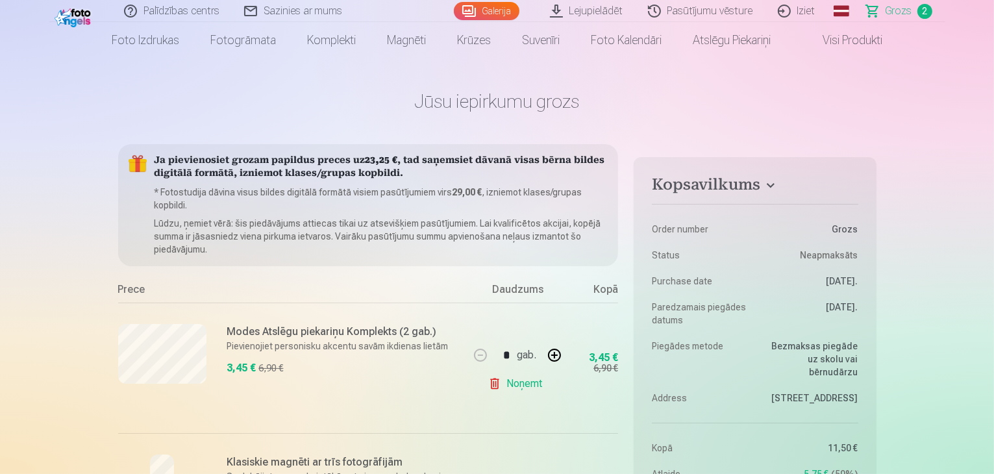
scroll to position [0, 0]
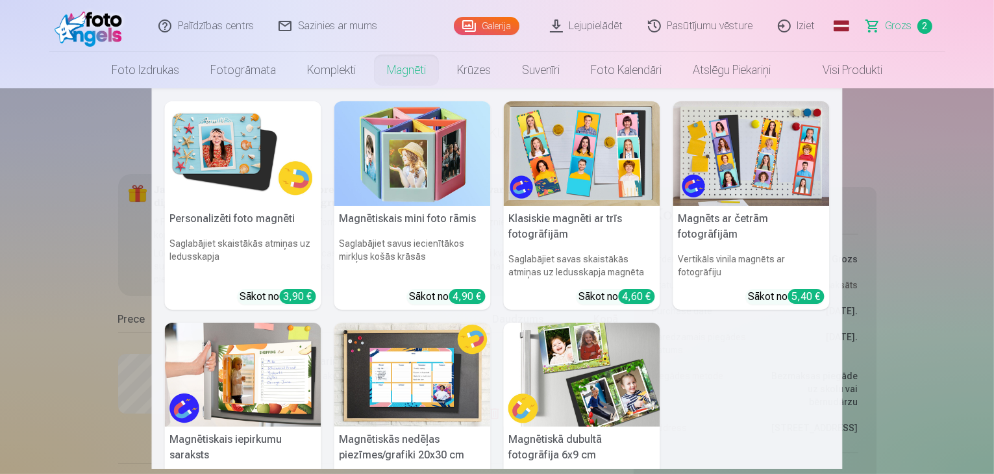
click at [399, 69] on link "Magnēti" at bounding box center [406, 70] width 70 height 36
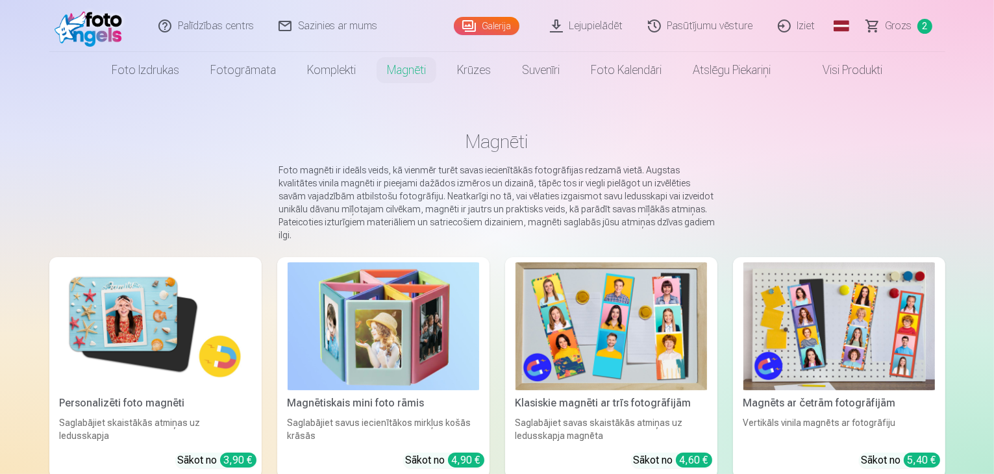
click at [117, 347] on img at bounding box center [156, 326] width 192 height 128
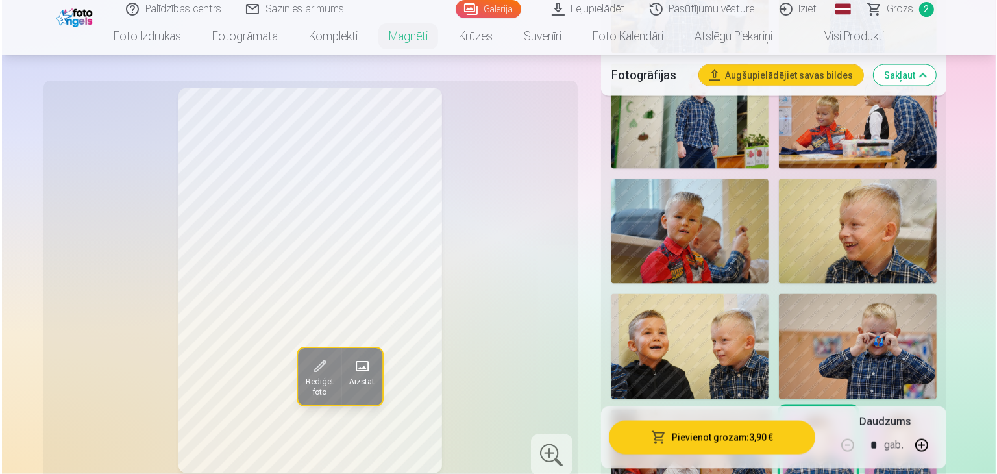
scroll to position [2049, 0]
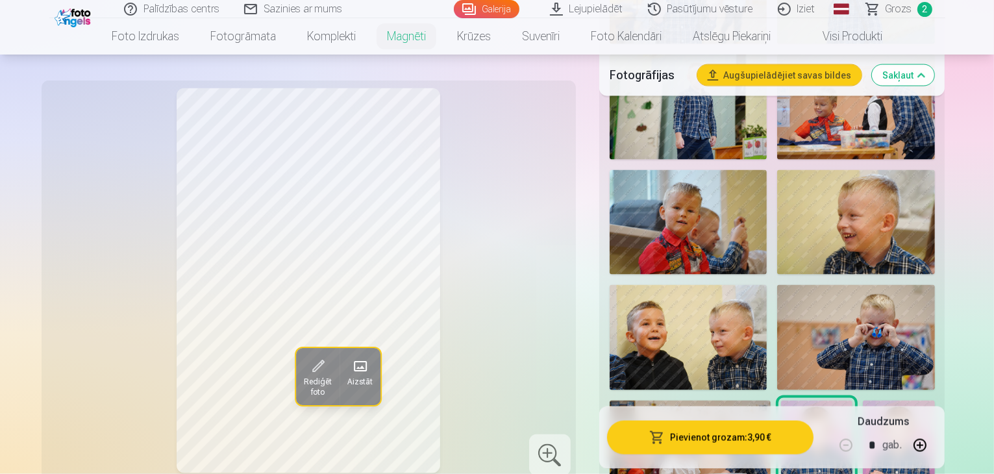
click at [737, 442] on button "Pievienot grozam : 3,90 €" at bounding box center [710, 438] width 207 height 34
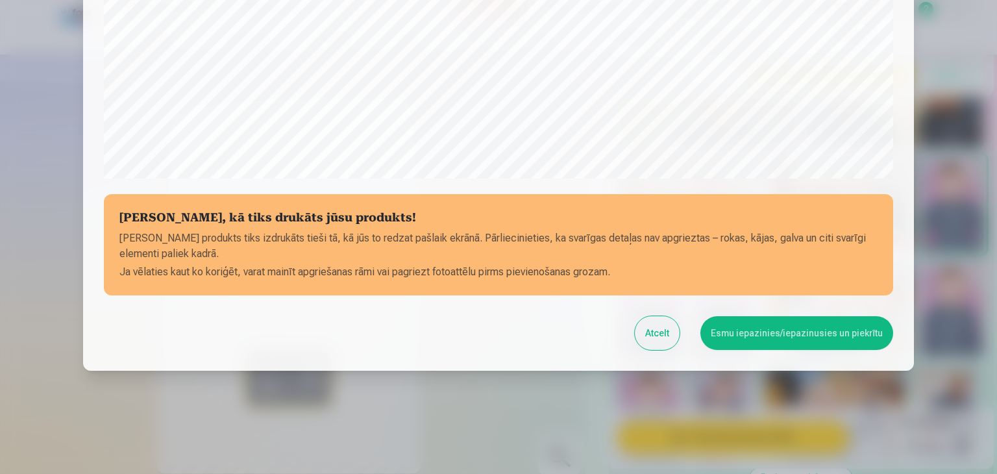
scroll to position [461, 0]
click at [754, 330] on button "Esmu iepazinies/iepazinusies un piekrītu" at bounding box center [797, 333] width 193 height 34
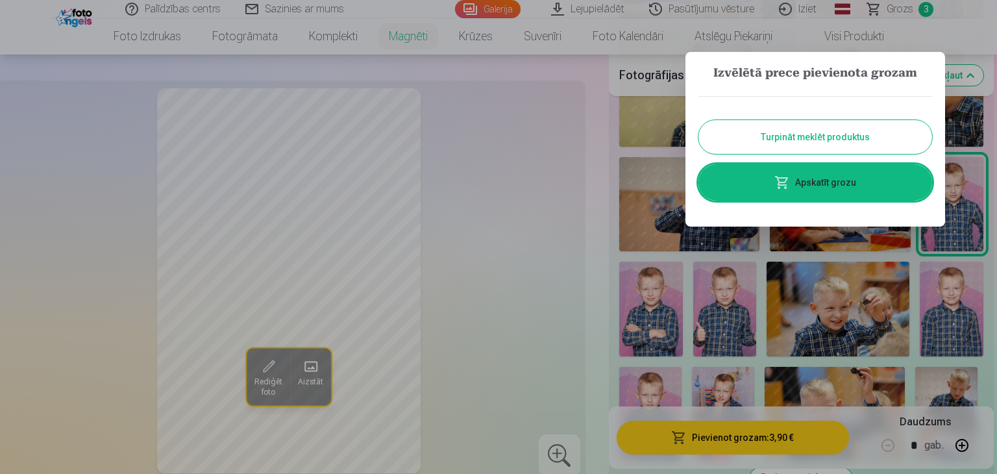
click at [782, 142] on button "Turpināt meklēt produktus" at bounding box center [816, 137] width 234 height 34
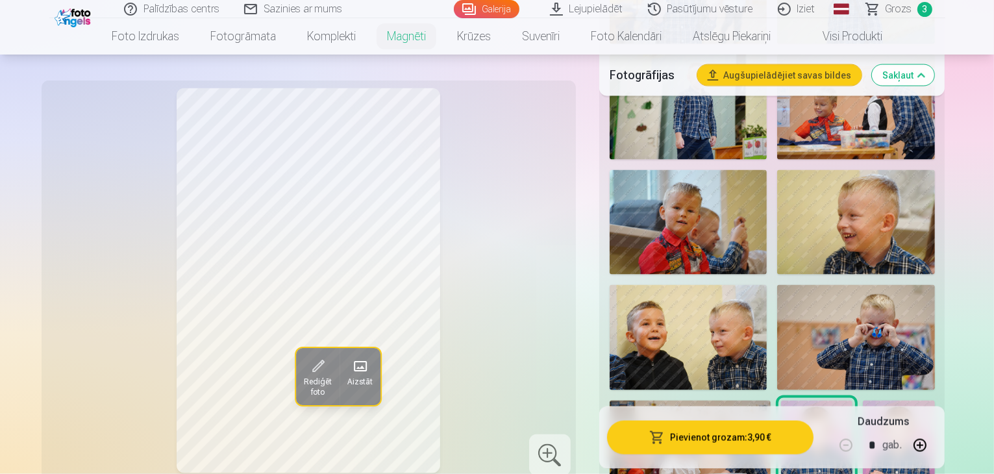
click at [863, 401] on img at bounding box center [898, 455] width 71 height 108
click at [704, 438] on button "Pievienot grozam : 3,90 €" at bounding box center [710, 438] width 207 height 34
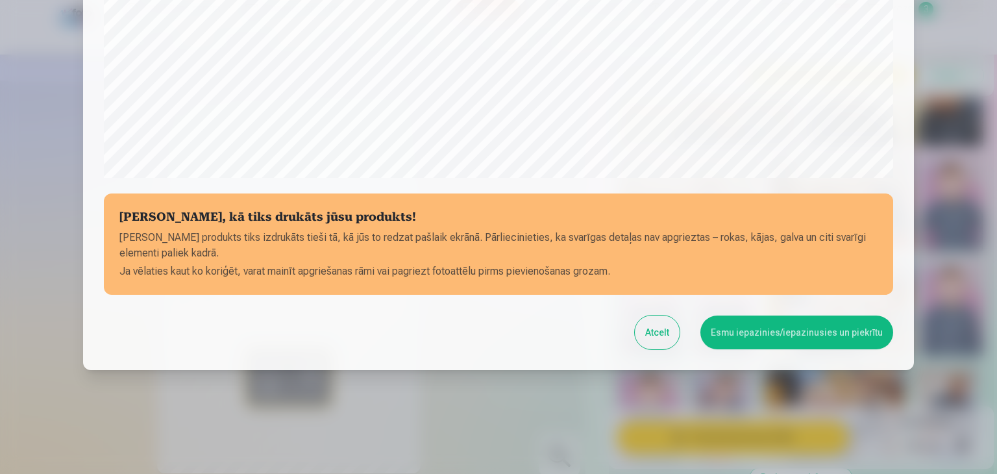
click at [762, 333] on button "Esmu iepazinies/iepazinusies un piekrītu" at bounding box center [797, 333] width 193 height 34
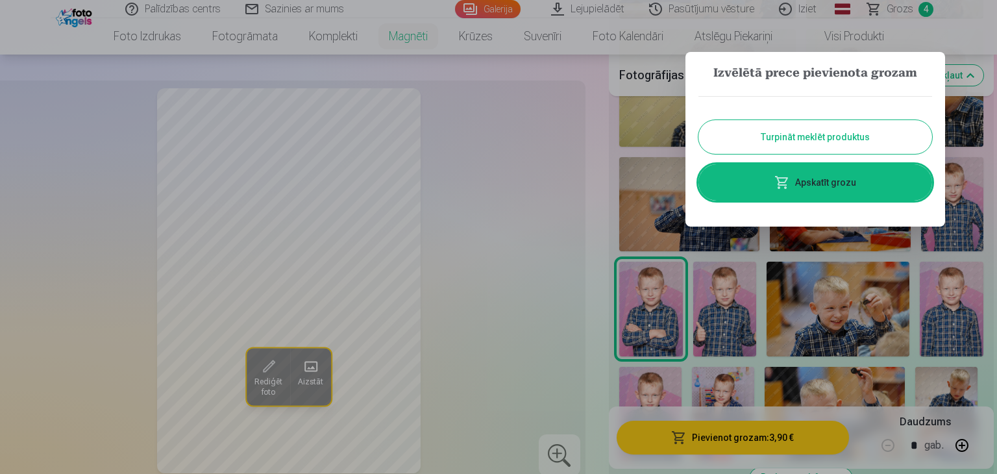
click at [834, 133] on button "Turpināt meklēt produktus" at bounding box center [816, 137] width 234 height 34
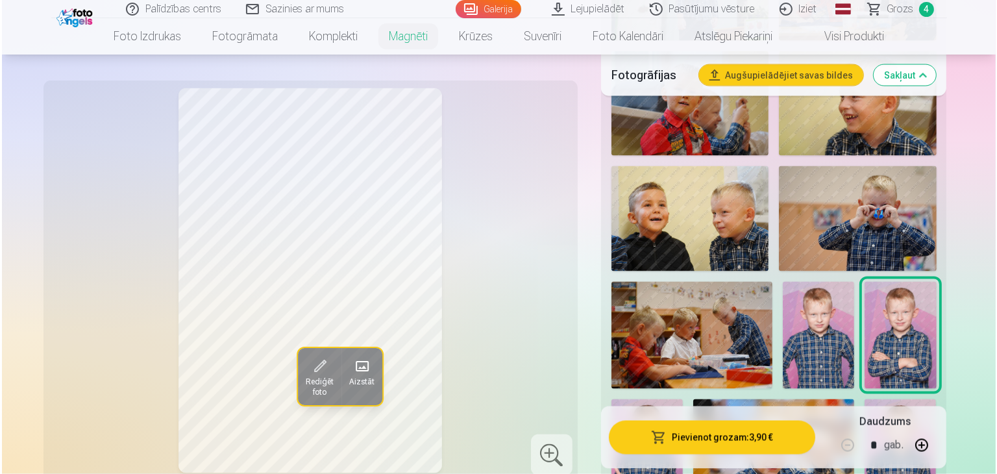
scroll to position [2185, 0]
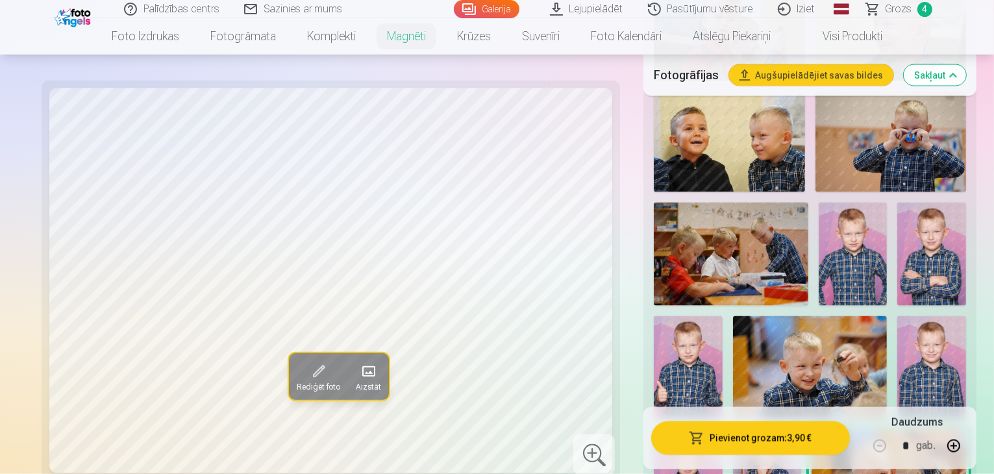
click at [857, 316] on img at bounding box center [810, 367] width 155 height 103
click at [833, 429] on img at bounding box center [889, 480] width 155 height 103
click at [730, 443] on button "Pievienot grozam : 3,90 €" at bounding box center [750, 438] width 199 height 34
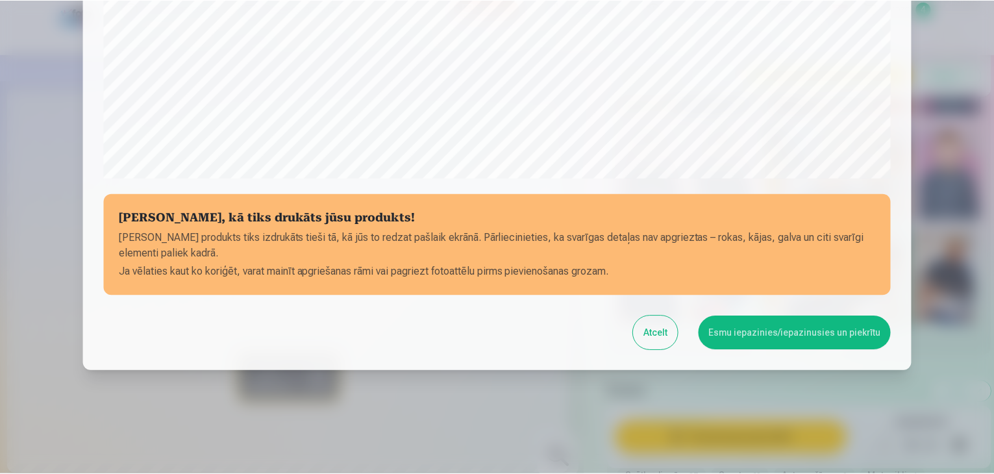
scroll to position [461, 0]
click at [766, 338] on button "Esmu iepazinies/iepazinusies un piekrītu" at bounding box center [797, 333] width 193 height 34
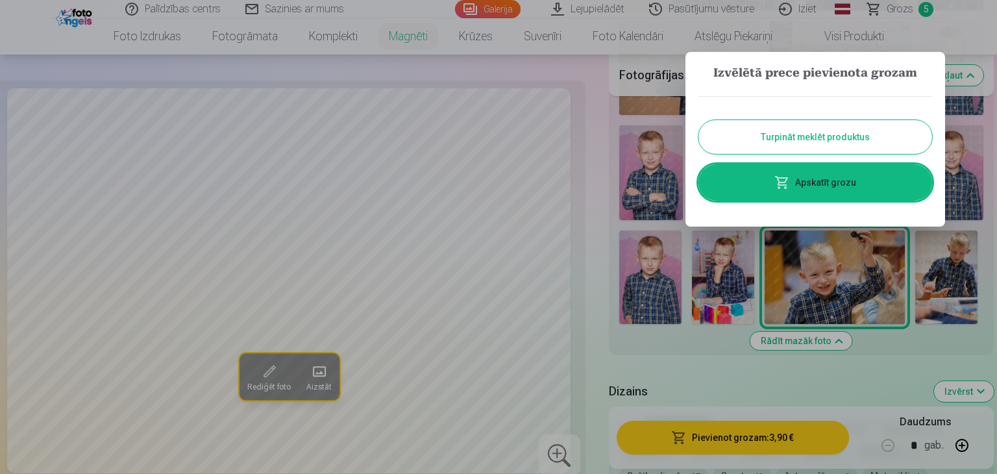
click at [857, 132] on button "Turpināt meklēt produktus" at bounding box center [816, 137] width 234 height 34
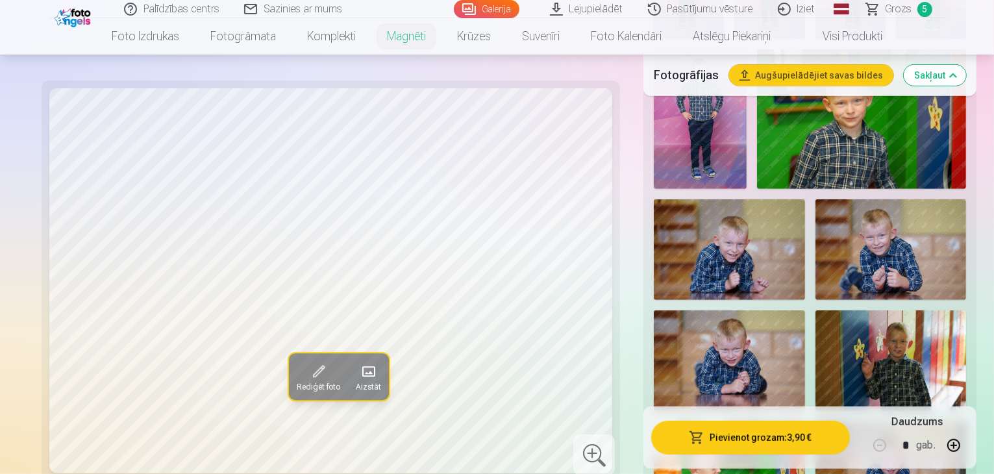
scroll to position [538, 0]
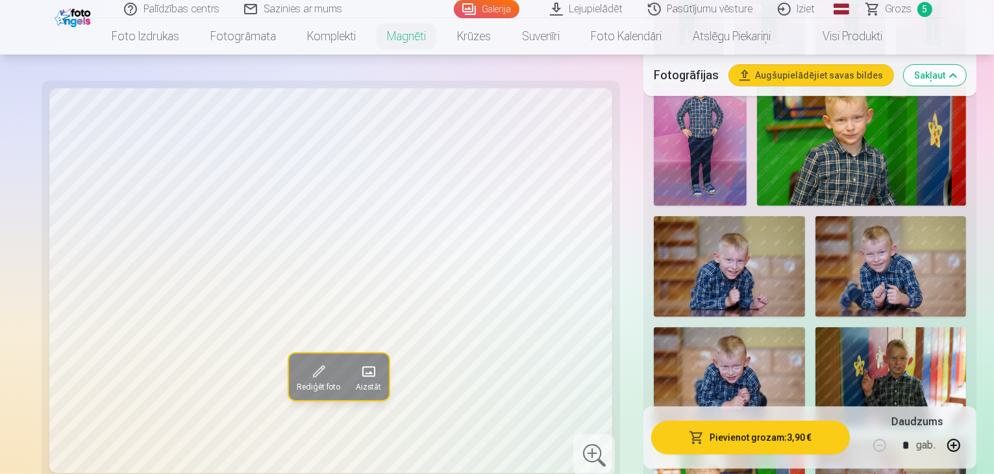
click at [816, 216] on img at bounding box center [891, 266] width 151 height 101
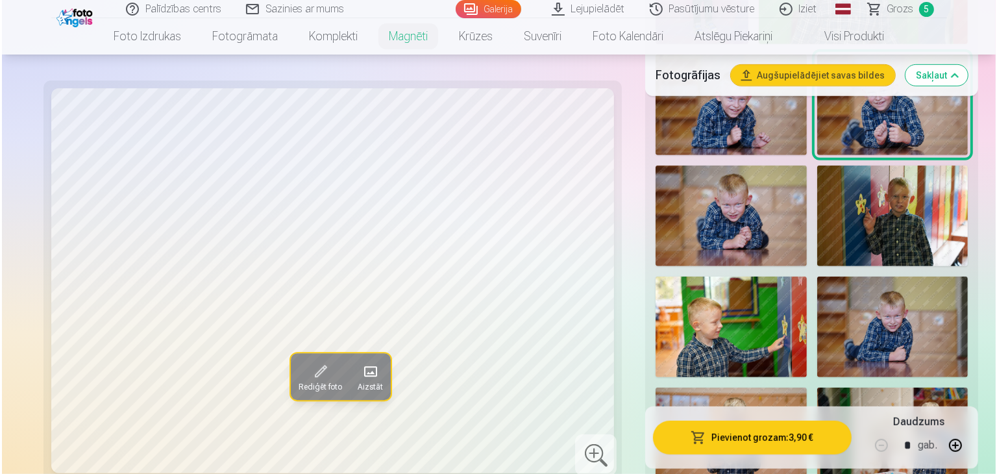
scroll to position [725, 0]
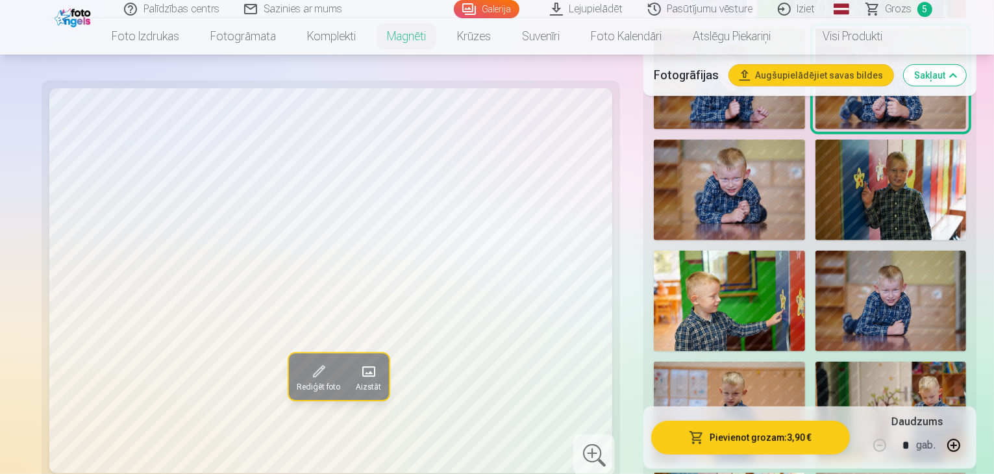
click at [816, 288] on img at bounding box center [891, 301] width 151 height 101
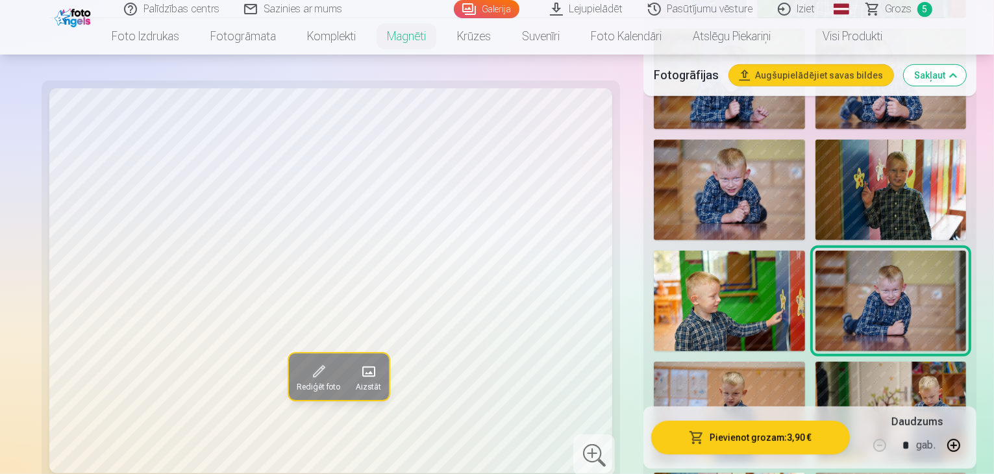
click at [745, 439] on button "Pievienot grozam : 3,90 €" at bounding box center [750, 438] width 199 height 34
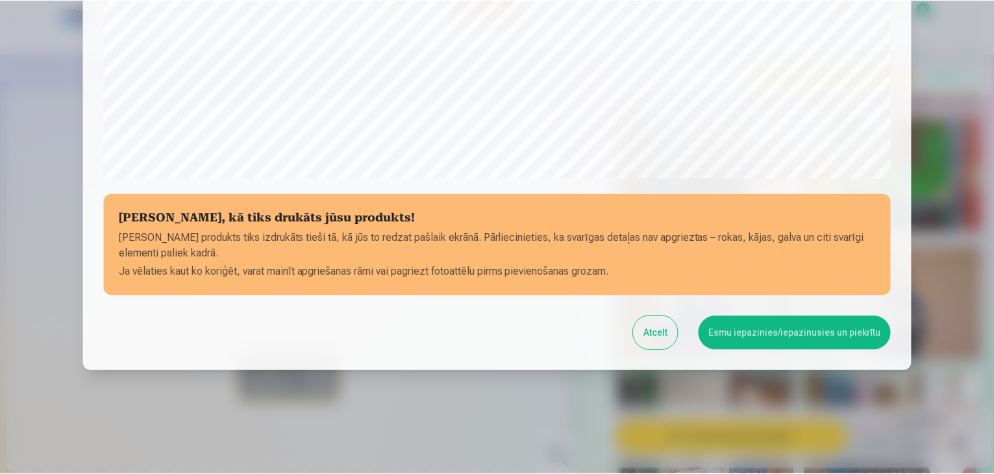
scroll to position [461, 0]
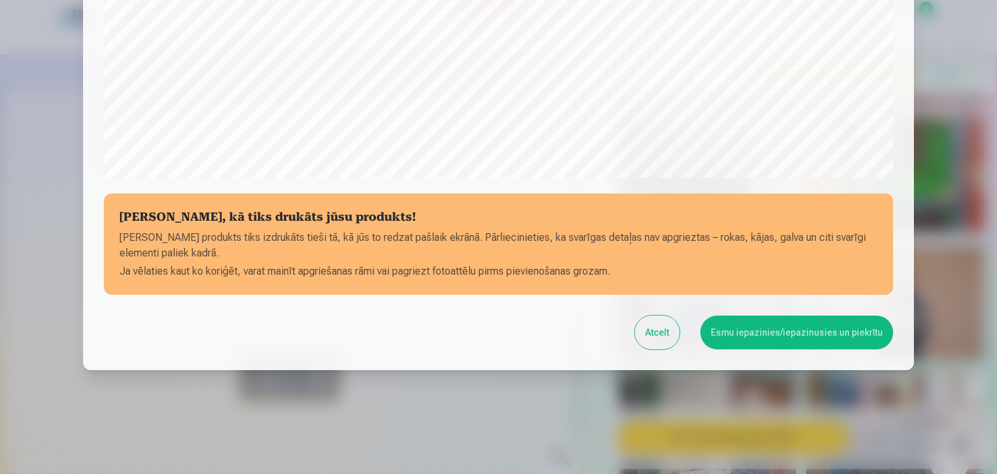
click at [777, 323] on button "Esmu iepazinies/iepazinusies un piekrītu" at bounding box center [797, 333] width 193 height 34
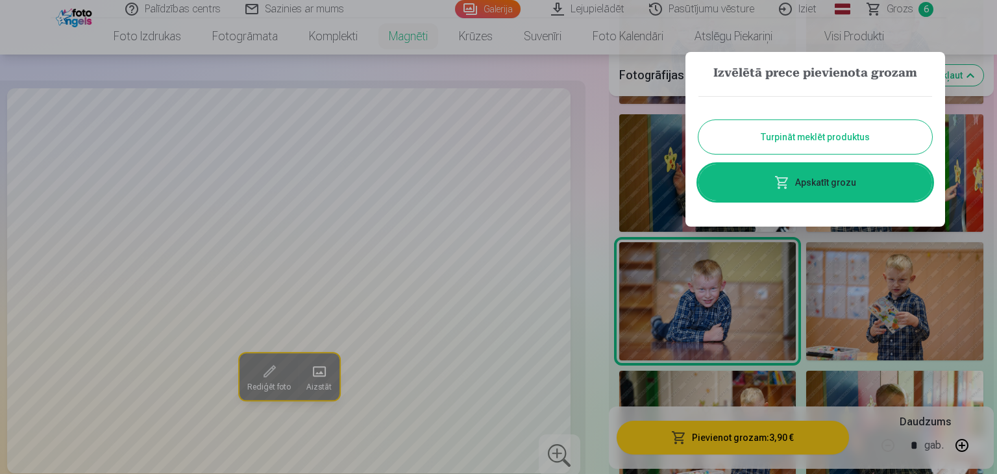
click at [788, 131] on button "Turpināt meklēt produktus" at bounding box center [816, 137] width 234 height 34
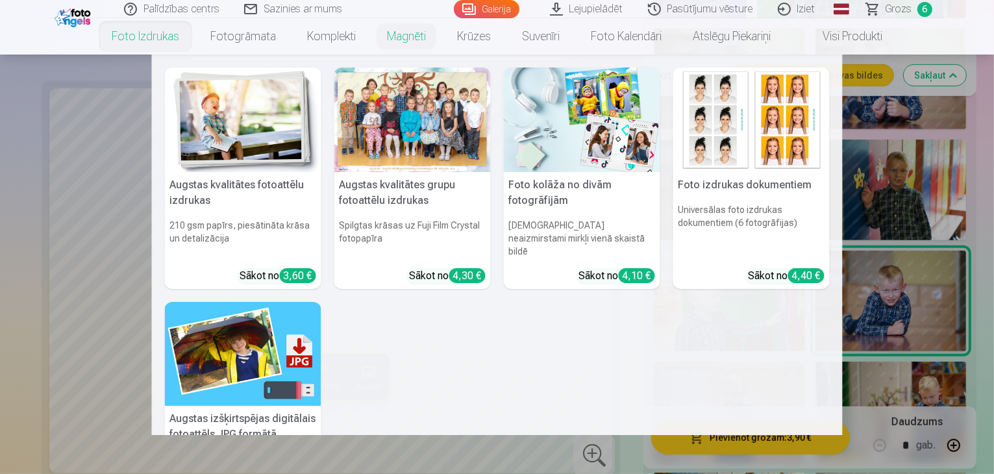
click at [149, 34] on link "Foto izdrukas" at bounding box center [145, 36] width 99 height 36
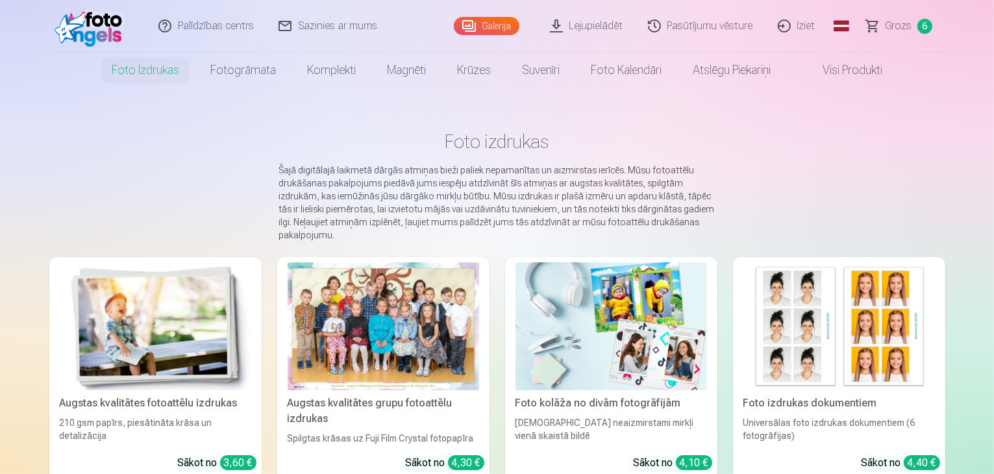
click at [416, 341] on div at bounding box center [384, 326] width 192 height 128
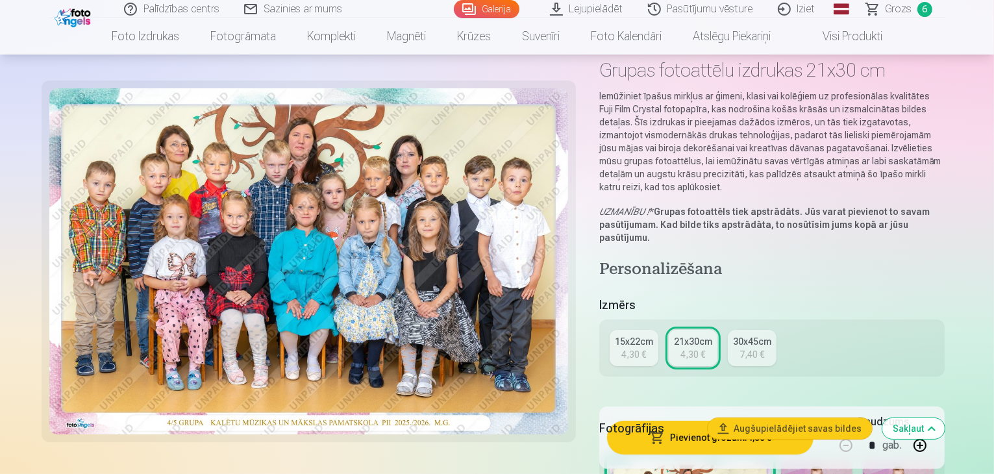
scroll to position [83, 0]
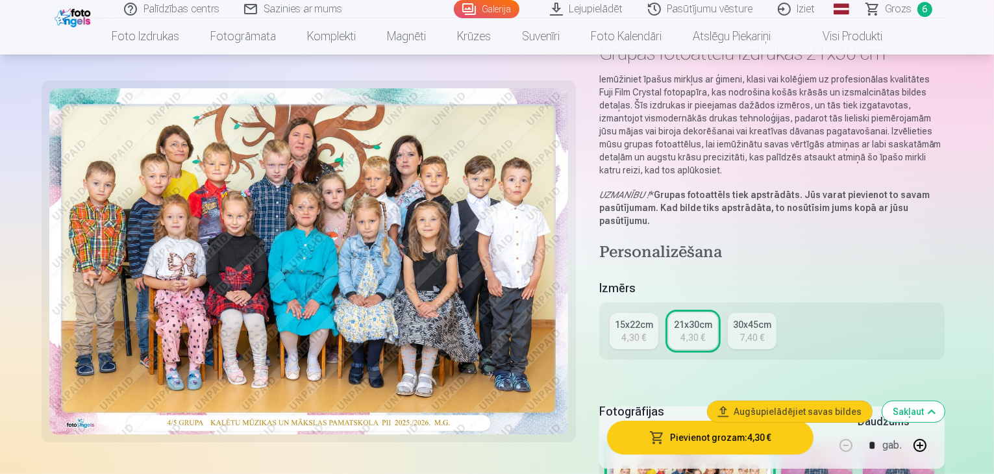
click at [638, 331] on div "4,30 €" at bounding box center [633, 337] width 25 height 13
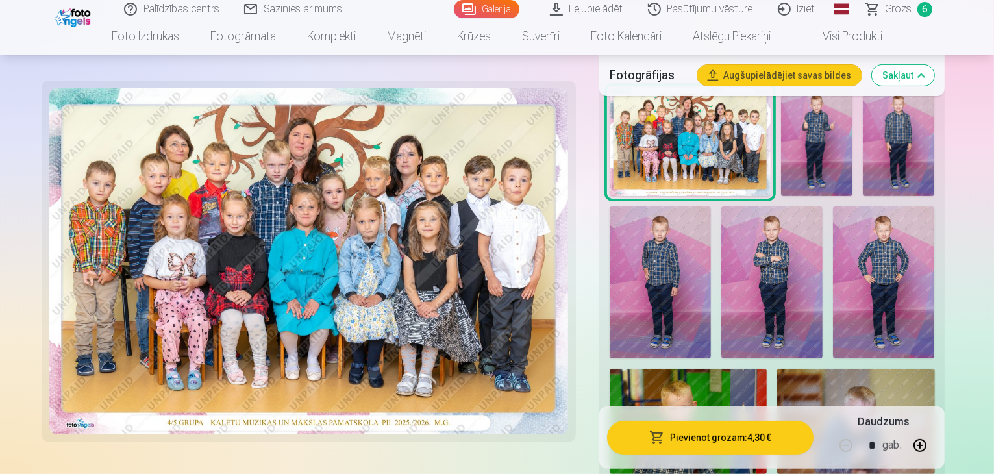
scroll to position [396, 0]
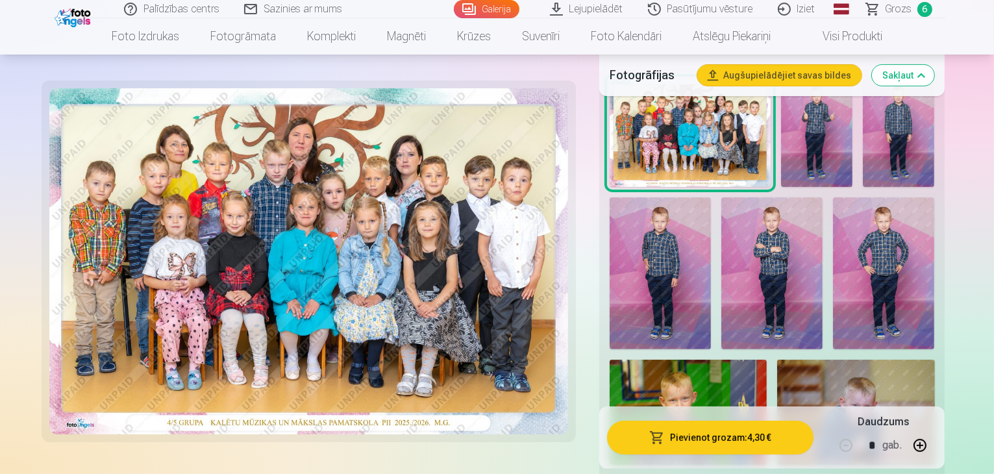
click at [731, 446] on button "Pievienot grozam : 4,30 €" at bounding box center [710, 438] width 207 height 34
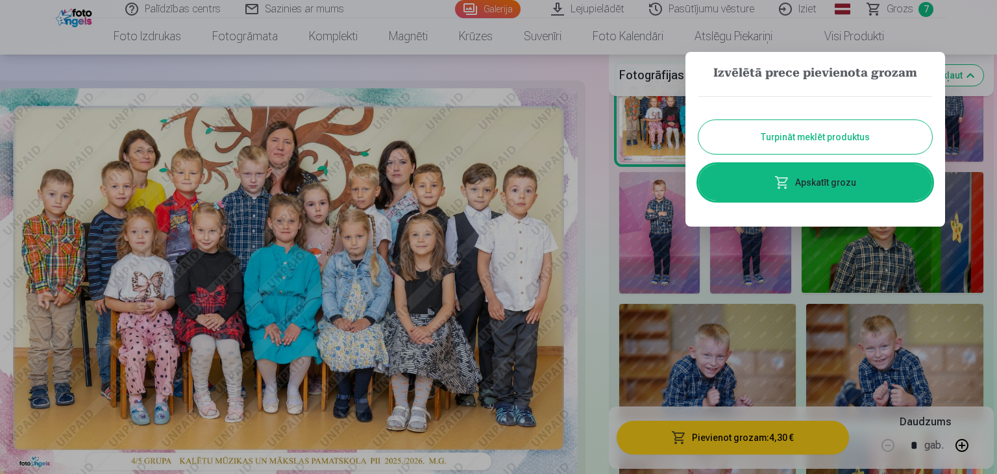
click at [878, 141] on button "Turpināt meklēt produktus" at bounding box center [816, 137] width 234 height 34
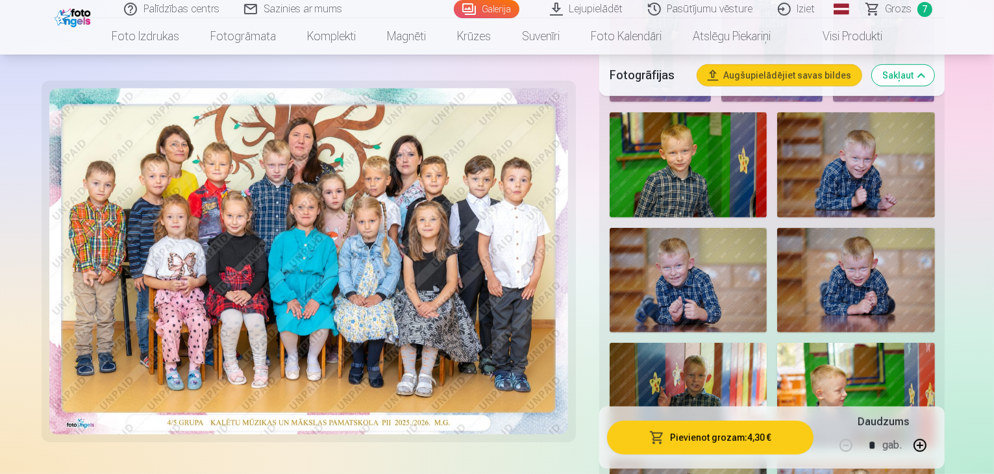
scroll to position [660, 0]
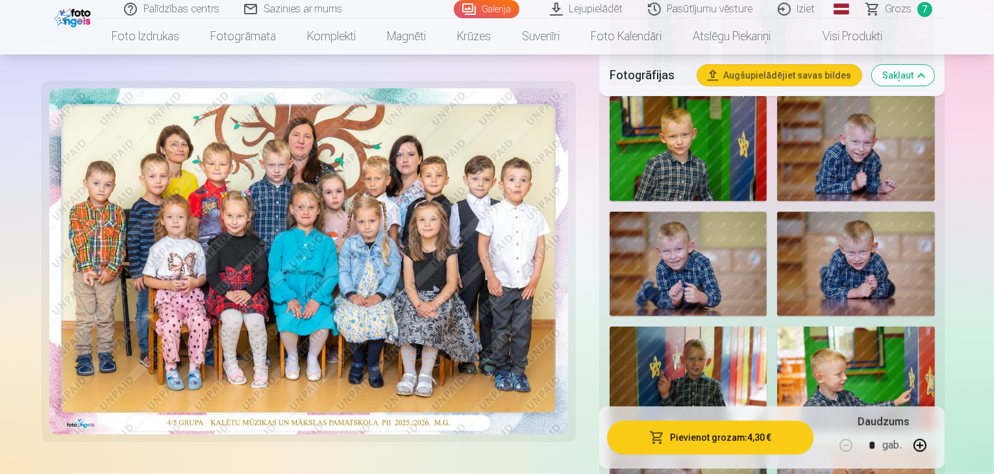
click at [767, 327] on img at bounding box center [688, 379] width 157 height 105
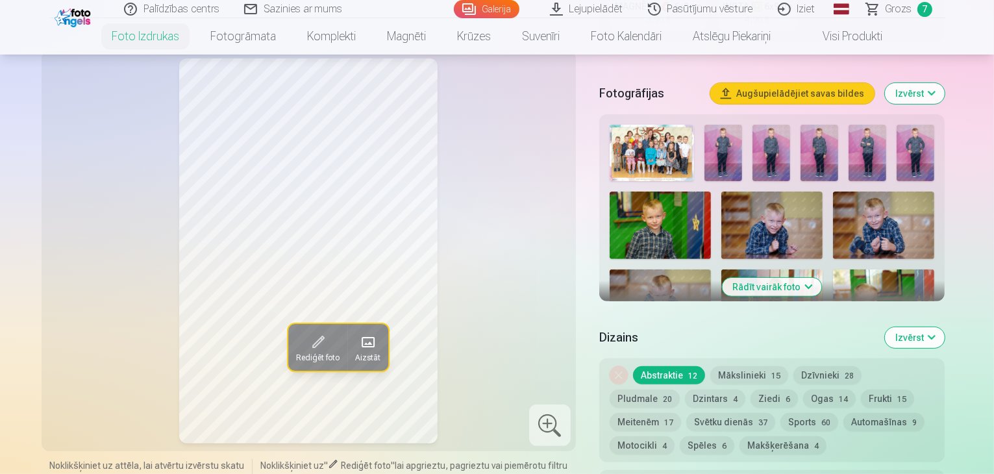
scroll to position [414, 0]
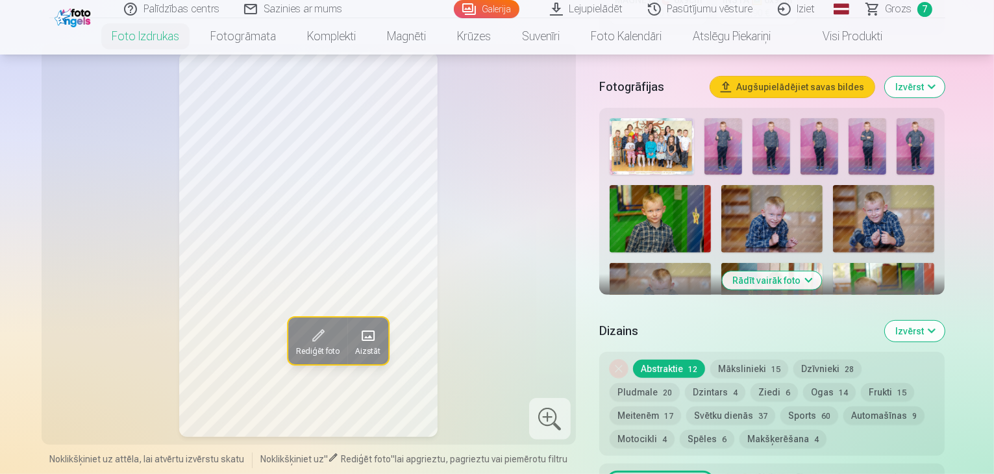
click at [821, 271] on button "Rādīt vairāk foto" at bounding box center [772, 280] width 99 height 18
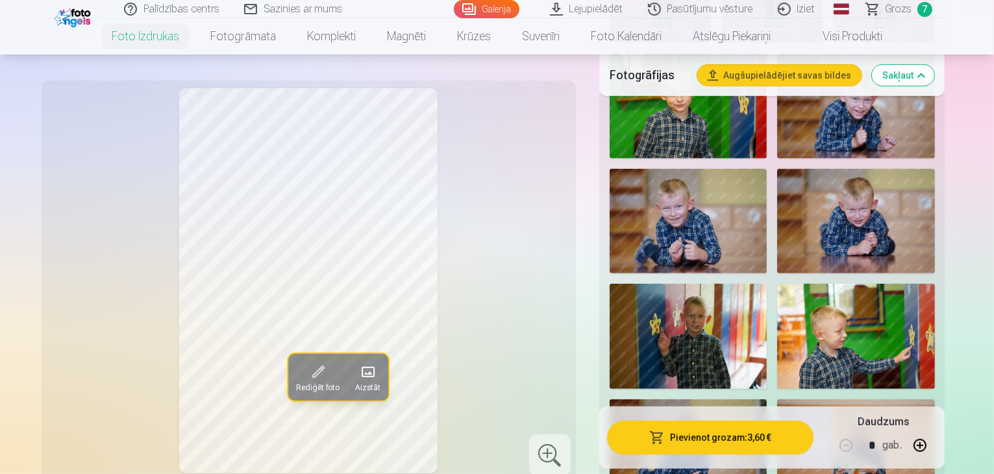
scroll to position [734, 0]
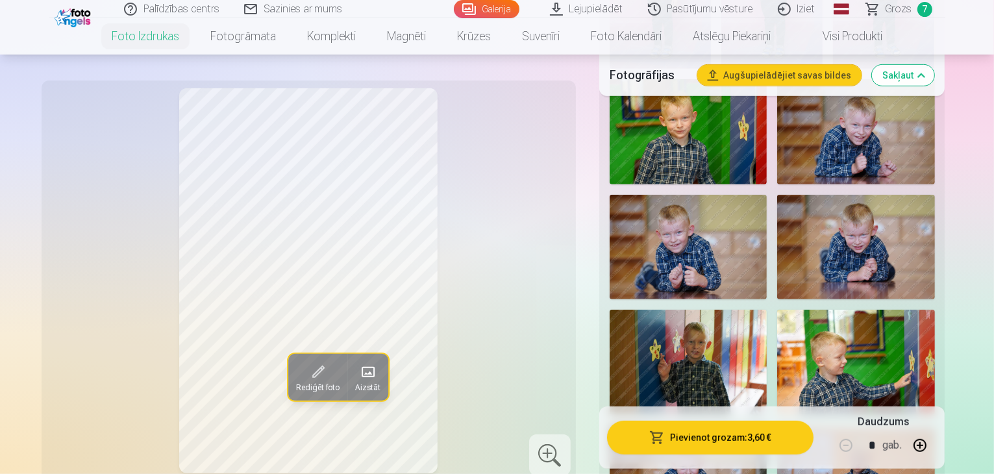
click at [767, 310] on img at bounding box center [688, 362] width 157 height 105
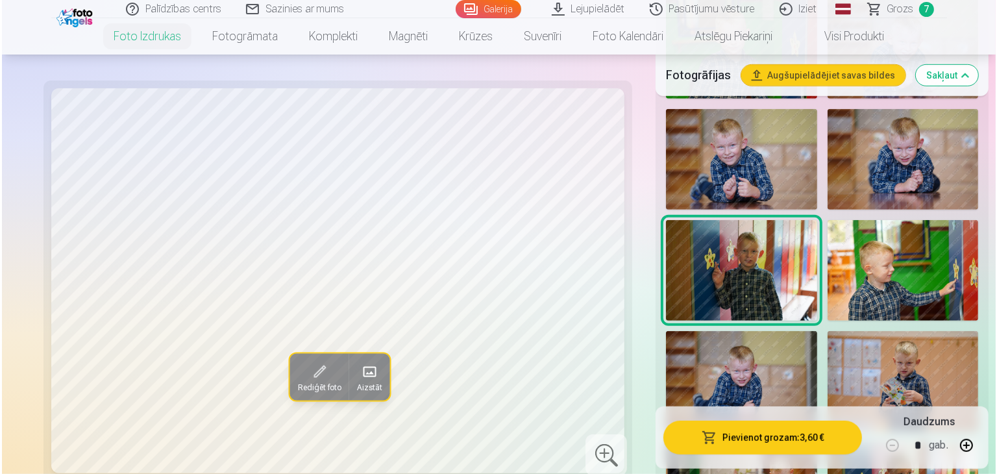
scroll to position [821, 0]
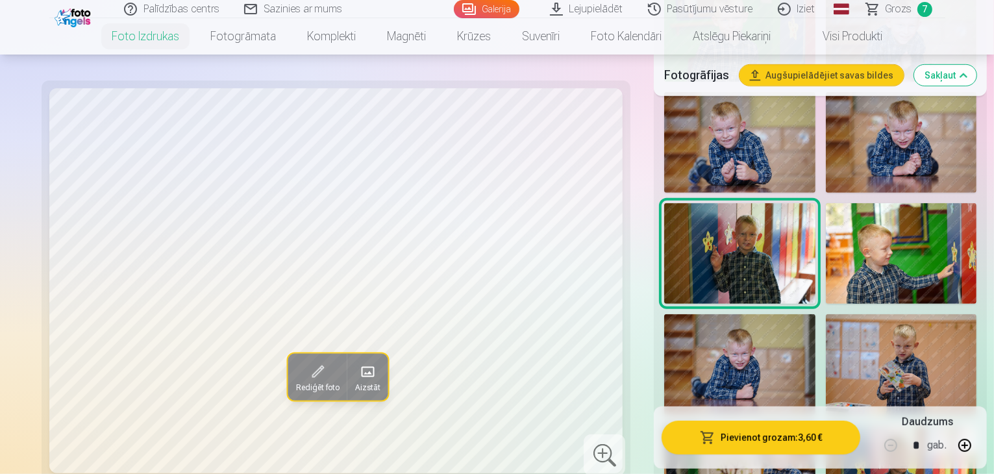
click at [730, 432] on button "Pievienot grozam : 3,60 €" at bounding box center [761, 438] width 199 height 34
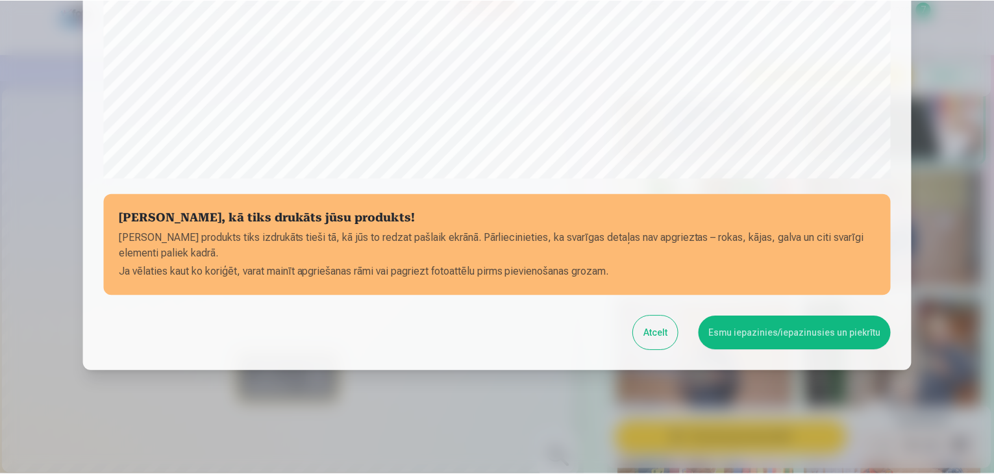
scroll to position [461, 0]
click at [751, 341] on button "Esmu iepazinies/iepazinusies un piekrītu" at bounding box center [797, 333] width 193 height 34
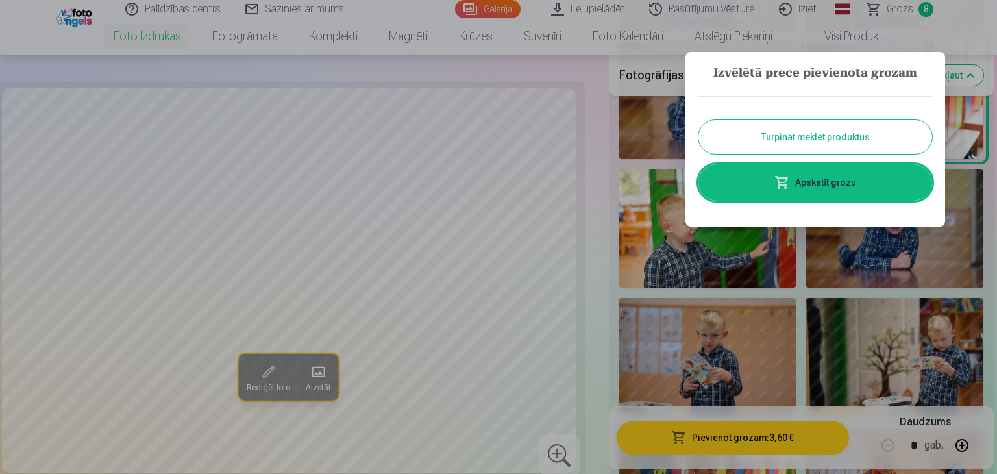
click at [810, 142] on button "Turpināt meklēt produktus" at bounding box center [816, 137] width 234 height 34
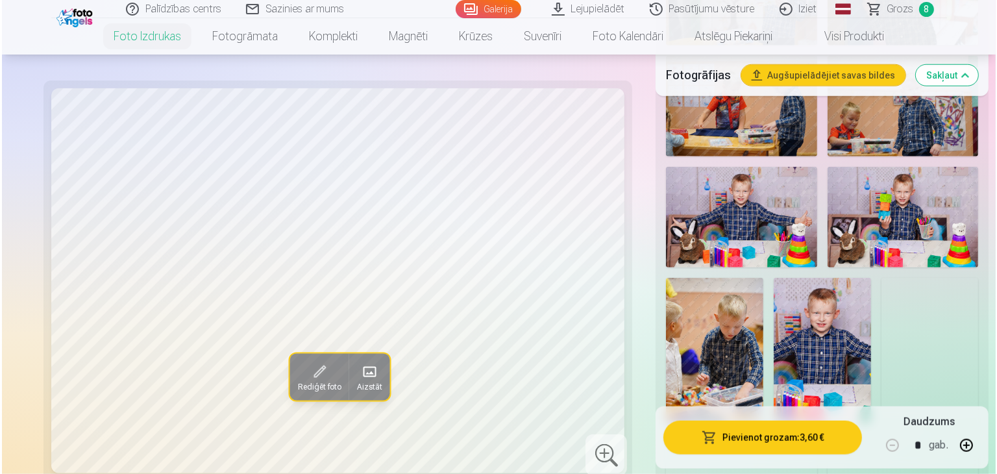
scroll to position [1328, 0]
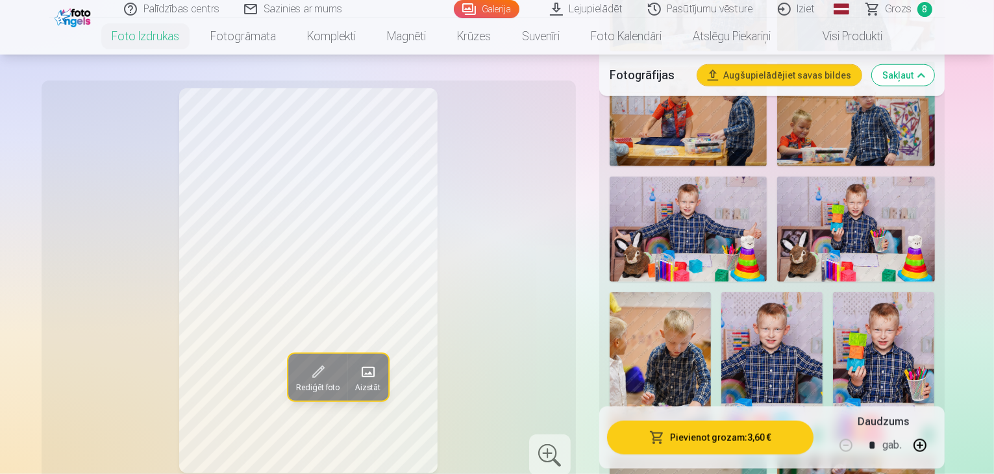
click at [777, 227] on img at bounding box center [855, 229] width 157 height 105
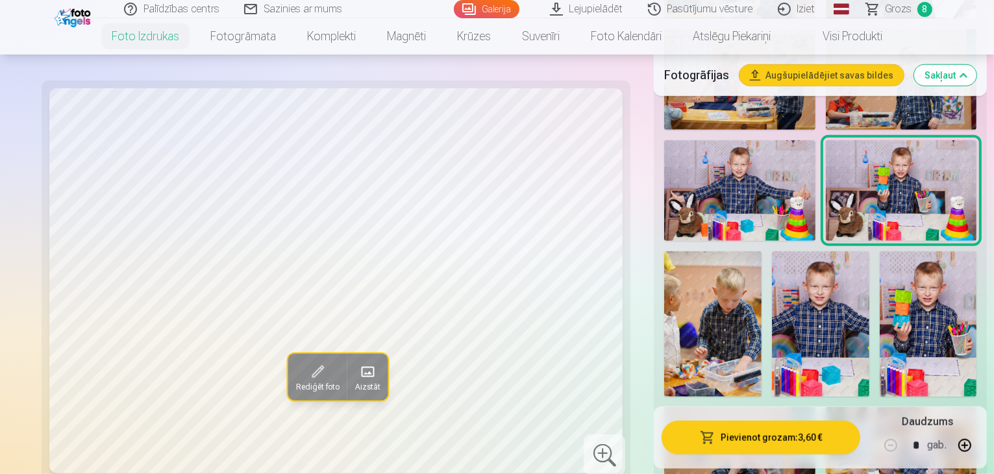
click at [704, 430] on button "Pievienot grozam : 3,60 €" at bounding box center [761, 438] width 199 height 34
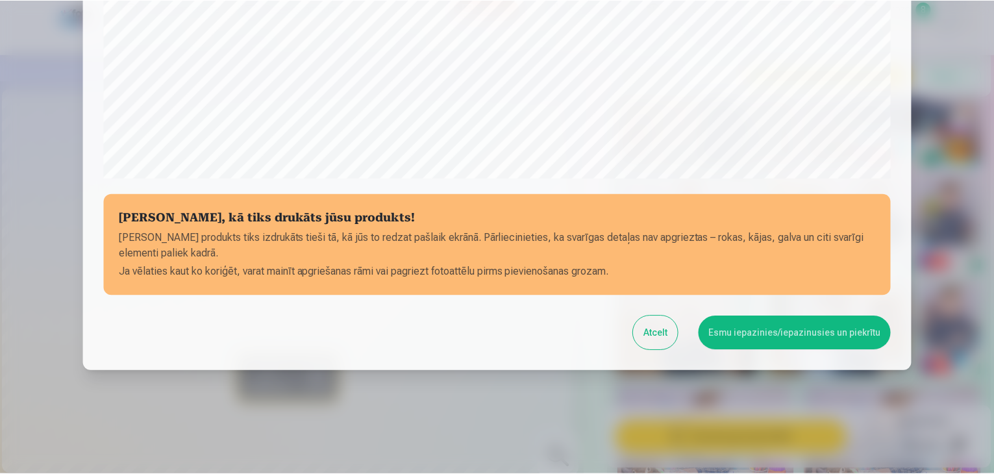
scroll to position [461, 0]
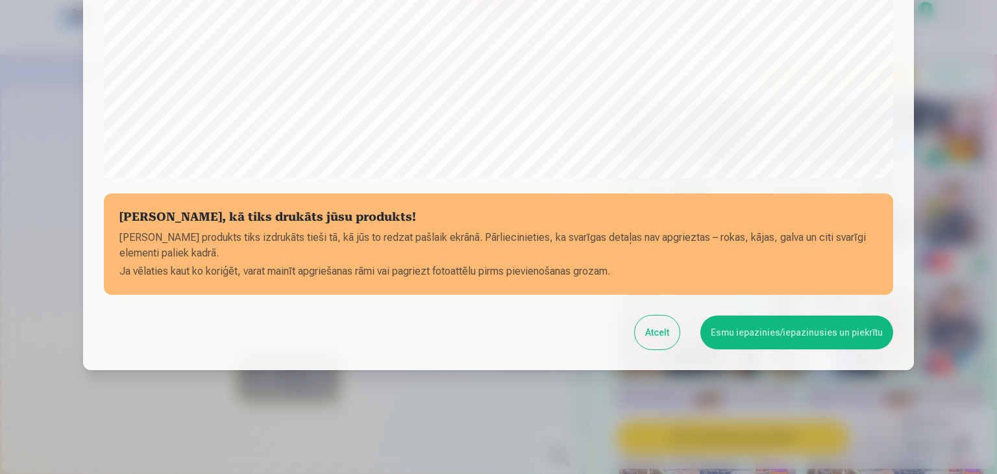
click at [753, 328] on button "Esmu iepazinies/iepazinusies un piekrītu" at bounding box center [797, 333] width 193 height 34
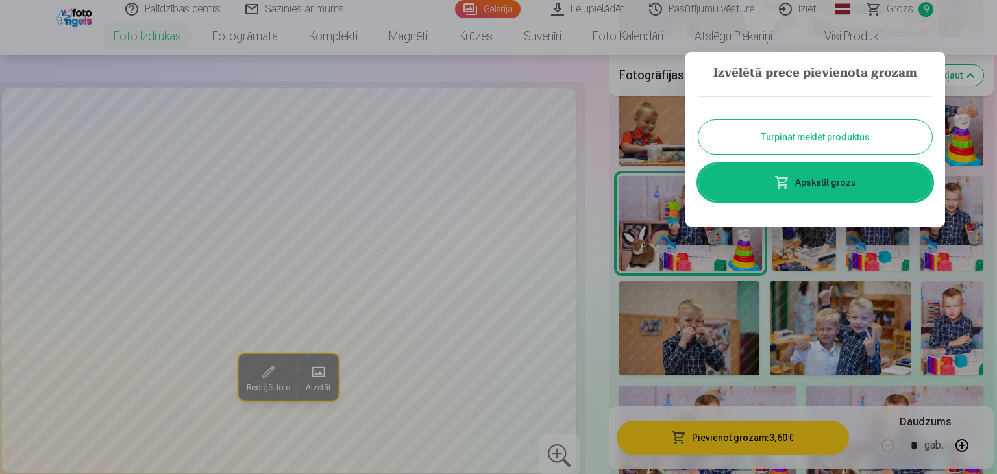
click at [833, 135] on button "Turpināt meklēt produktus" at bounding box center [816, 137] width 234 height 34
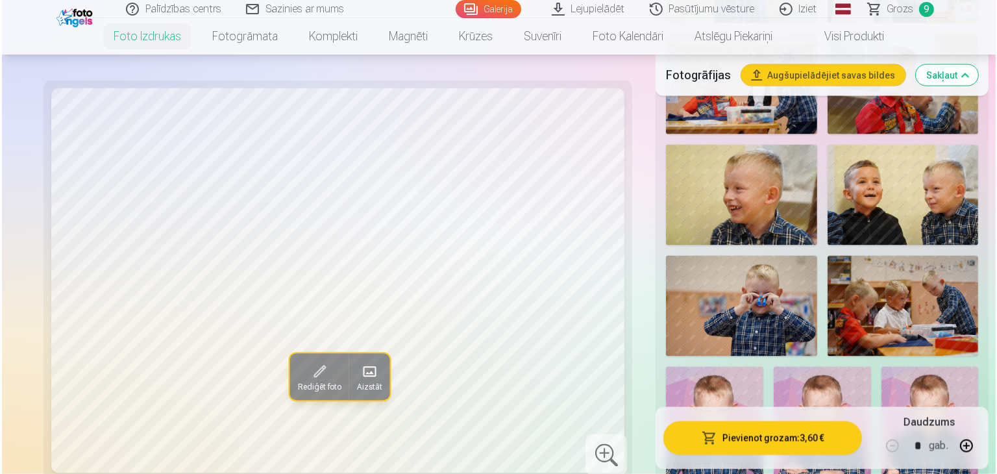
scroll to position [2202, 0]
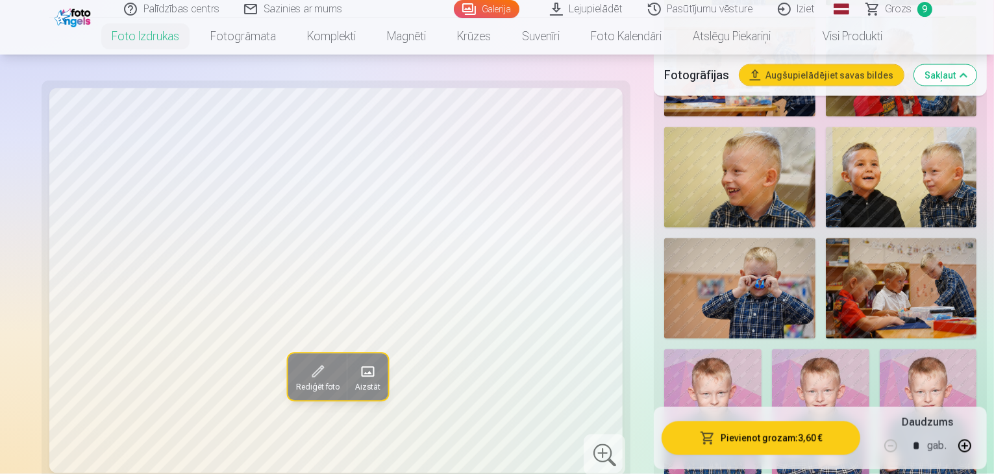
click at [762, 349] on img at bounding box center [712, 422] width 97 height 146
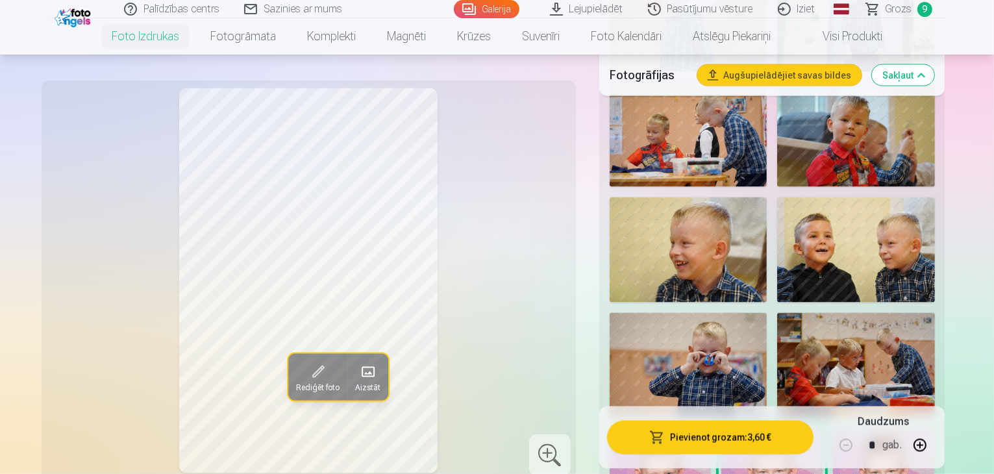
click at [720, 440] on button "Pievienot grozam : 3,60 €" at bounding box center [710, 438] width 207 height 34
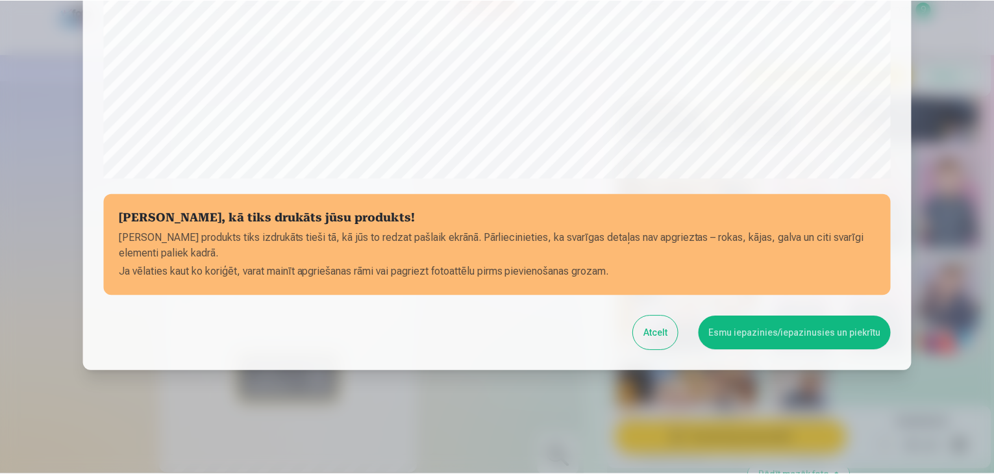
scroll to position [461, 0]
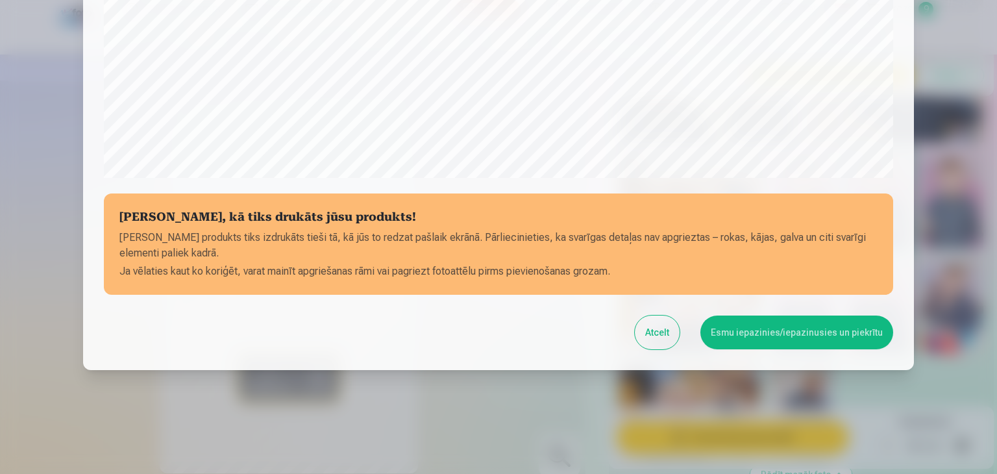
click at [773, 337] on button "Esmu iepazinies/iepazinusies un piekrītu" at bounding box center [797, 333] width 193 height 34
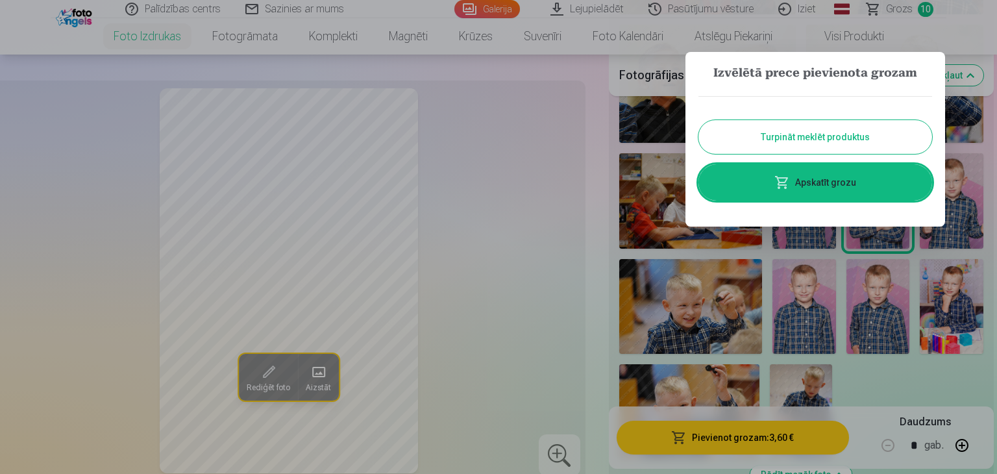
click at [840, 138] on button "Turpināt meklēt produktus" at bounding box center [816, 137] width 234 height 34
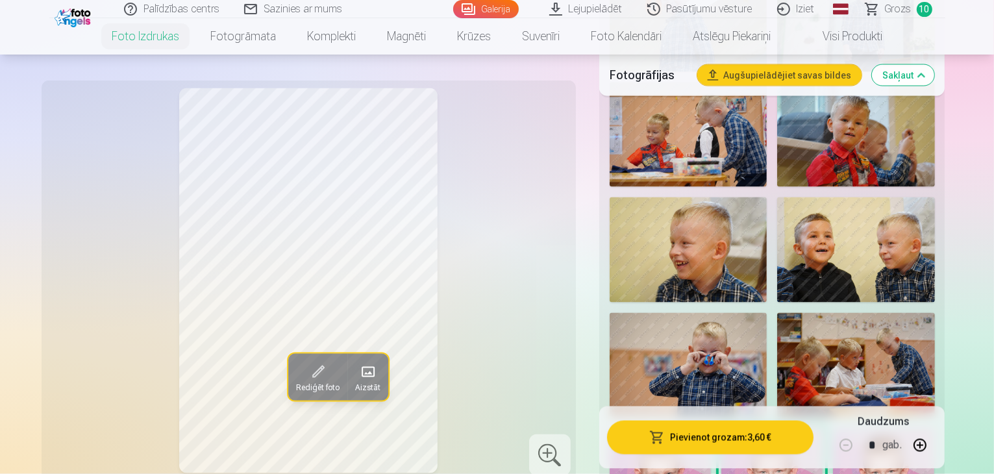
click at [903, 8] on span "Grozs" at bounding box center [898, 9] width 27 height 16
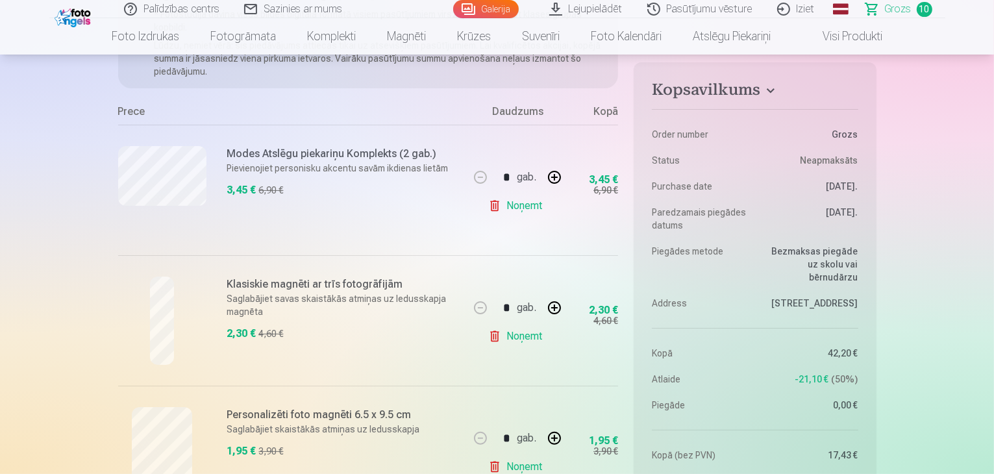
scroll to position [236, 0]
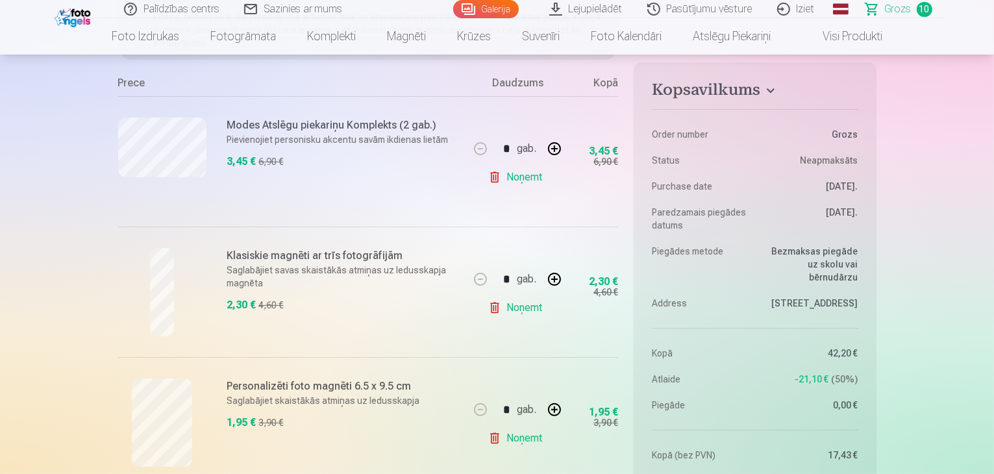
click at [405, 125] on h6 "Modes Atslēgu piekariņu Komplekts (2 gab.)" at bounding box center [344, 126] width 234 height 16
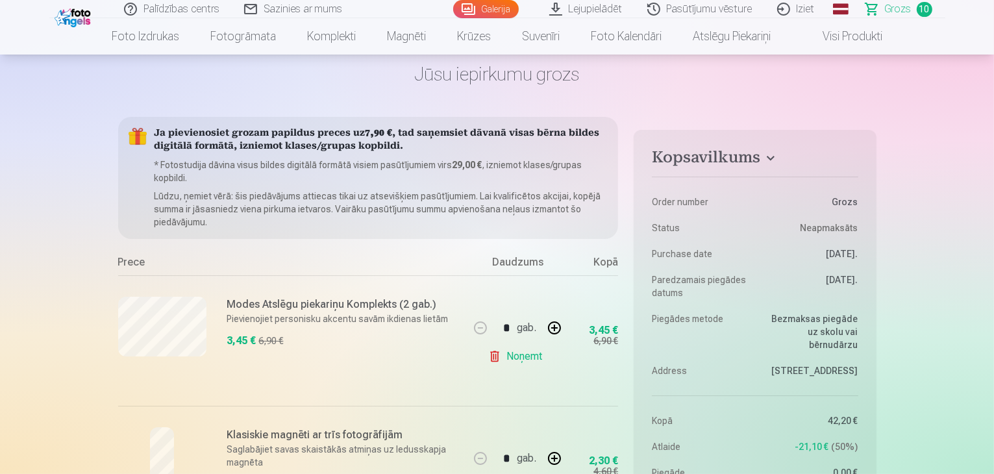
scroll to position [0, 0]
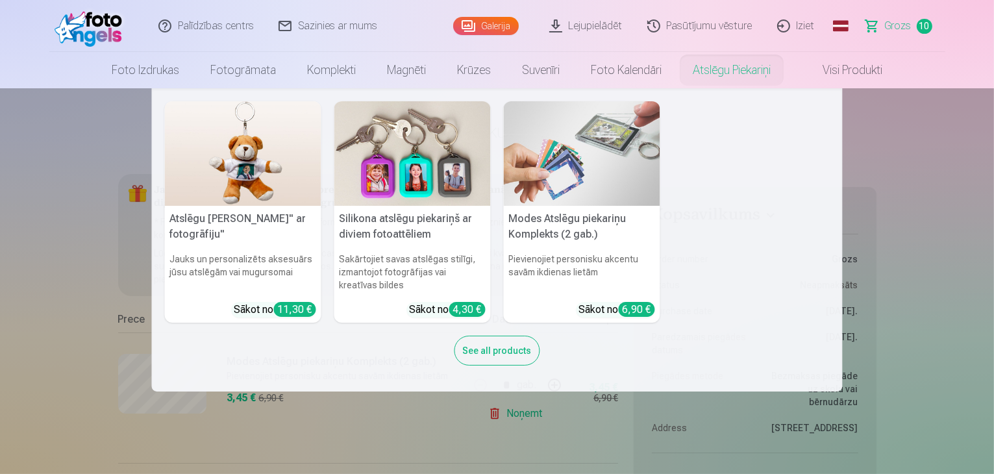
click at [741, 75] on link "Atslēgu piekariņi" at bounding box center [731, 70] width 109 height 36
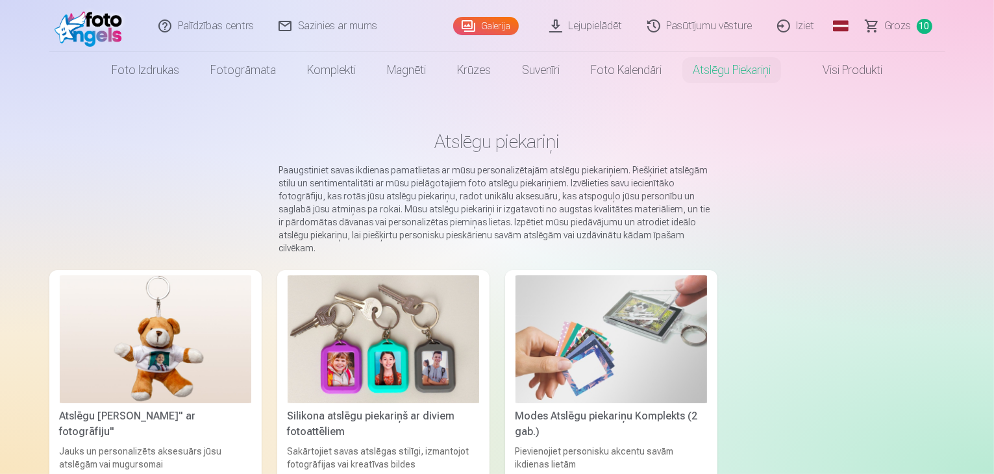
click at [600, 330] on img at bounding box center [612, 339] width 192 height 128
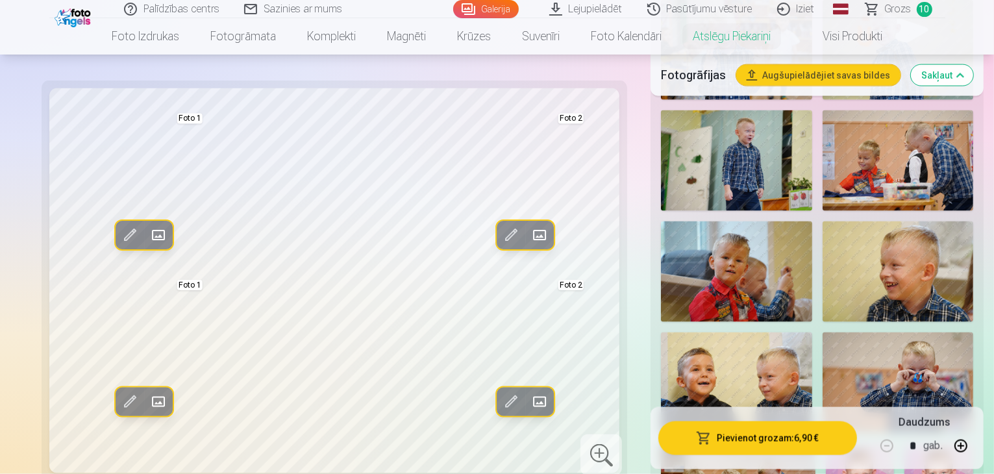
scroll to position [1774, 0]
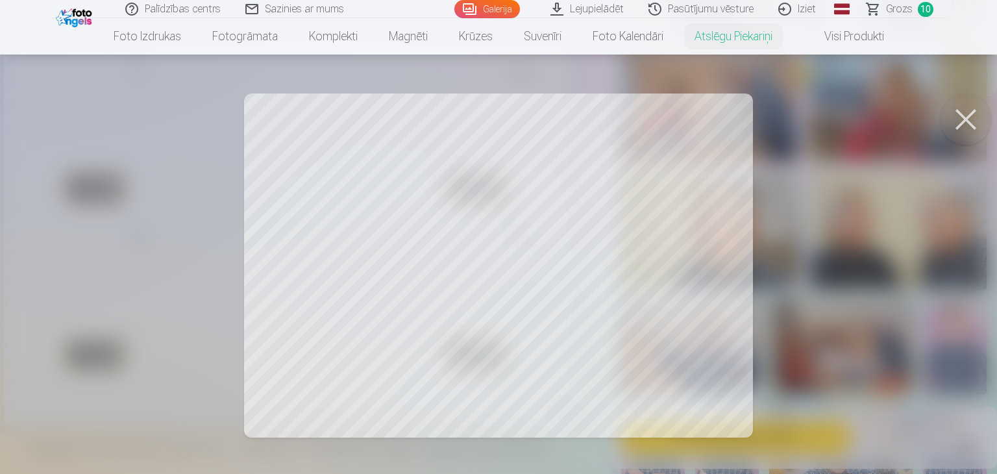
click at [638, 343] on div at bounding box center [498, 237] width 997 height 474
click at [444, 200] on div at bounding box center [498, 237] width 997 height 474
click at [961, 112] on button at bounding box center [966, 119] width 52 height 52
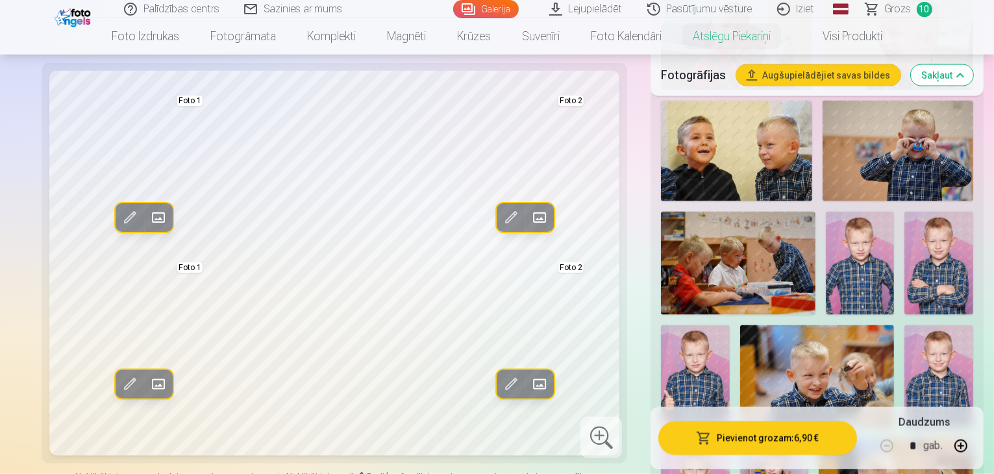
scroll to position [2069, 0]
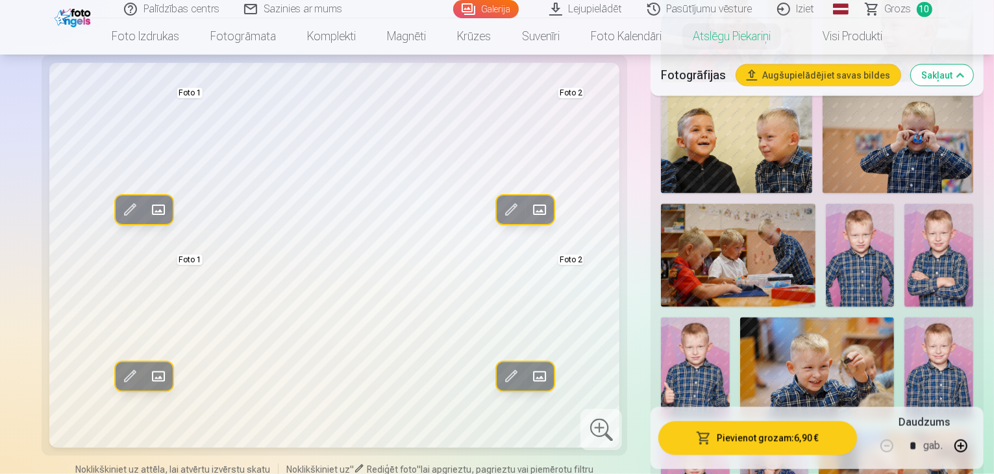
drag, startPoint x: 364, startPoint y: 227, endPoint x: 473, endPoint y: 243, distance: 110.8
